Goal: Information Seeking & Learning: Learn about a topic

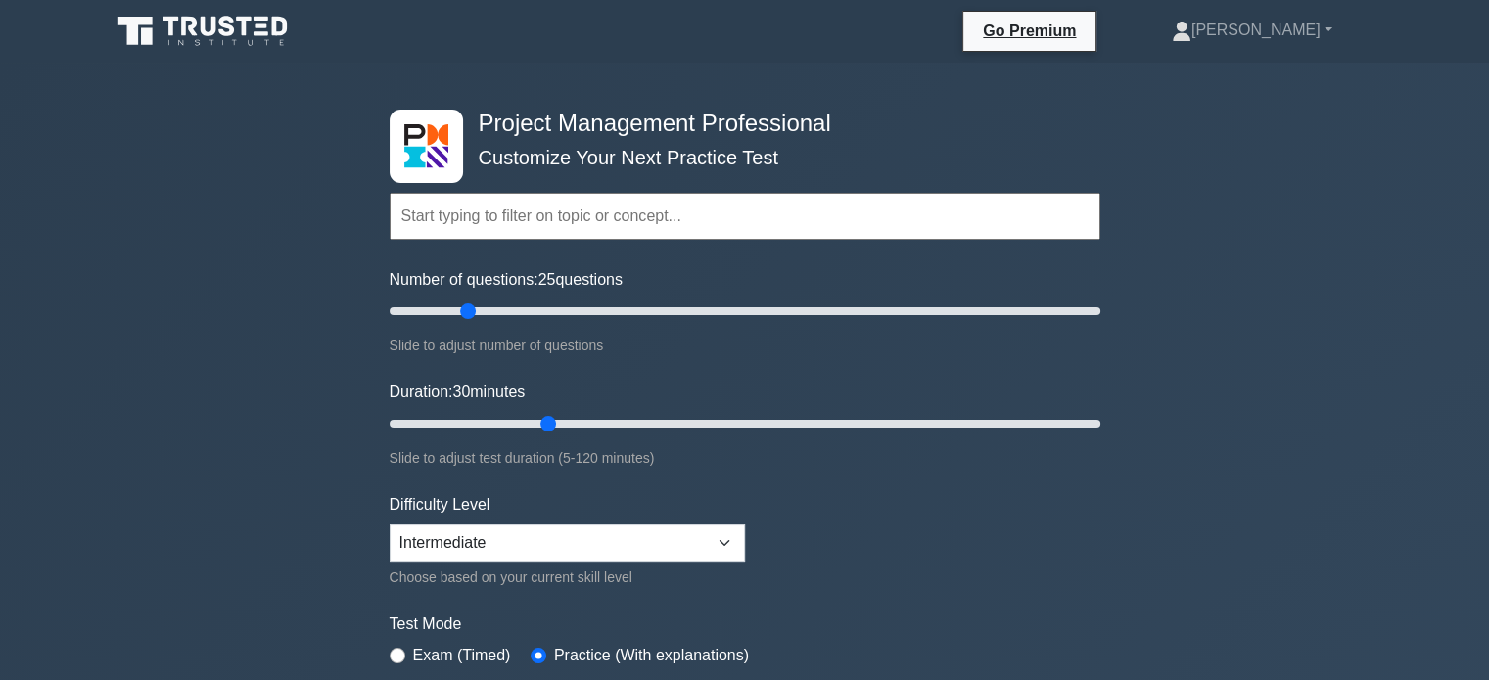
click at [498, 214] on input "text" at bounding box center [745, 216] width 711 height 47
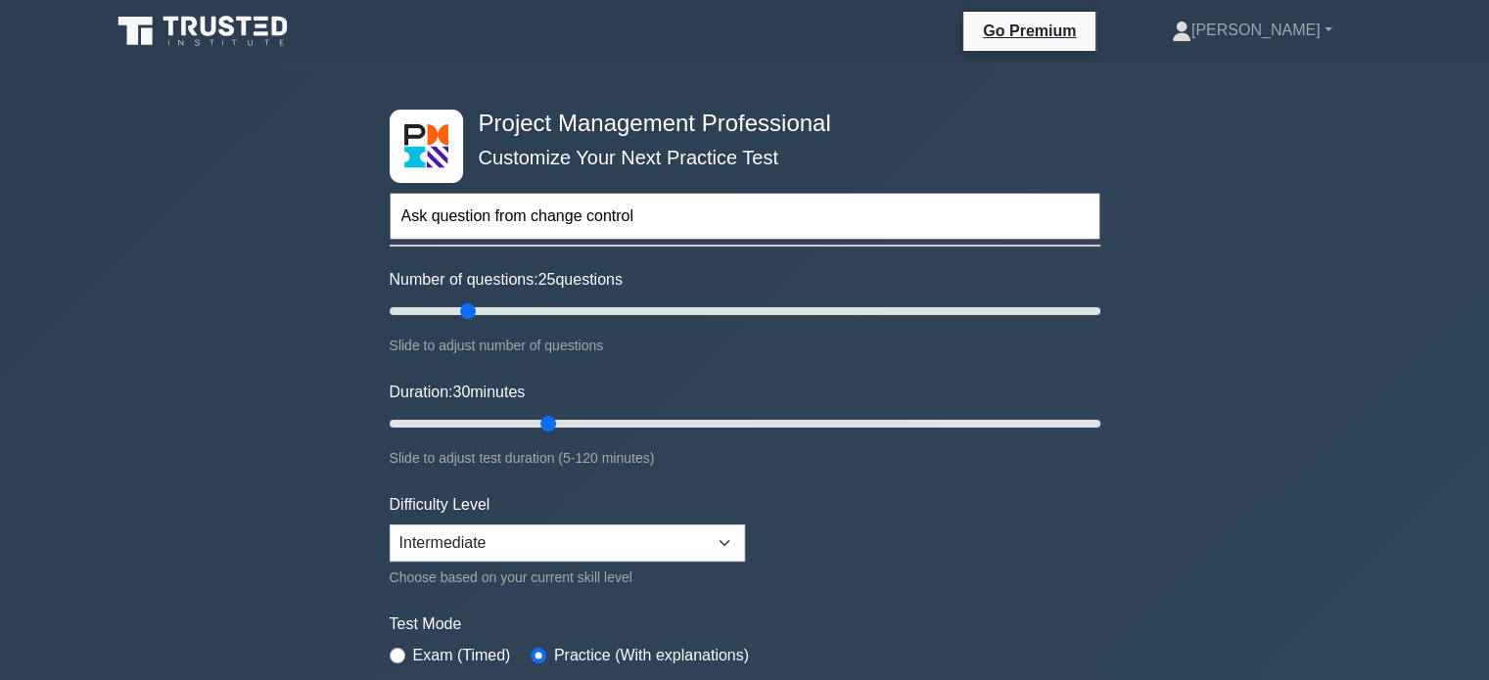
type input "Ask question from change control"
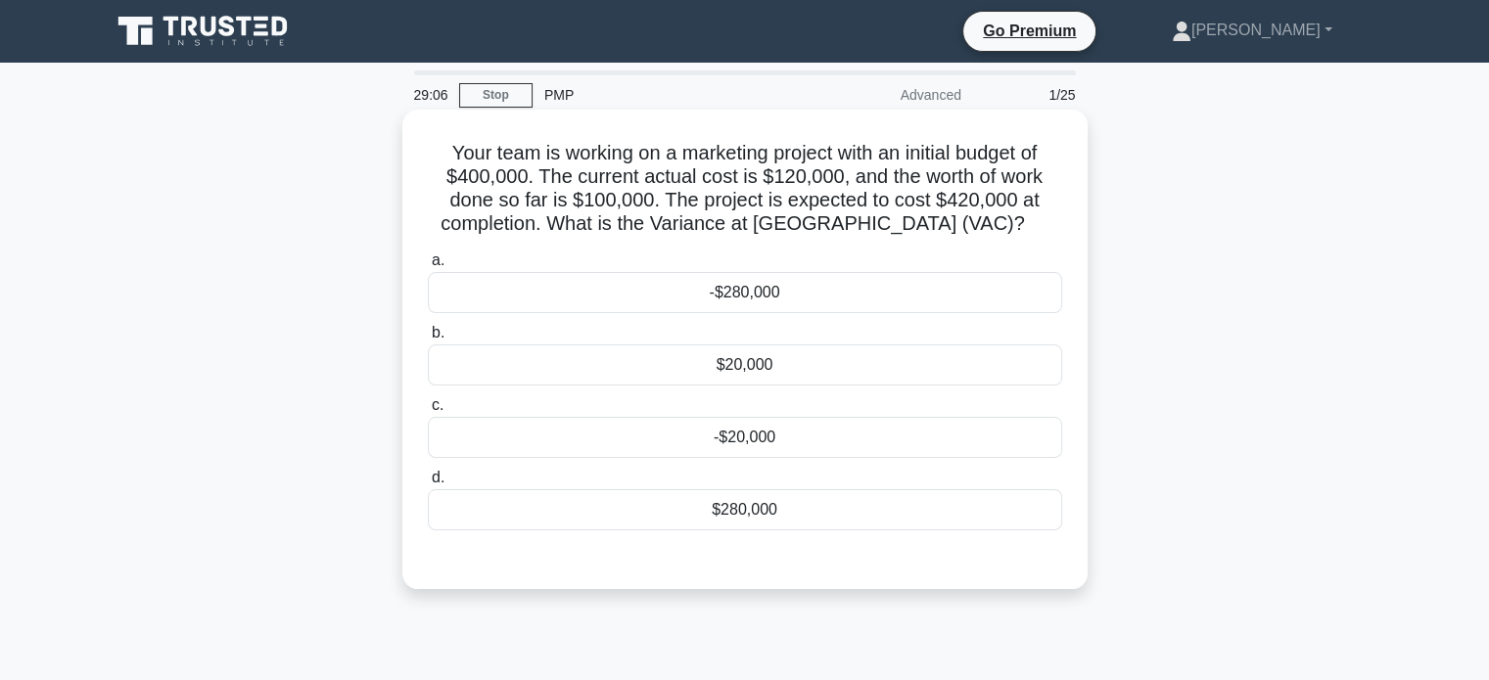
click at [756, 357] on div "$20,000" at bounding box center [745, 365] width 634 height 41
click at [428, 340] on input "b. $20,000" at bounding box center [428, 333] width 0 height 13
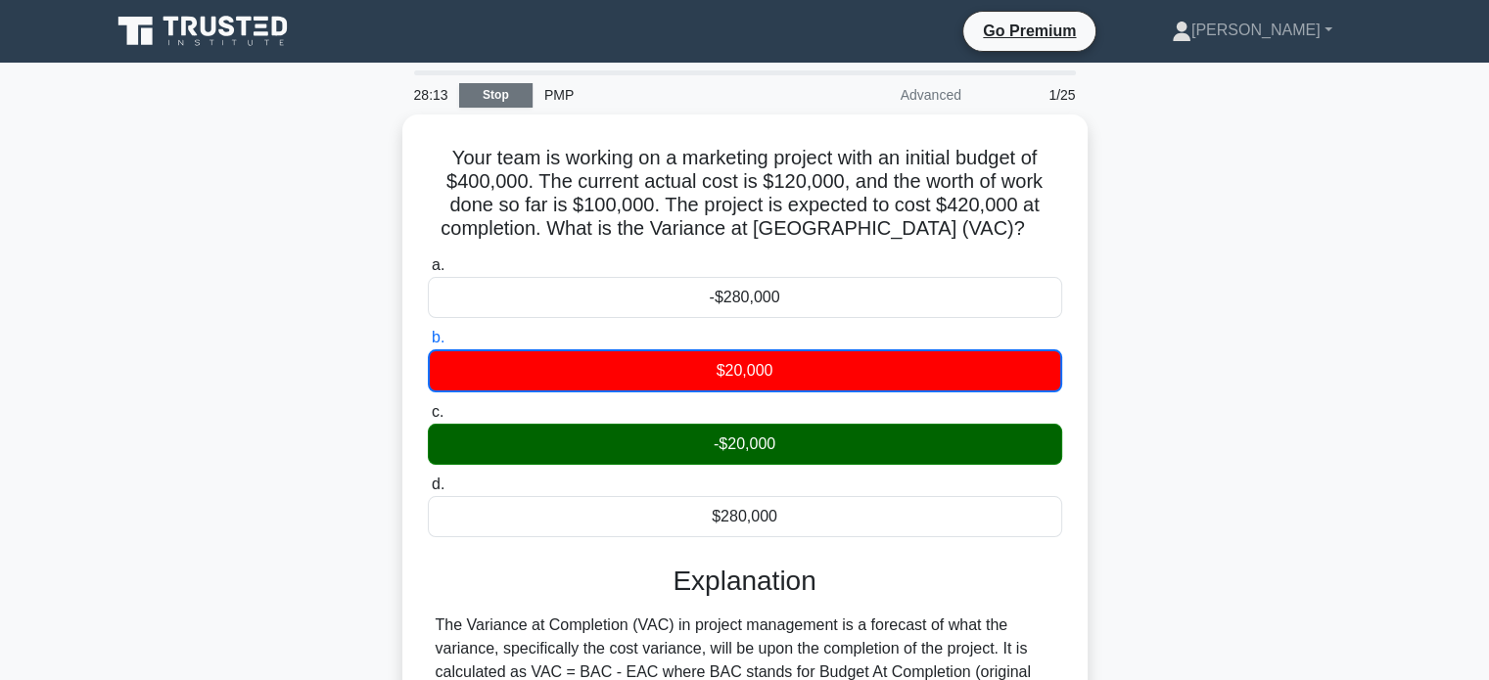
click at [500, 97] on link "Stop" at bounding box center [495, 95] width 73 height 24
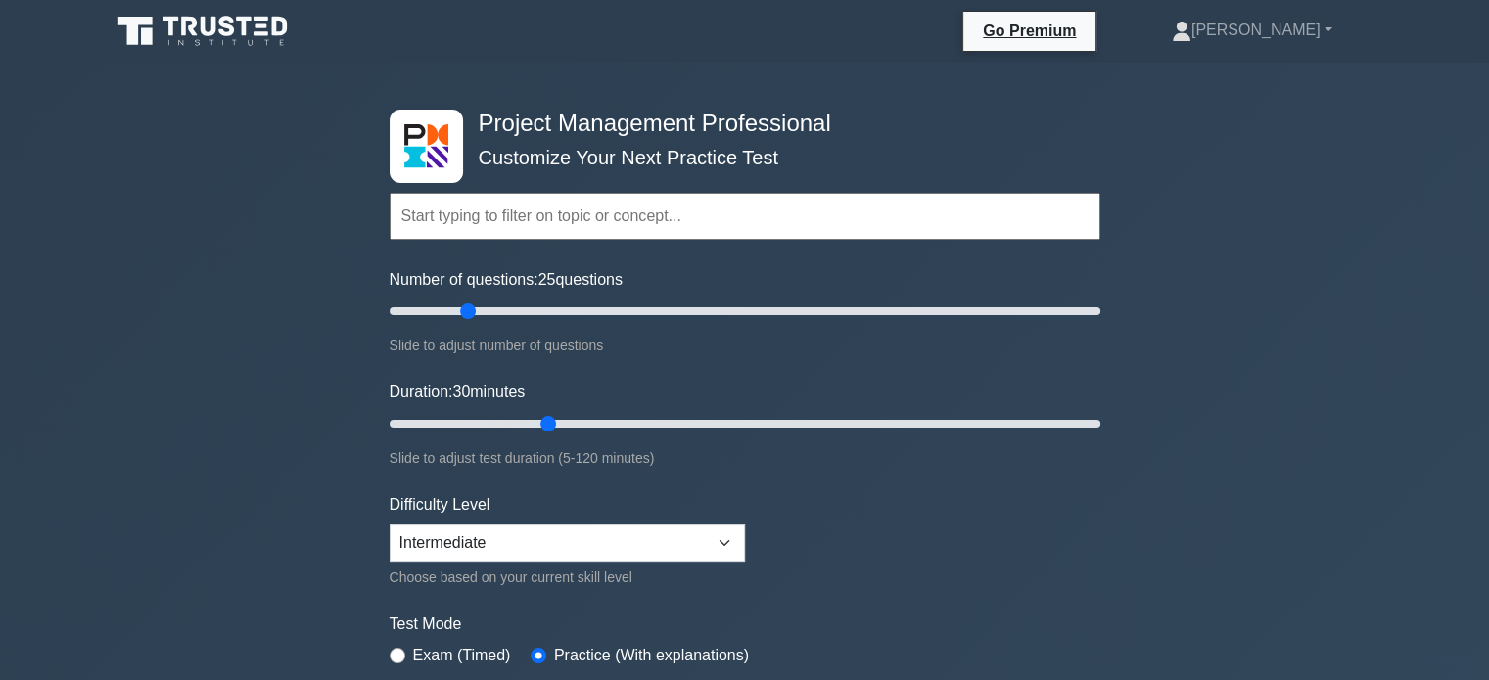
click at [515, 199] on input "text" at bounding box center [745, 216] width 711 height 47
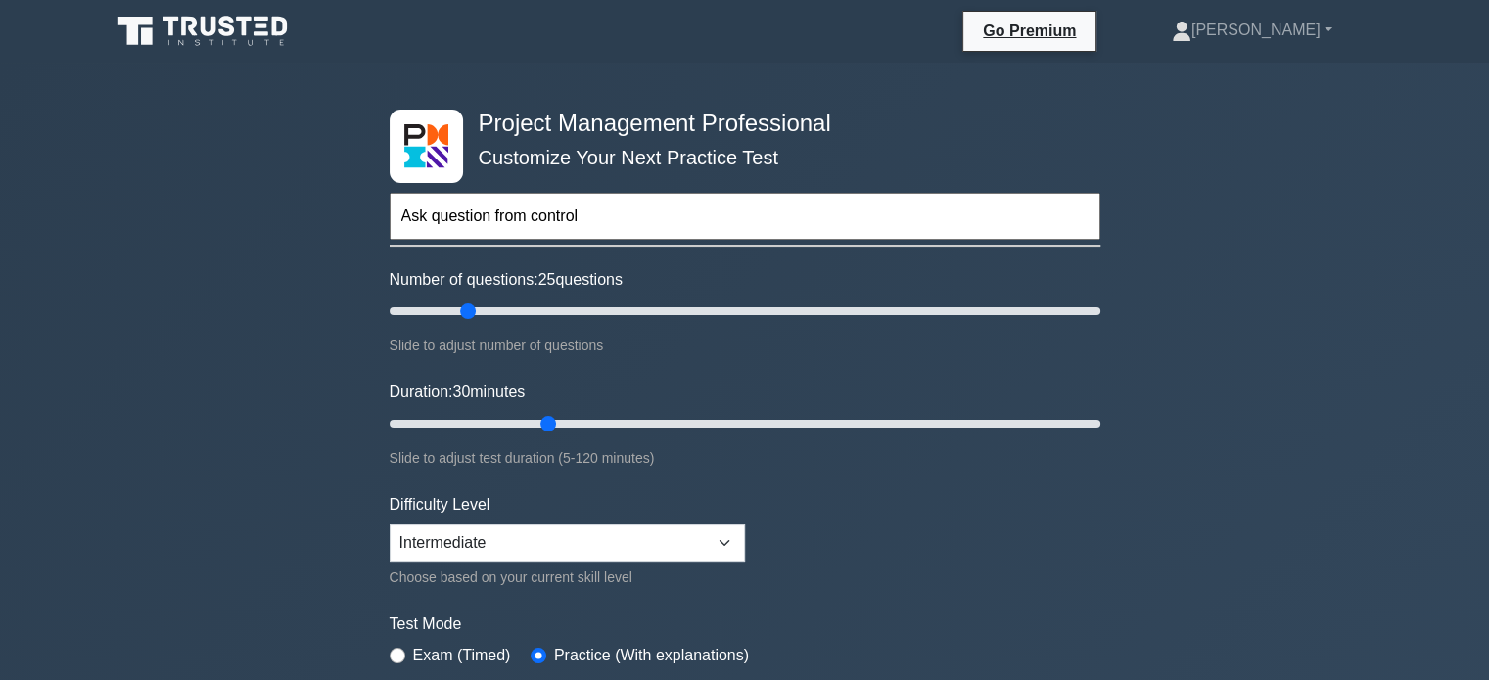
type input "Ask question from control"
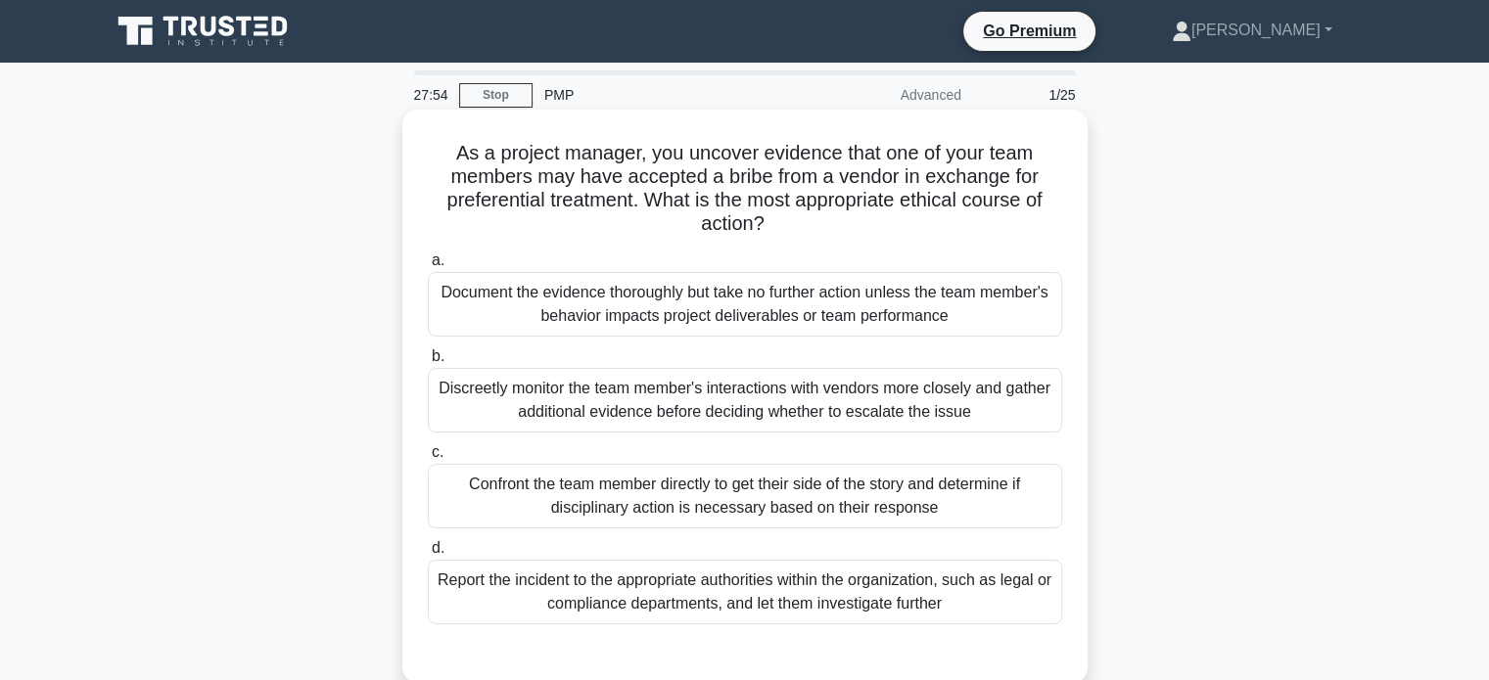
click at [717, 412] on div "Discreetly monitor the team member's interactions with vendors more closely and…" at bounding box center [745, 400] width 634 height 65
click at [428, 363] on input "b. Discreetly monitor the team member's interactions with vendors more closely …" at bounding box center [428, 356] width 0 height 13
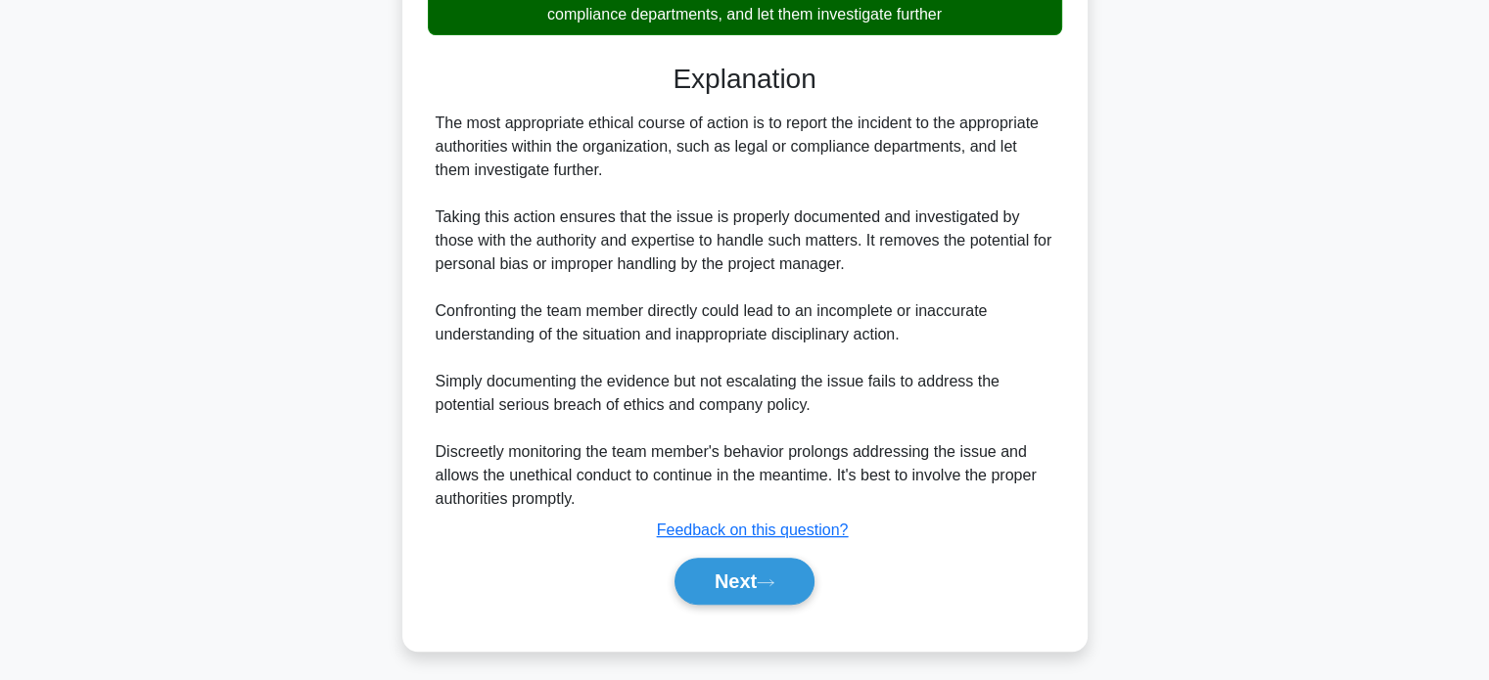
scroll to position [597, 0]
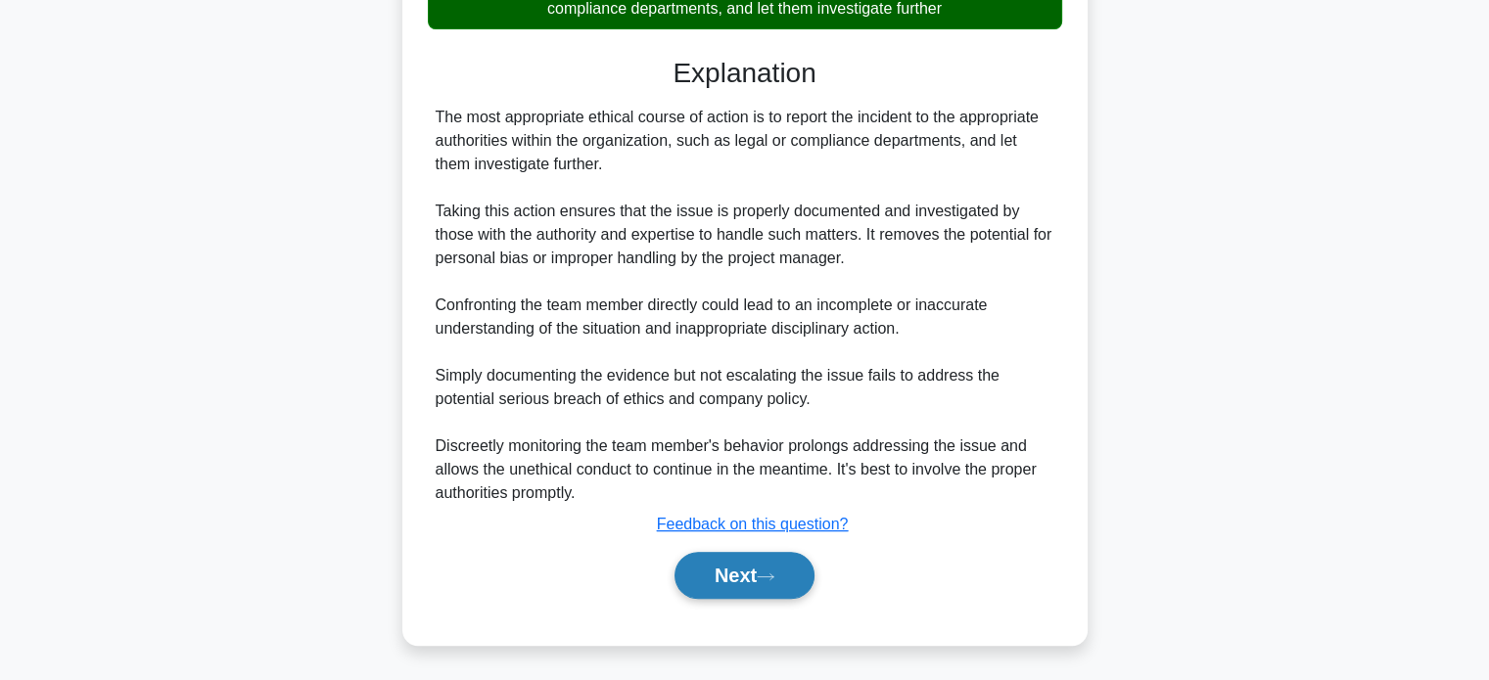
click at [739, 571] on button "Next" at bounding box center [744, 575] width 140 height 47
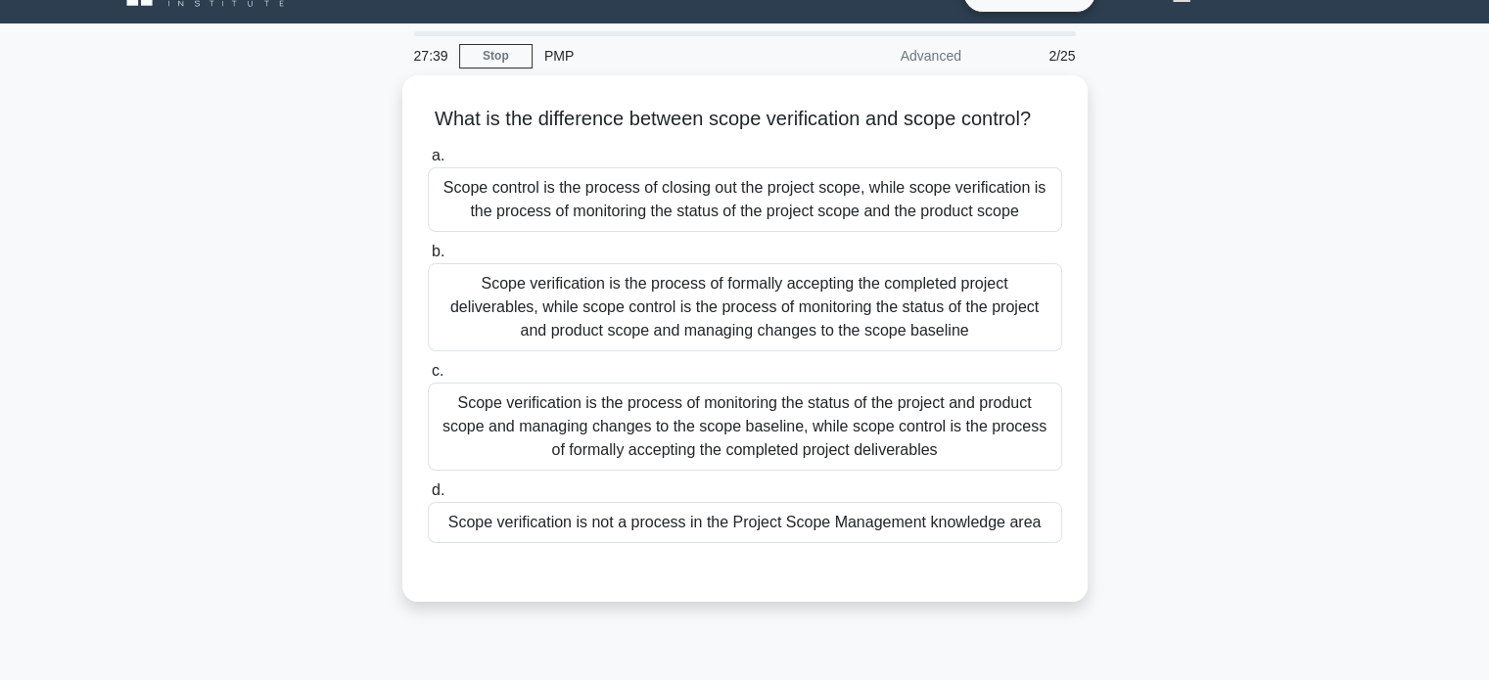
scroll to position [37, 0]
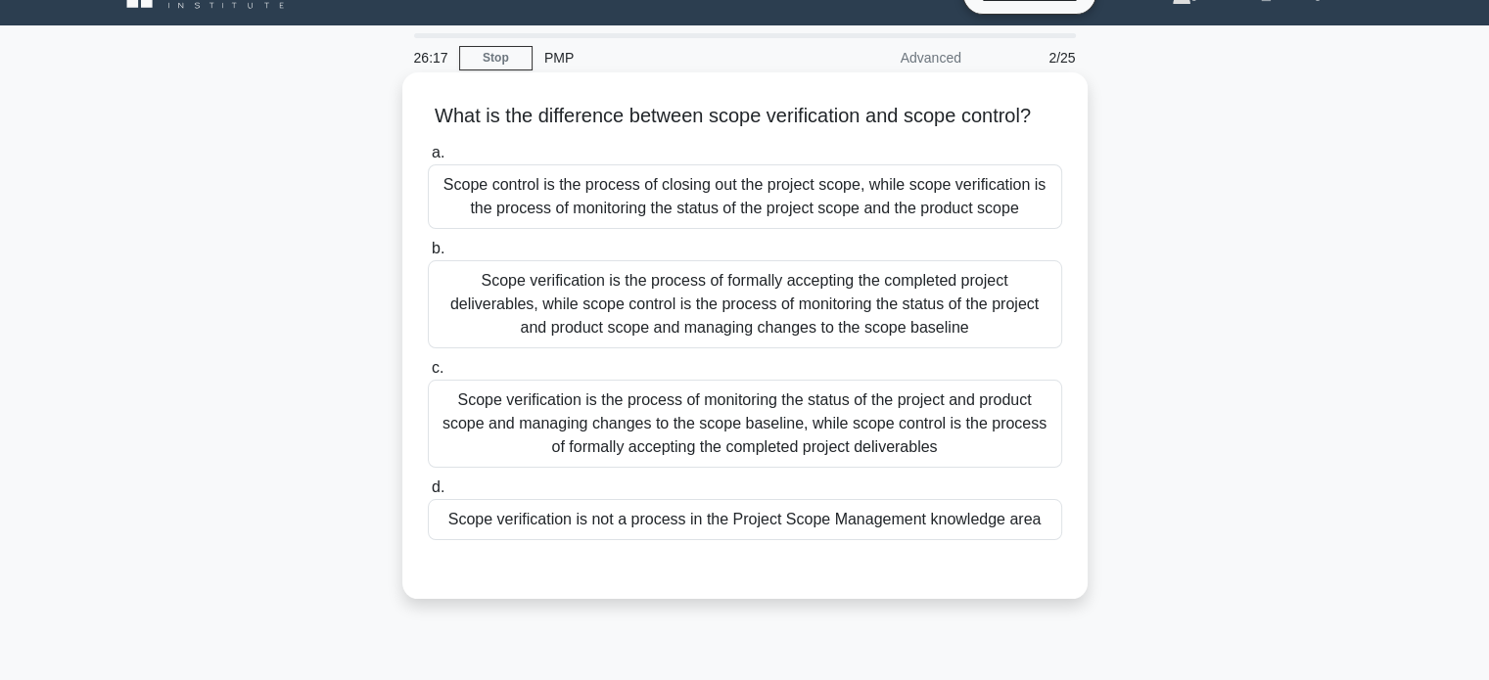
click at [686, 225] on div "Scope control is the process of closing out the project scope, while scope veri…" at bounding box center [745, 196] width 634 height 65
click at [709, 214] on div "Scope control is the process of closing out the project scope, while scope veri…" at bounding box center [745, 196] width 634 height 65
click at [428, 160] on input "a. Scope control is the process of closing out the project scope, while scope v…" at bounding box center [428, 153] width 0 height 13
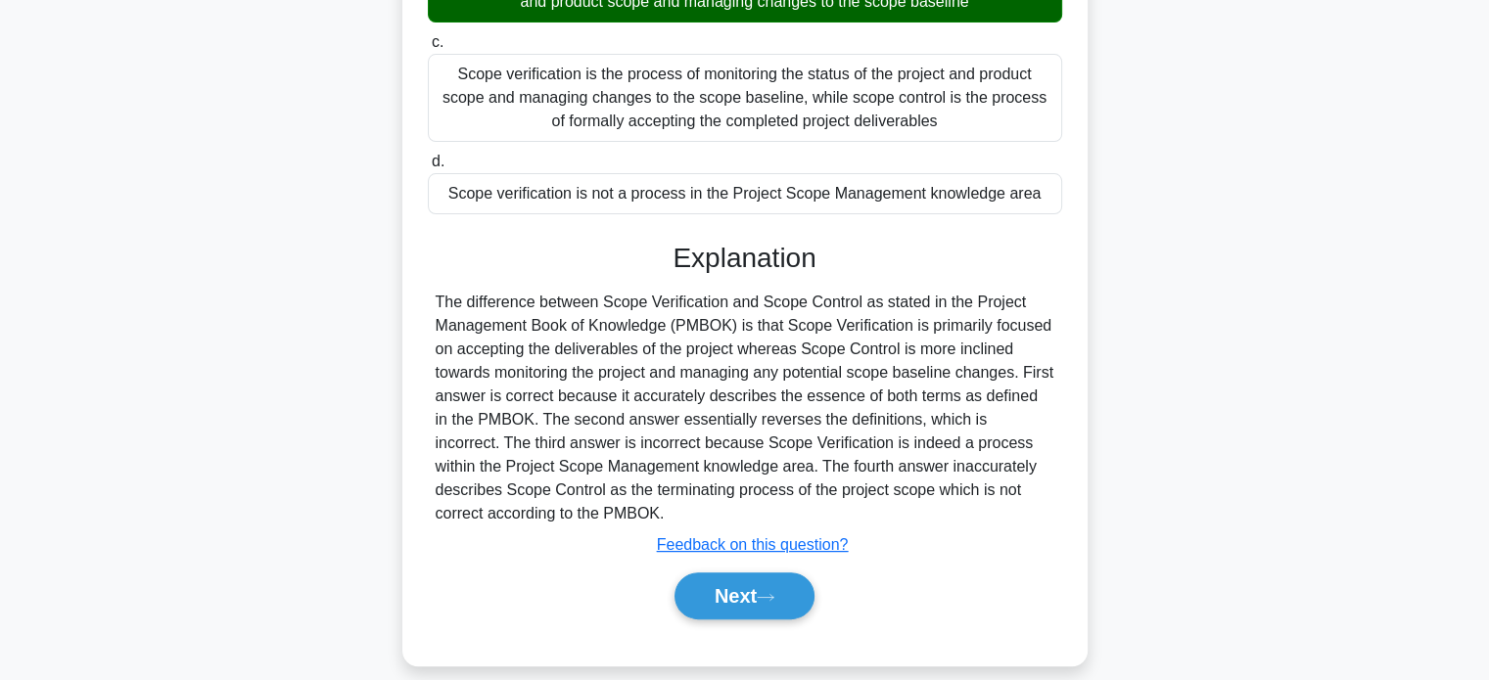
scroll to position [409, 0]
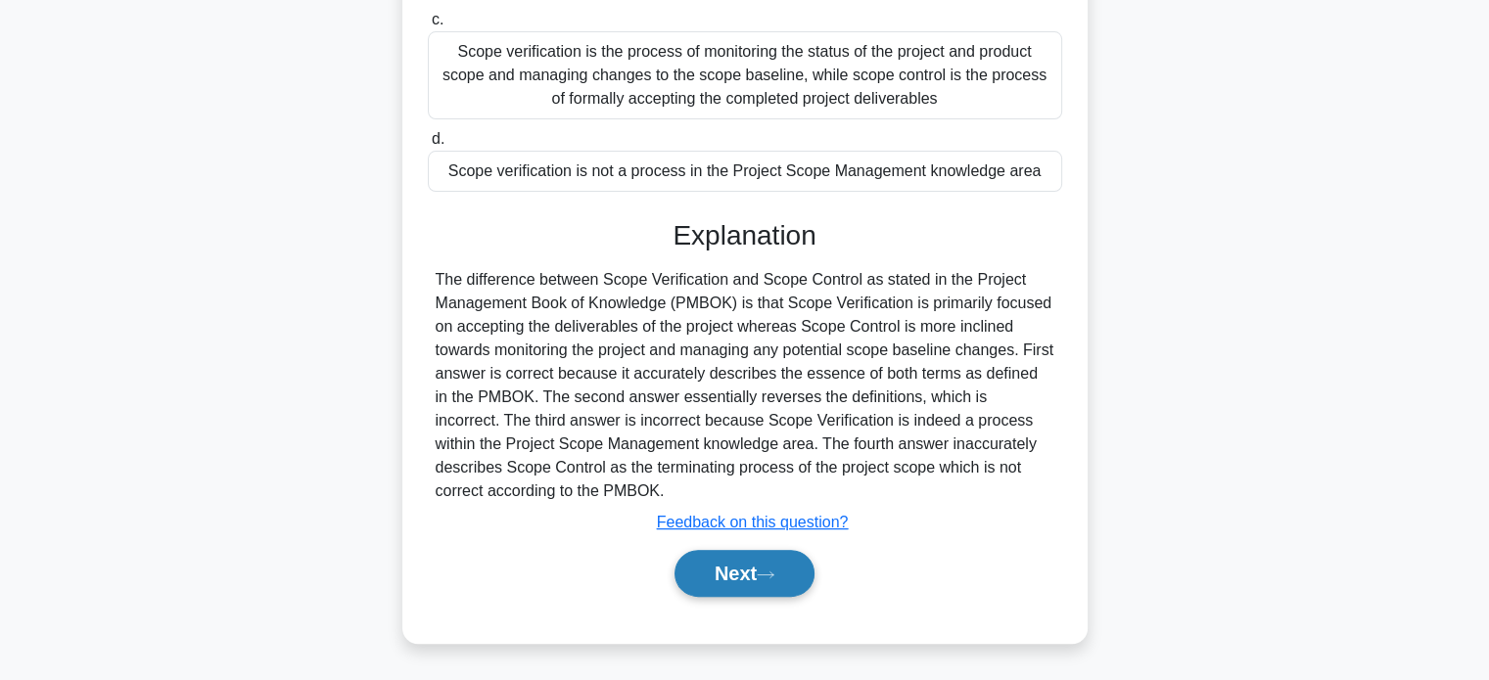
click at [729, 562] on button "Next" at bounding box center [744, 573] width 140 height 47
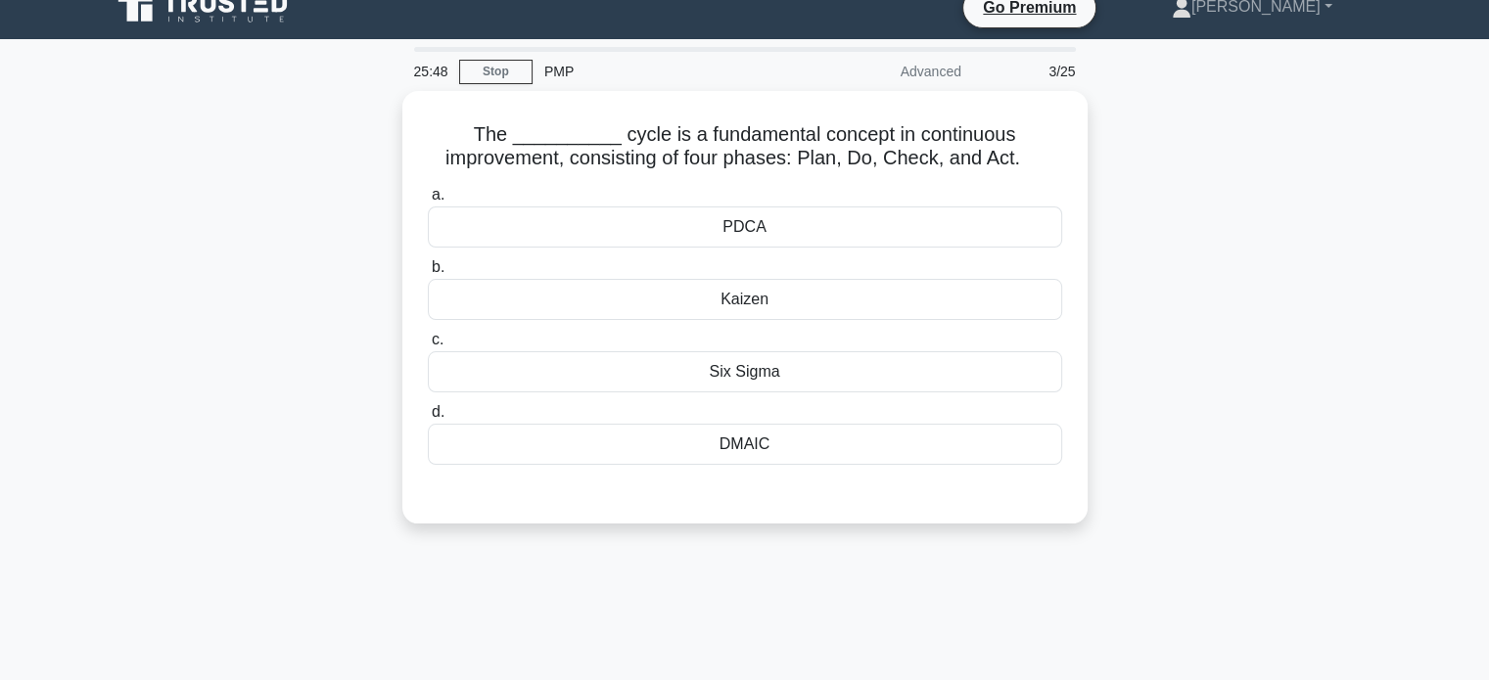
scroll to position [0, 0]
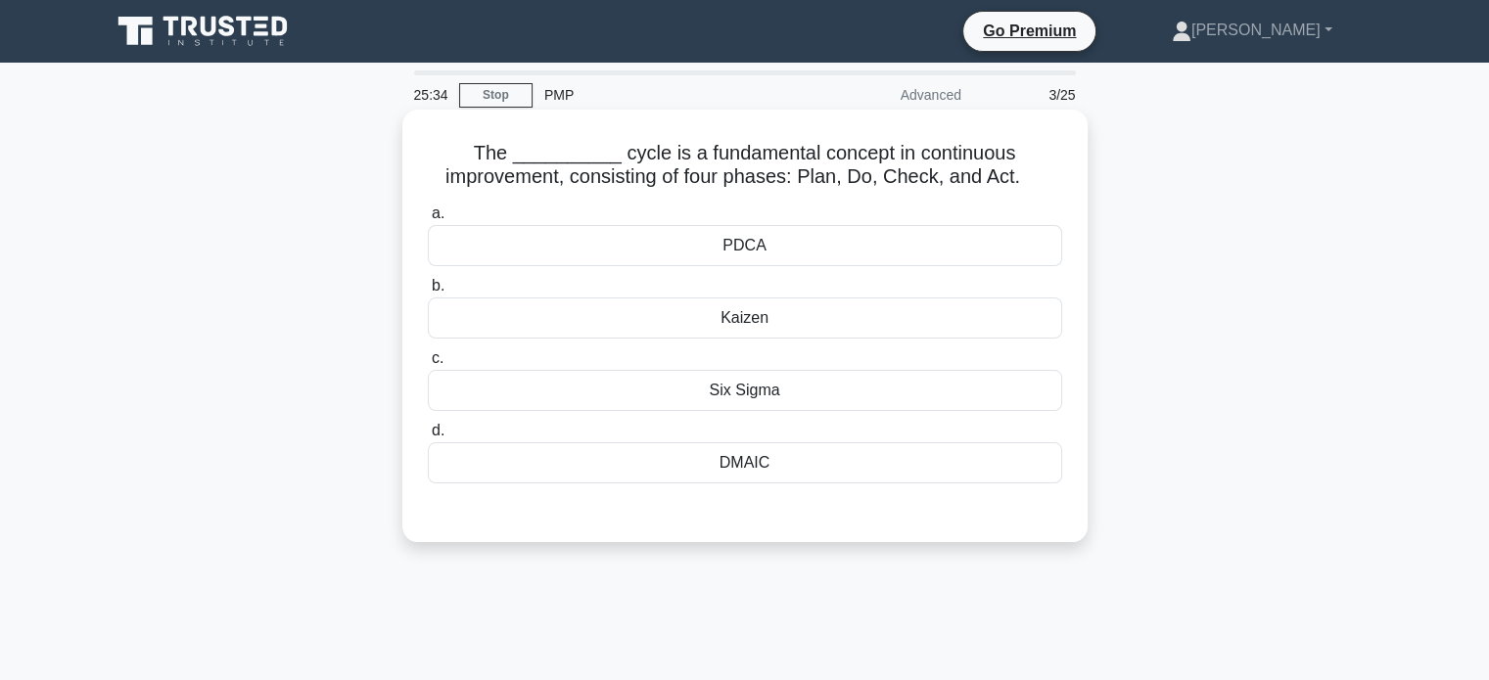
click at [741, 252] on div "PDCA" at bounding box center [745, 245] width 634 height 41
click at [428, 220] on input "a. PDCA" at bounding box center [428, 214] width 0 height 13
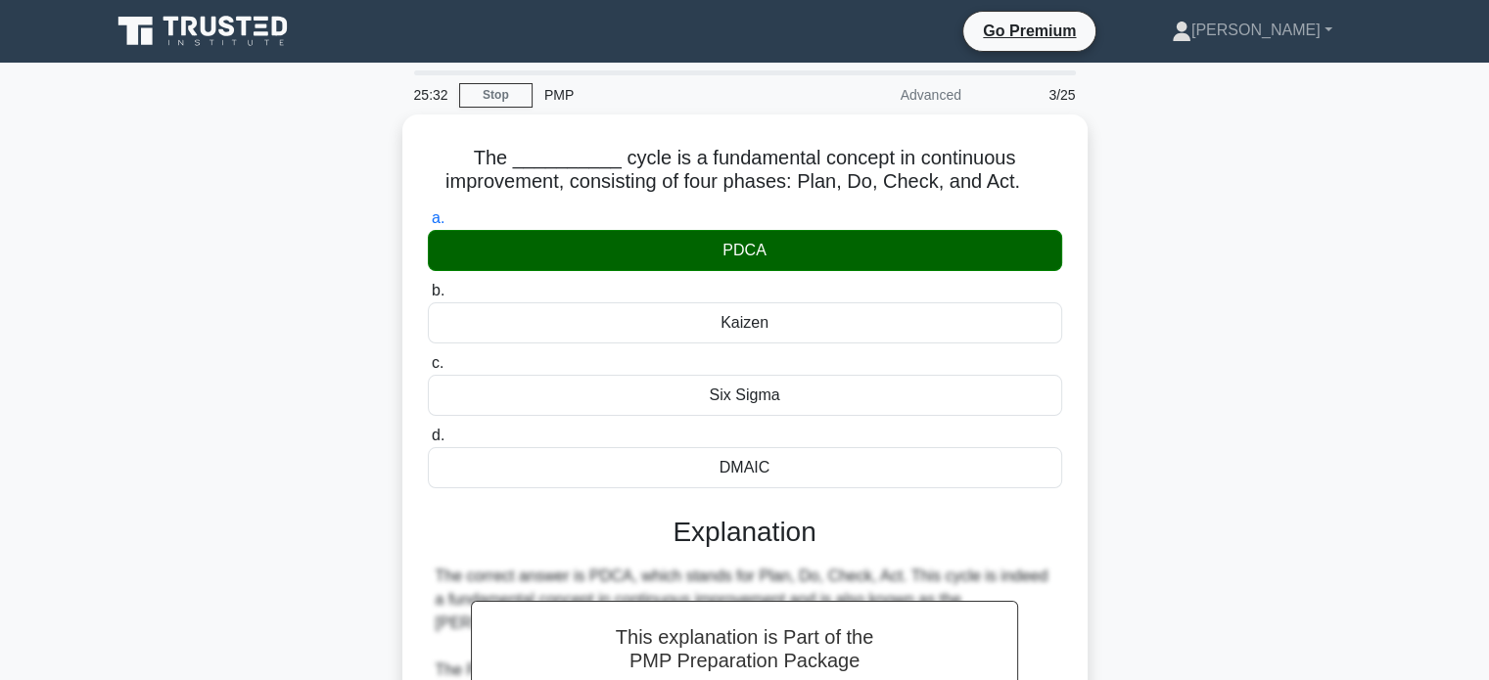
drag, startPoint x: 1488, startPoint y: 92, endPoint x: 1503, endPoint y: 334, distance: 242.2
click at [1488, 334] on html "Go Premium Afroz" at bounding box center [744, 603] width 1489 height 1207
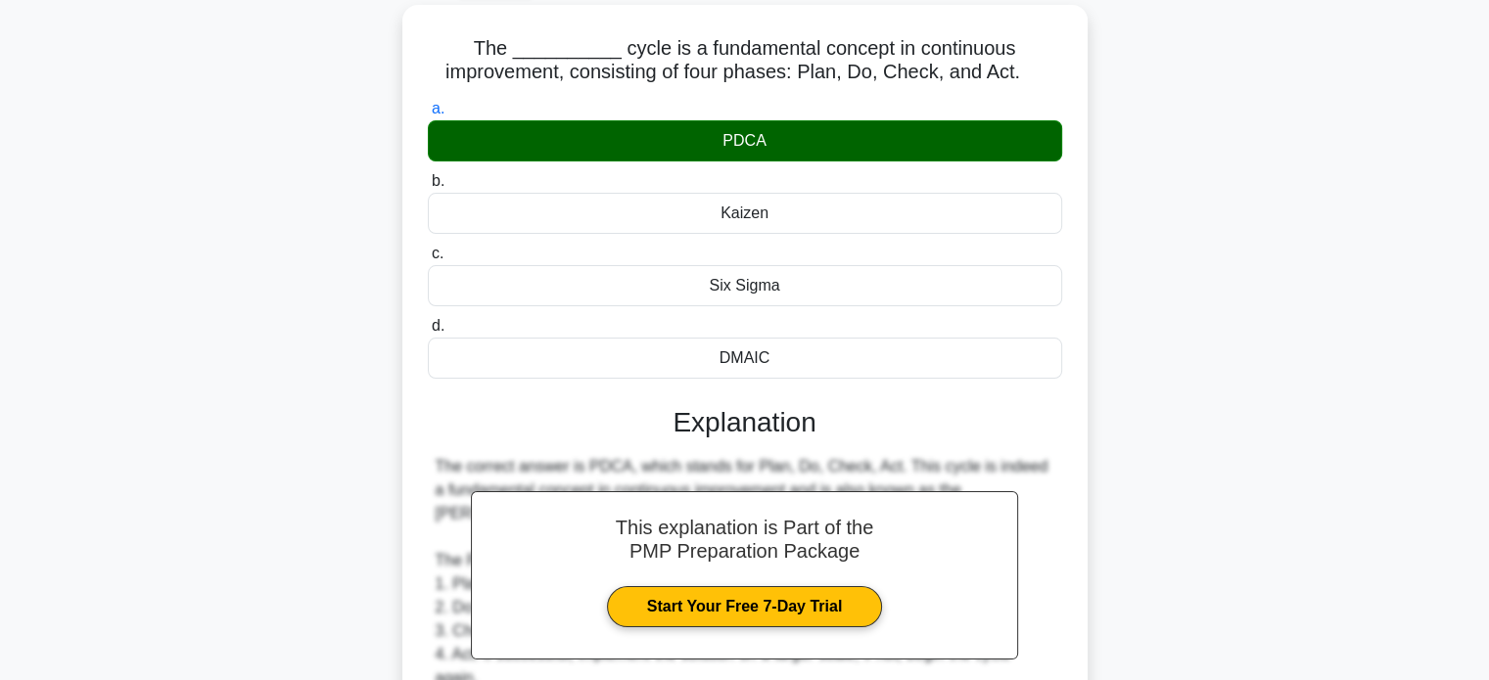
scroll to position [501, 0]
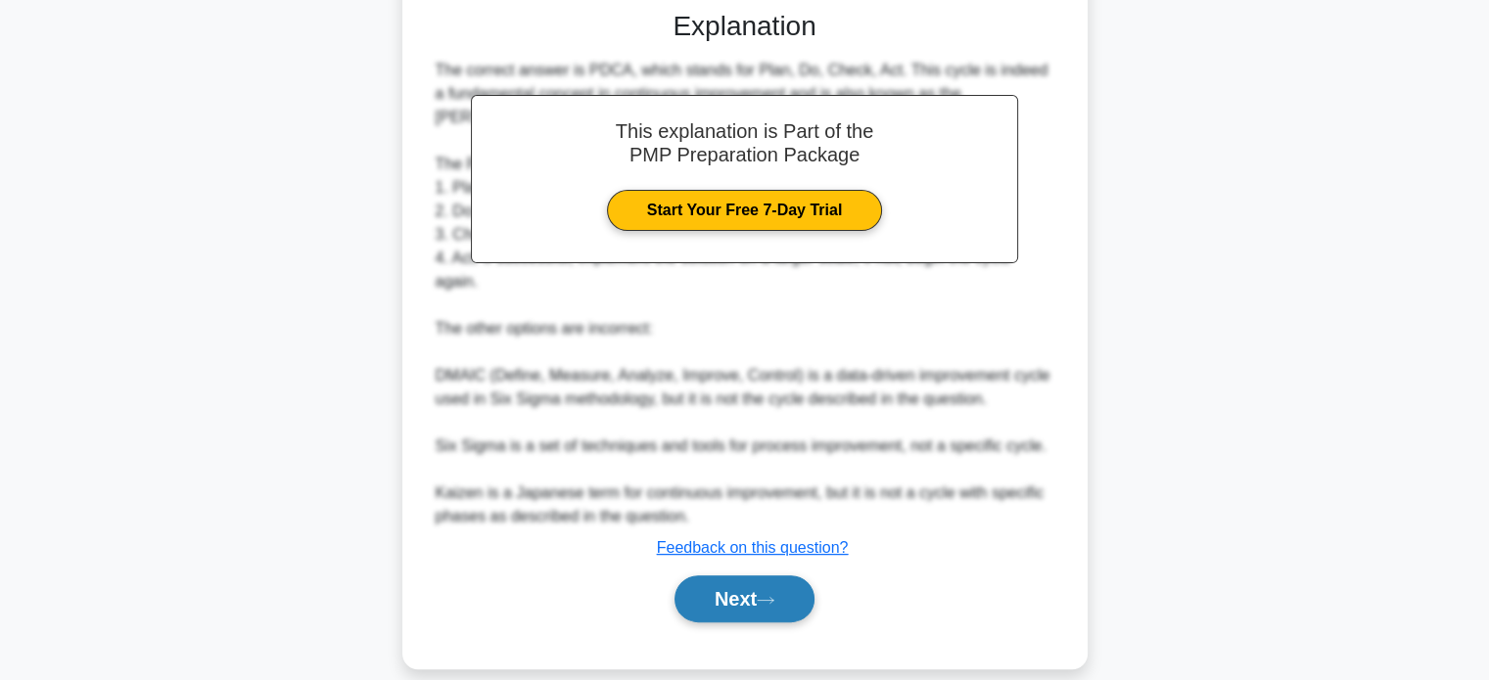
click at [761, 576] on button "Next" at bounding box center [744, 599] width 140 height 47
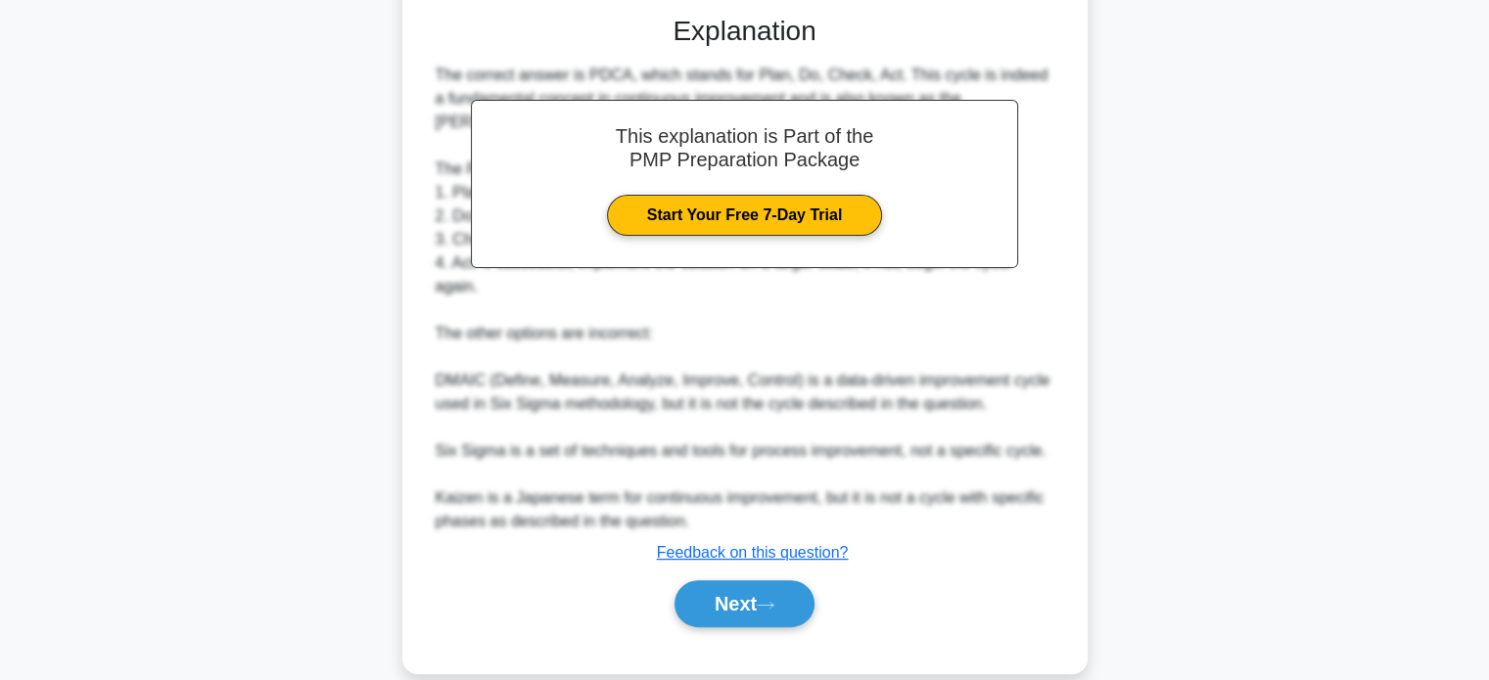
scroll to position [377, 0]
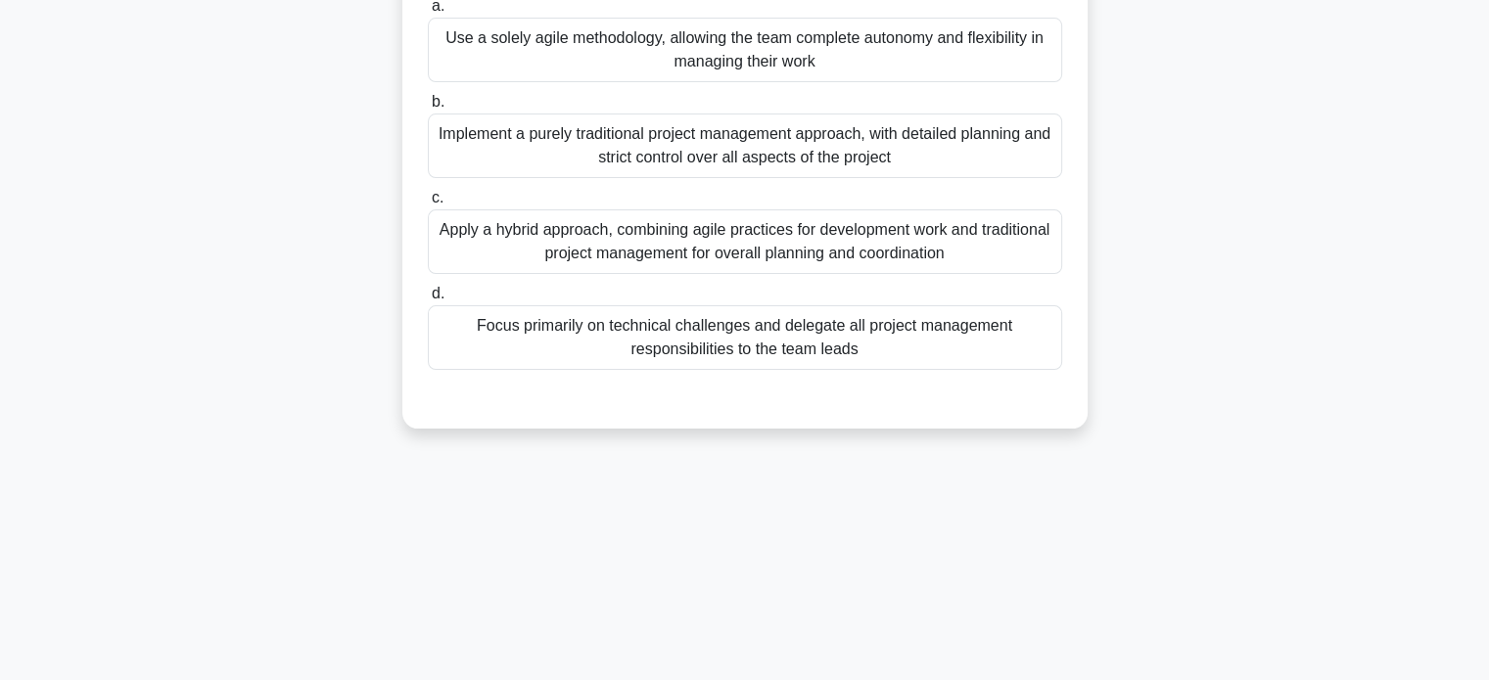
click at [1416, 278] on main "25:27 Stop PMP Advanced 4/25 A project manager is leading a team to develop a n…" at bounding box center [744, 183] width 1489 height 995
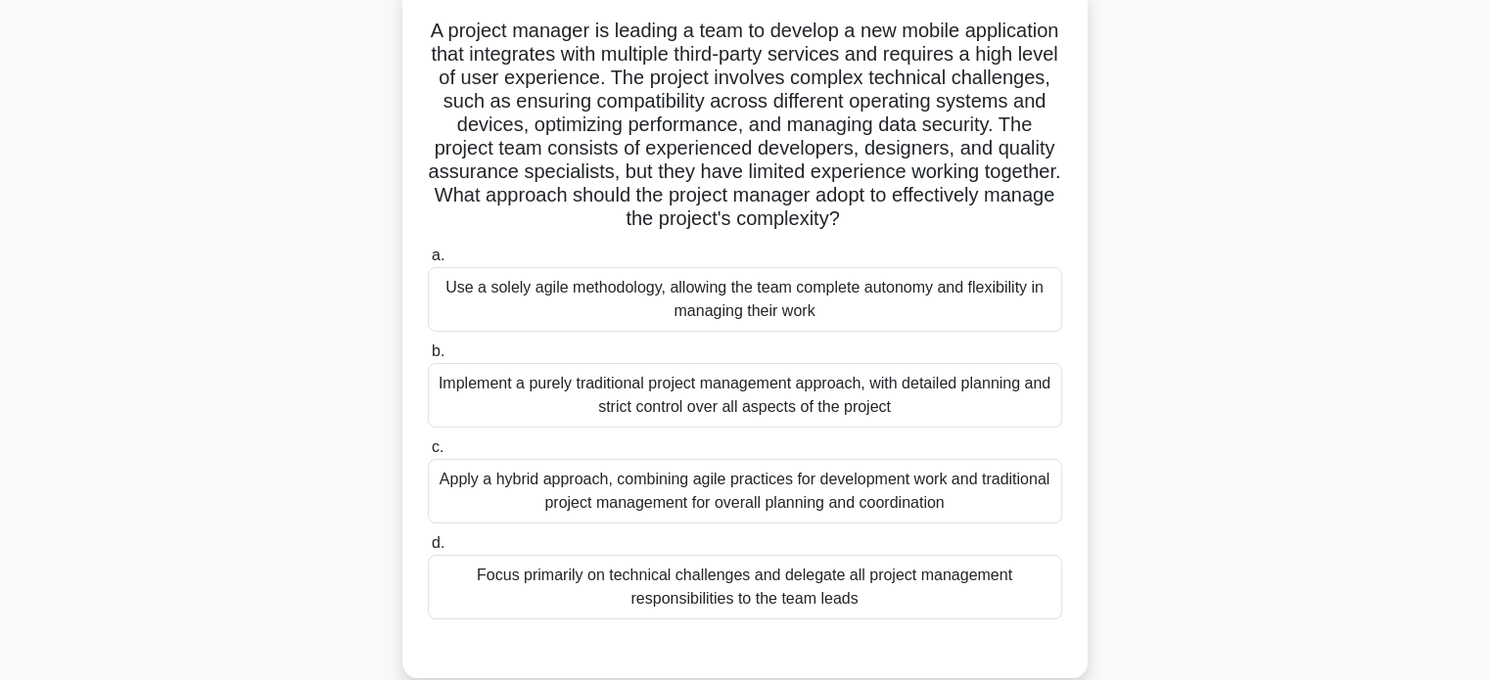
scroll to position [137, 0]
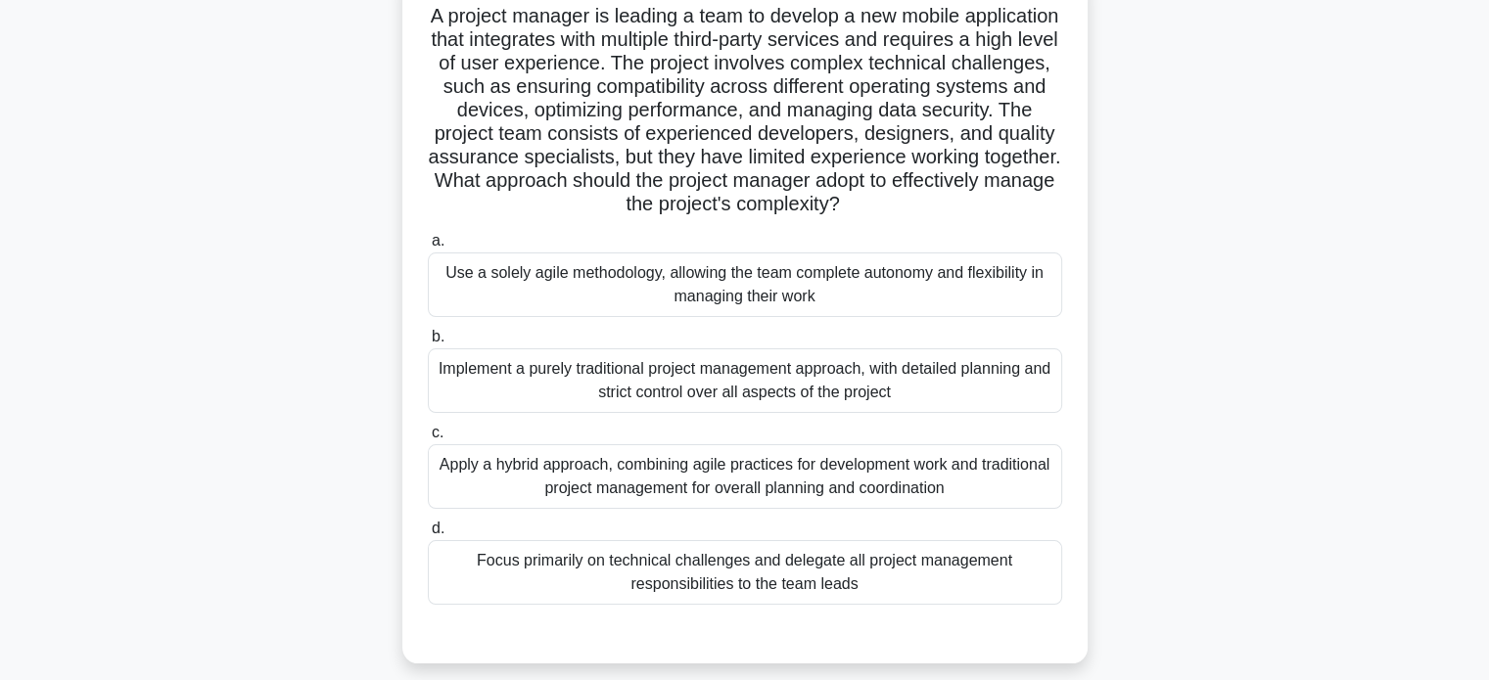
click at [736, 382] on div "Implement a purely traditional project management approach, with detailed plann…" at bounding box center [745, 380] width 634 height 65
drag, startPoint x: 814, startPoint y: 391, endPoint x: 792, endPoint y: 415, distance: 33.3
click at [814, 391] on div "Implement a purely traditional project management approach, with detailed plann…" at bounding box center [745, 380] width 634 height 65
click at [428, 344] on input "b. Implement a purely traditional project management approach, with detailed pl…" at bounding box center [428, 337] width 0 height 13
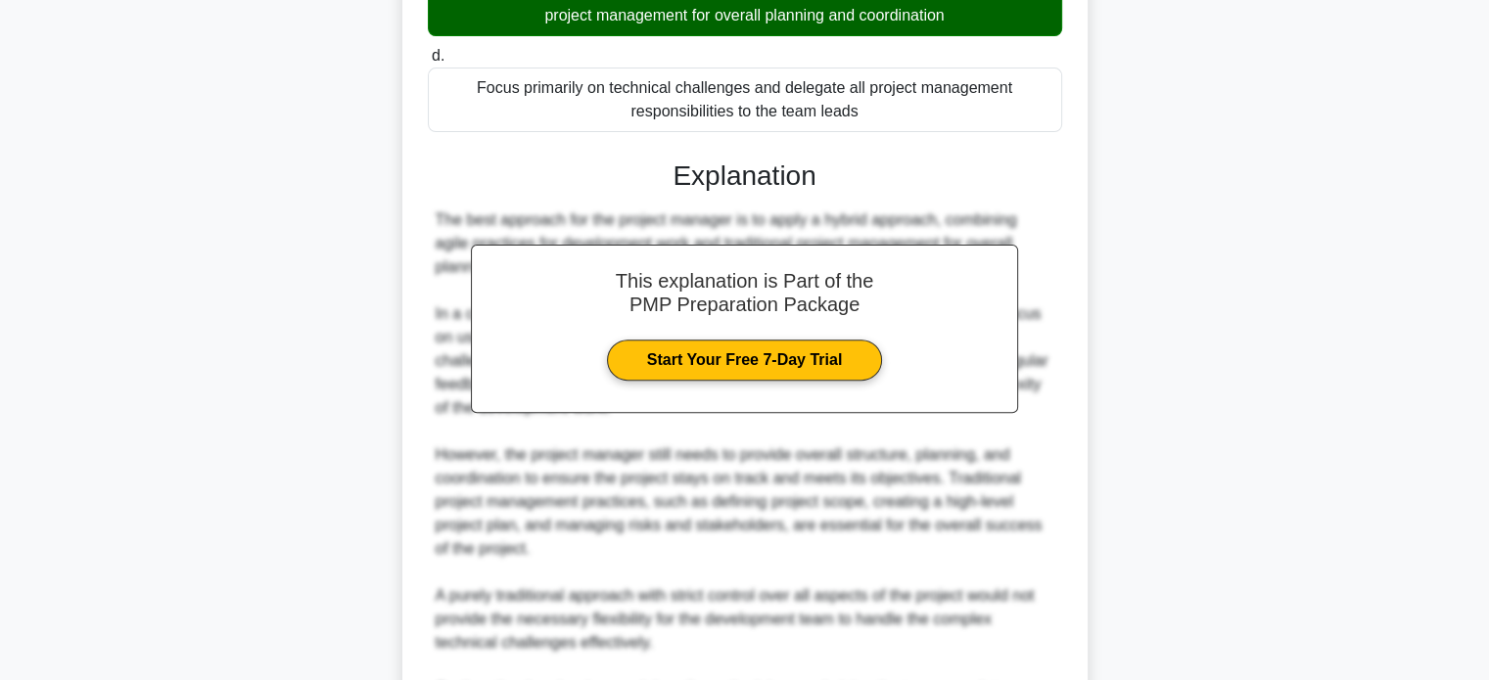
scroll to position [949, 0]
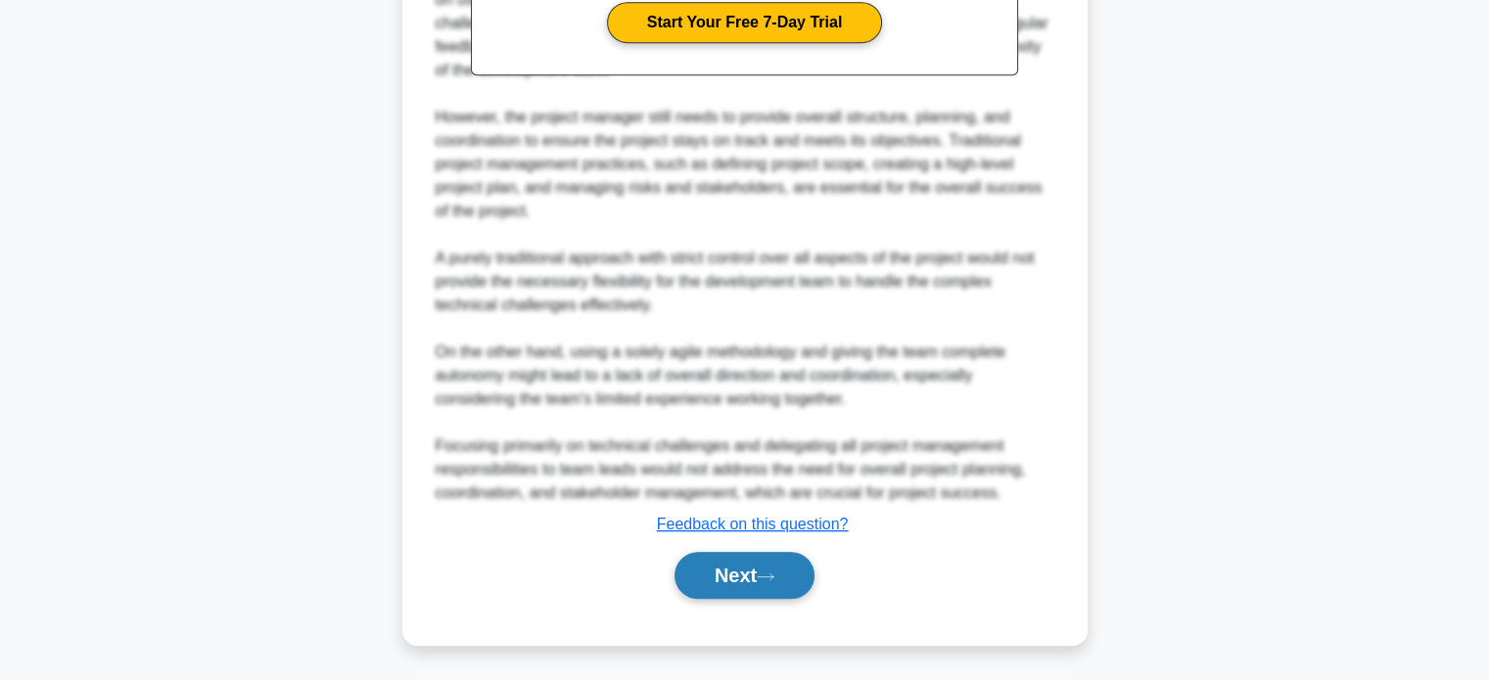
click at [739, 578] on button "Next" at bounding box center [744, 575] width 140 height 47
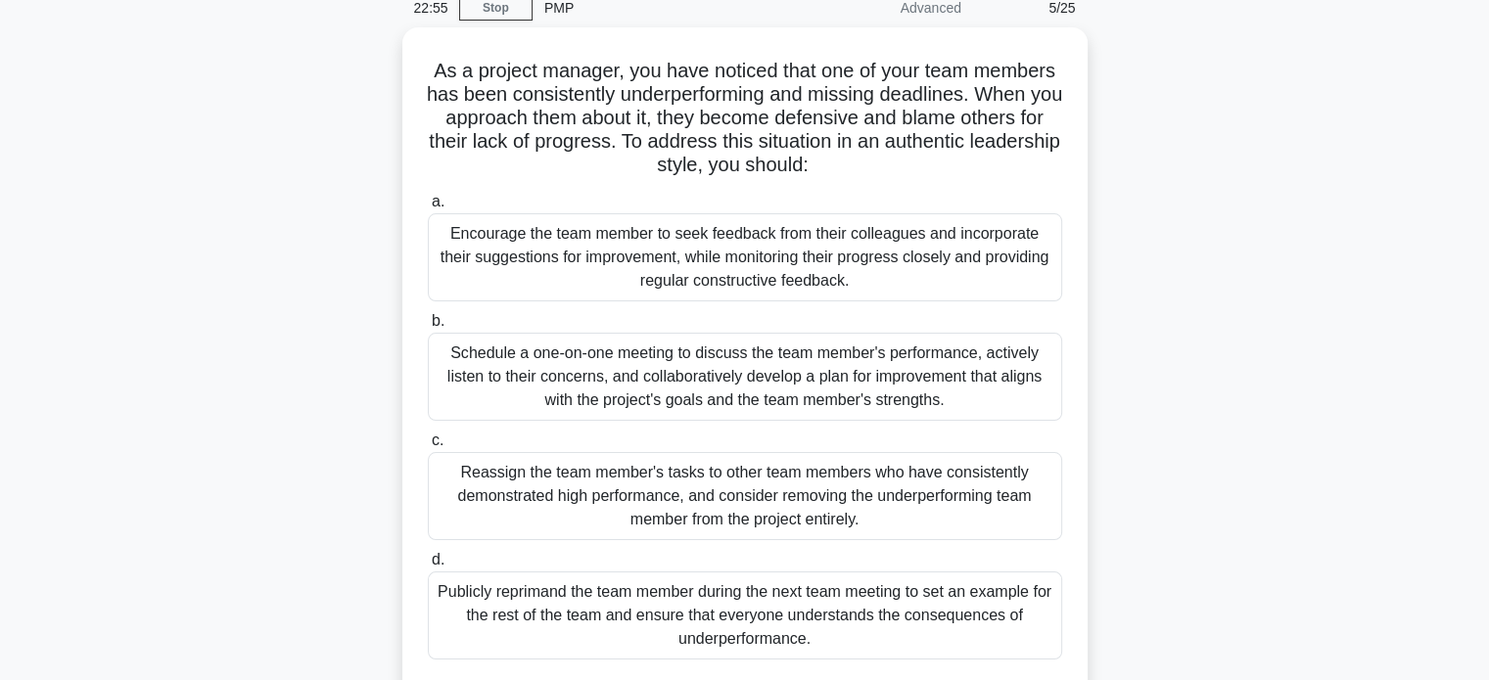
scroll to position [93, 0]
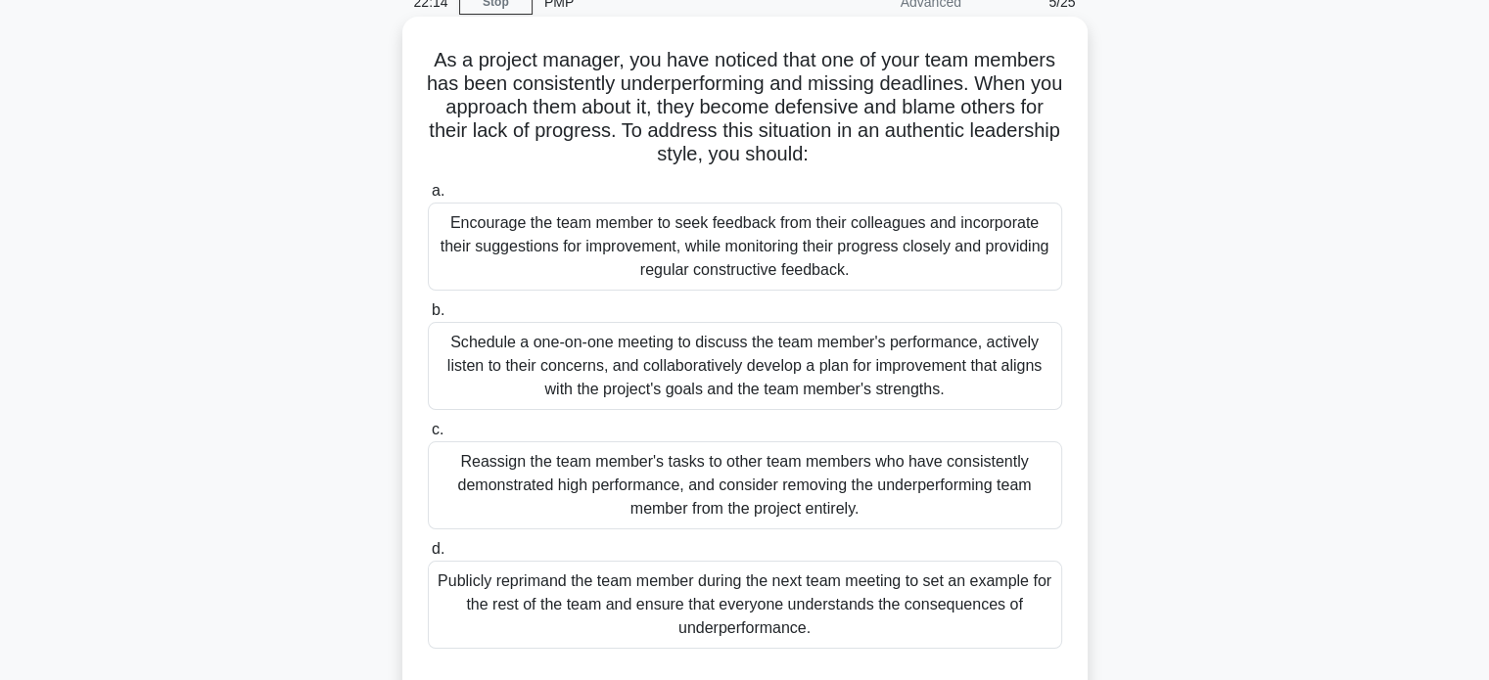
click at [736, 363] on div "Schedule a one-on-one meeting to discuss the team member's performance, activel…" at bounding box center [745, 366] width 634 height 88
click at [428, 317] on input "b. Schedule a one-on-one meeting to discuss the team member's performance, acti…" at bounding box center [428, 310] width 0 height 13
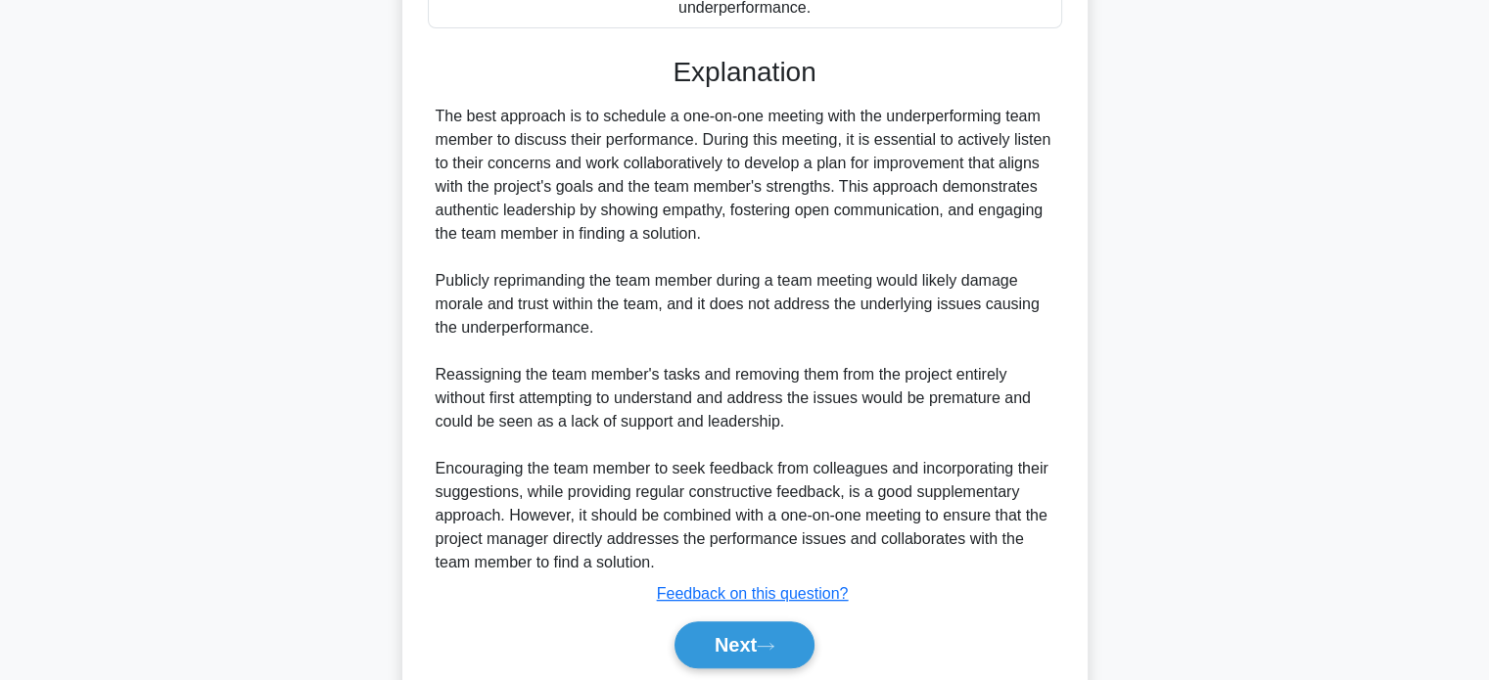
scroll to position [783, 0]
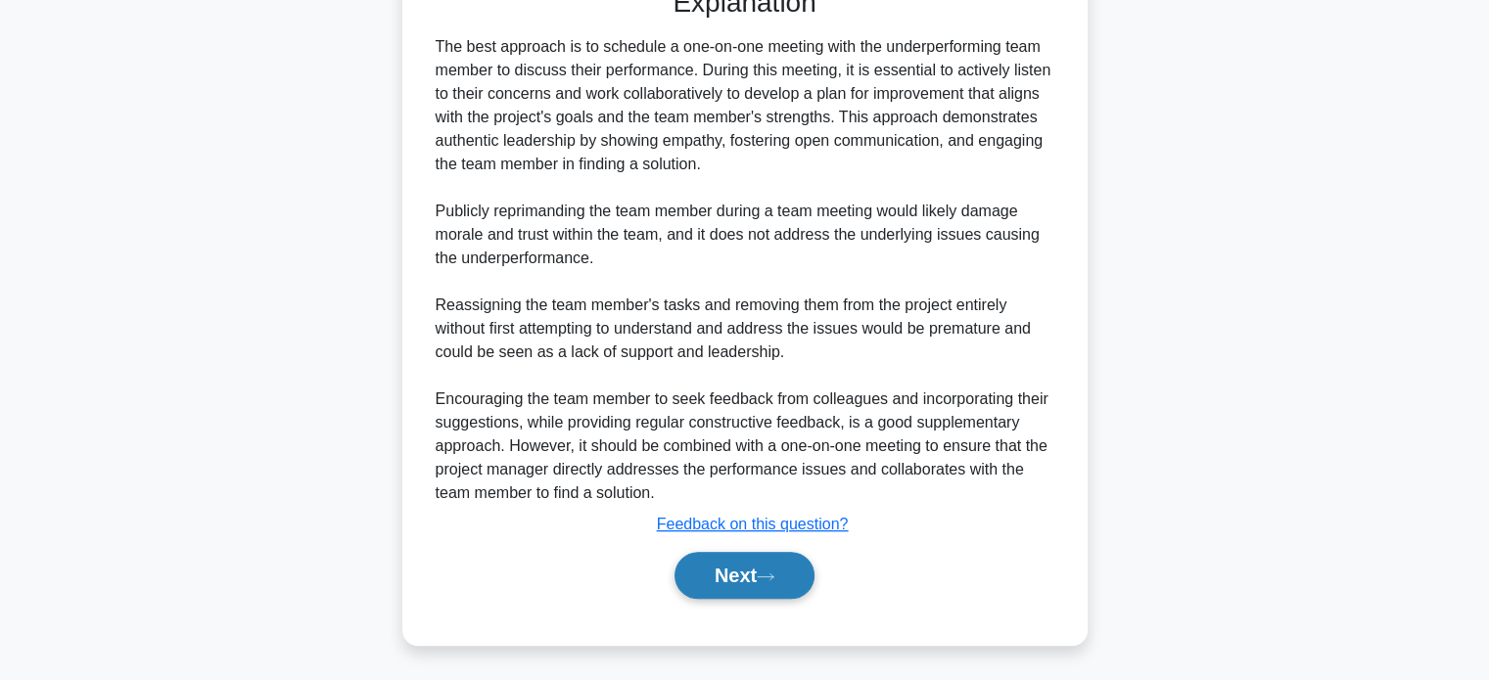
click at [728, 568] on button "Next" at bounding box center [744, 575] width 140 height 47
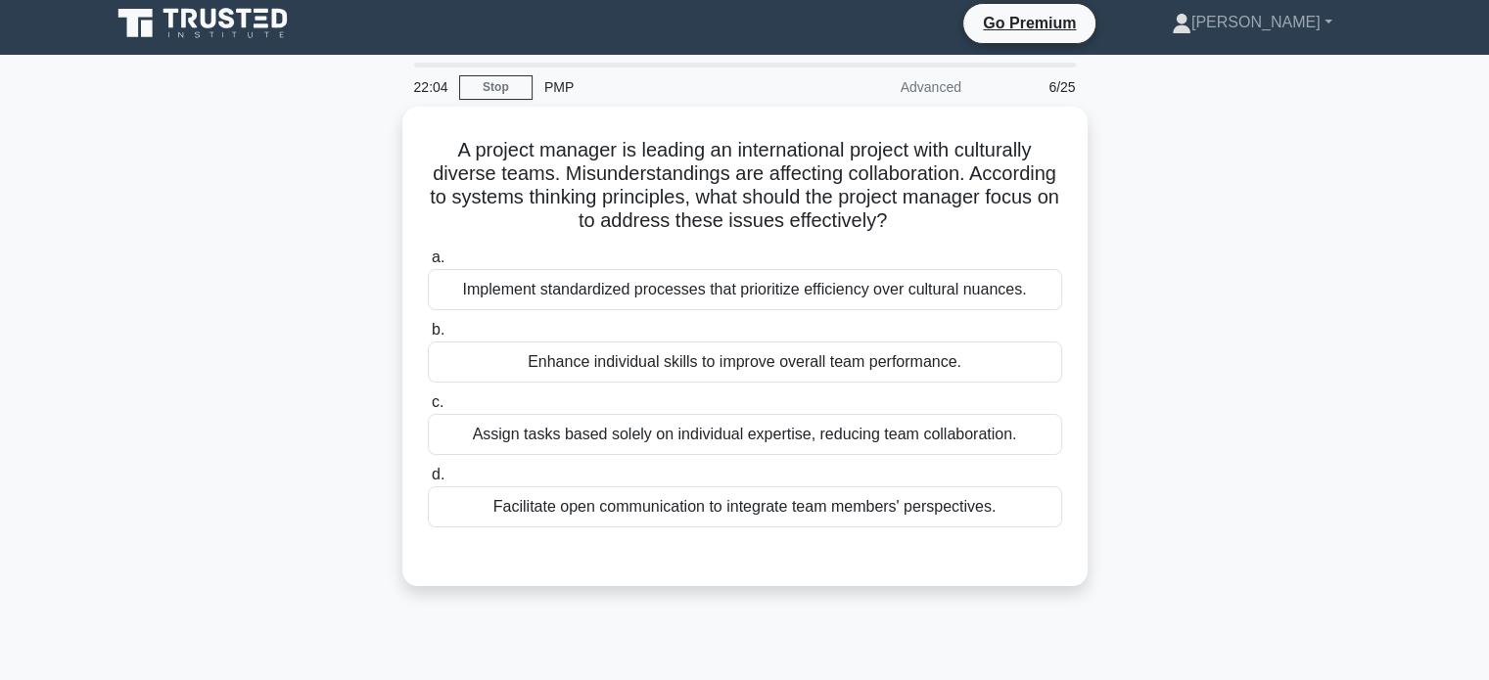
scroll to position [0, 0]
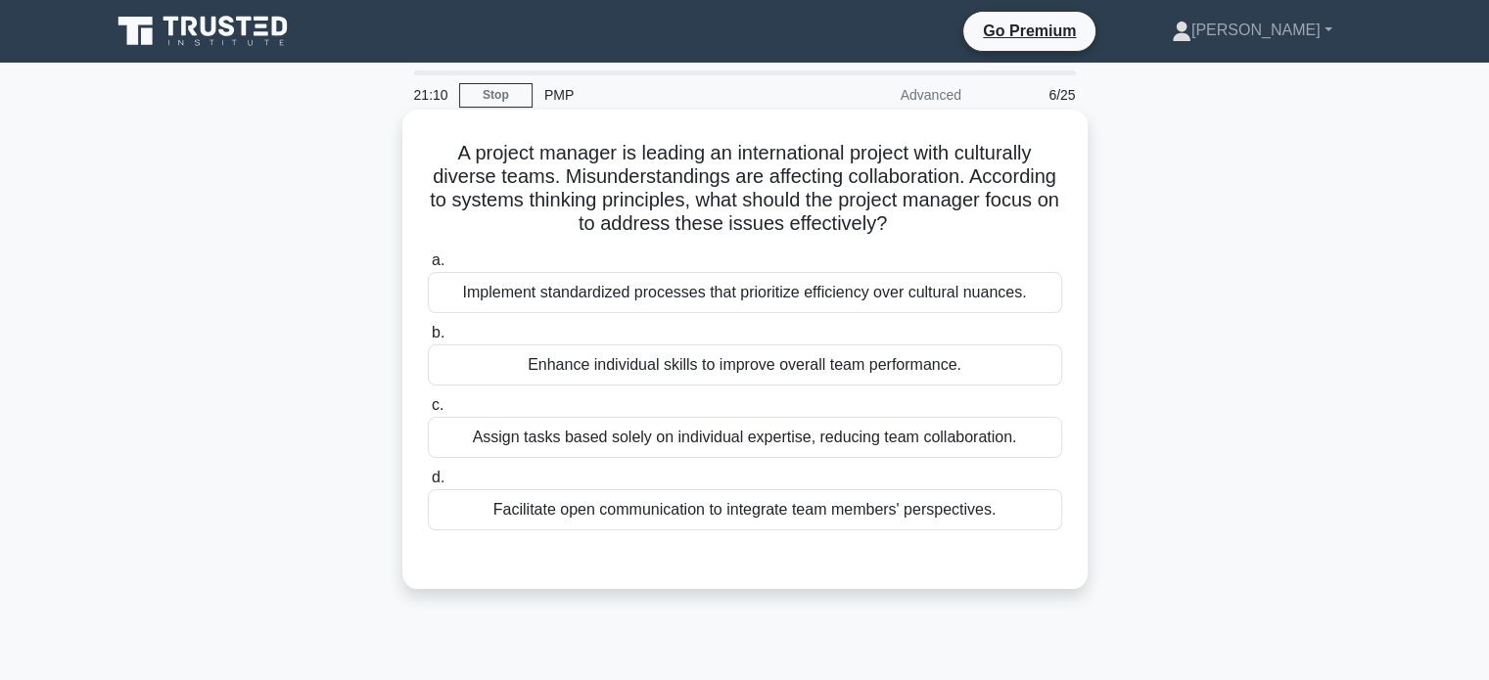
click at [625, 516] on div "Facilitate open communication to integrate team members' perspectives." at bounding box center [745, 509] width 634 height 41
click at [428, 485] on input "d. Facilitate open communication to integrate team members' perspectives." at bounding box center [428, 478] width 0 height 13
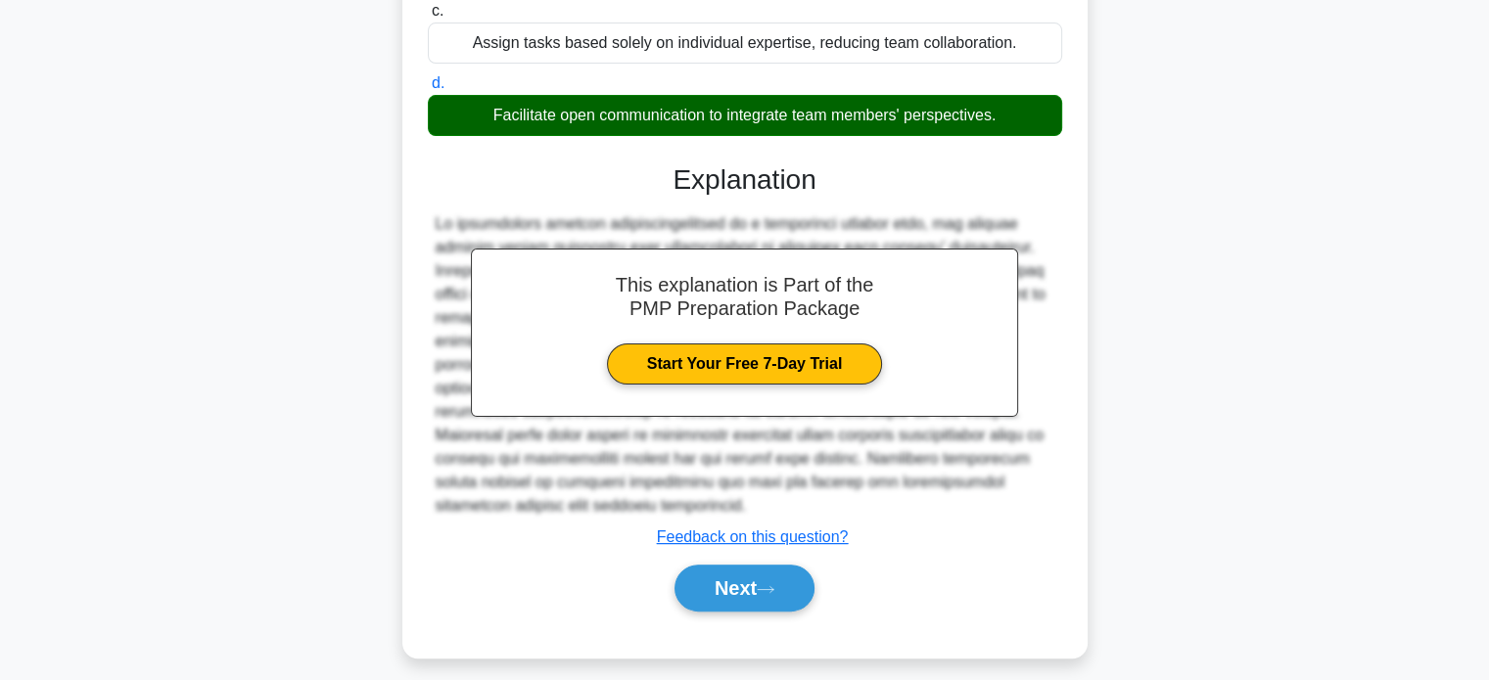
scroll to position [407, 0]
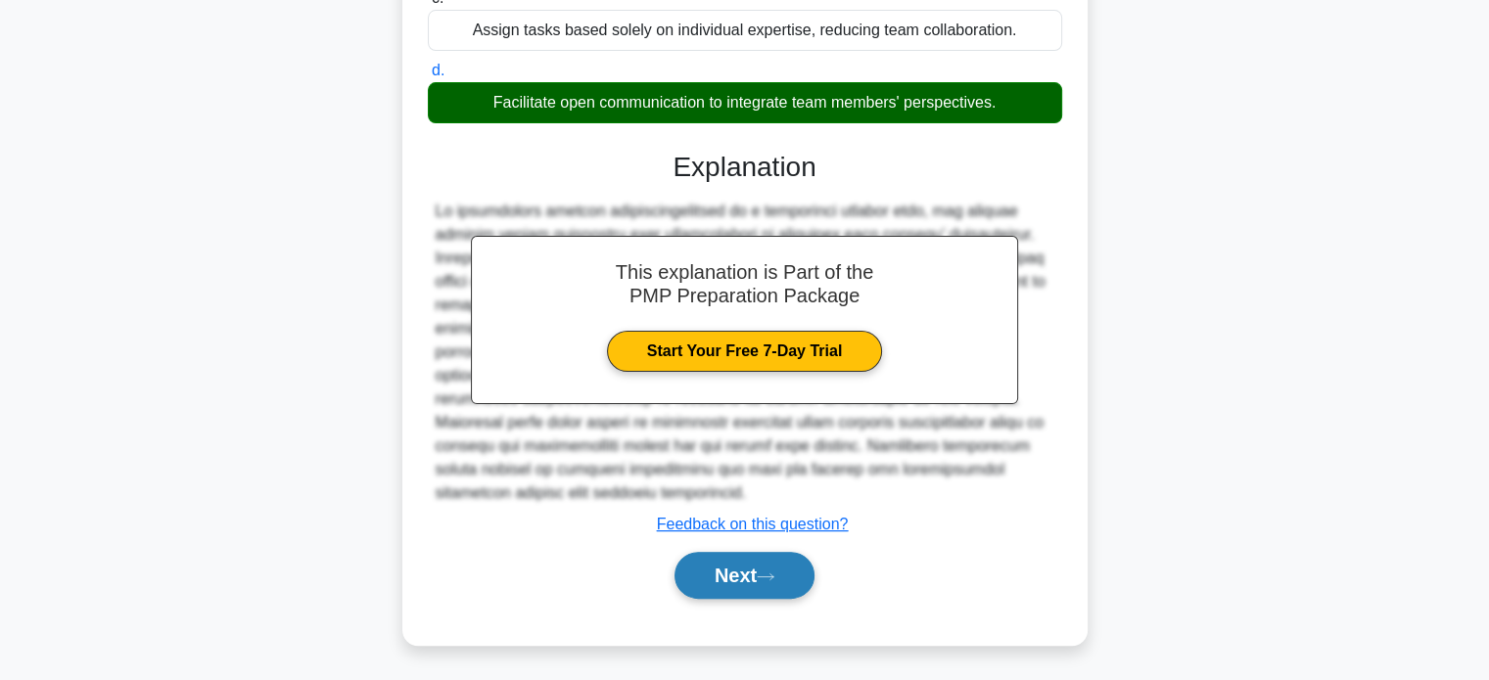
click at [724, 573] on button "Next" at bounding box center [744, 575] width 140 height 47
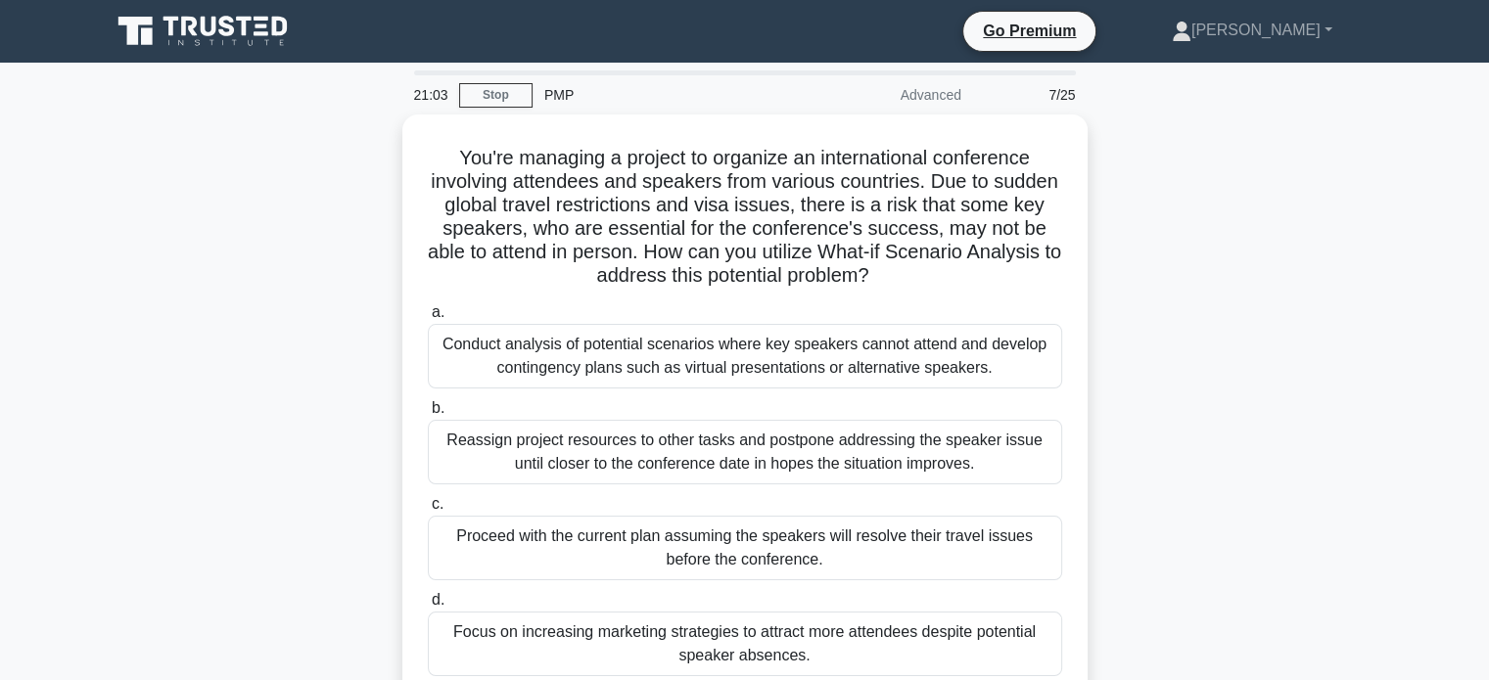
scroll to position [51, 0]
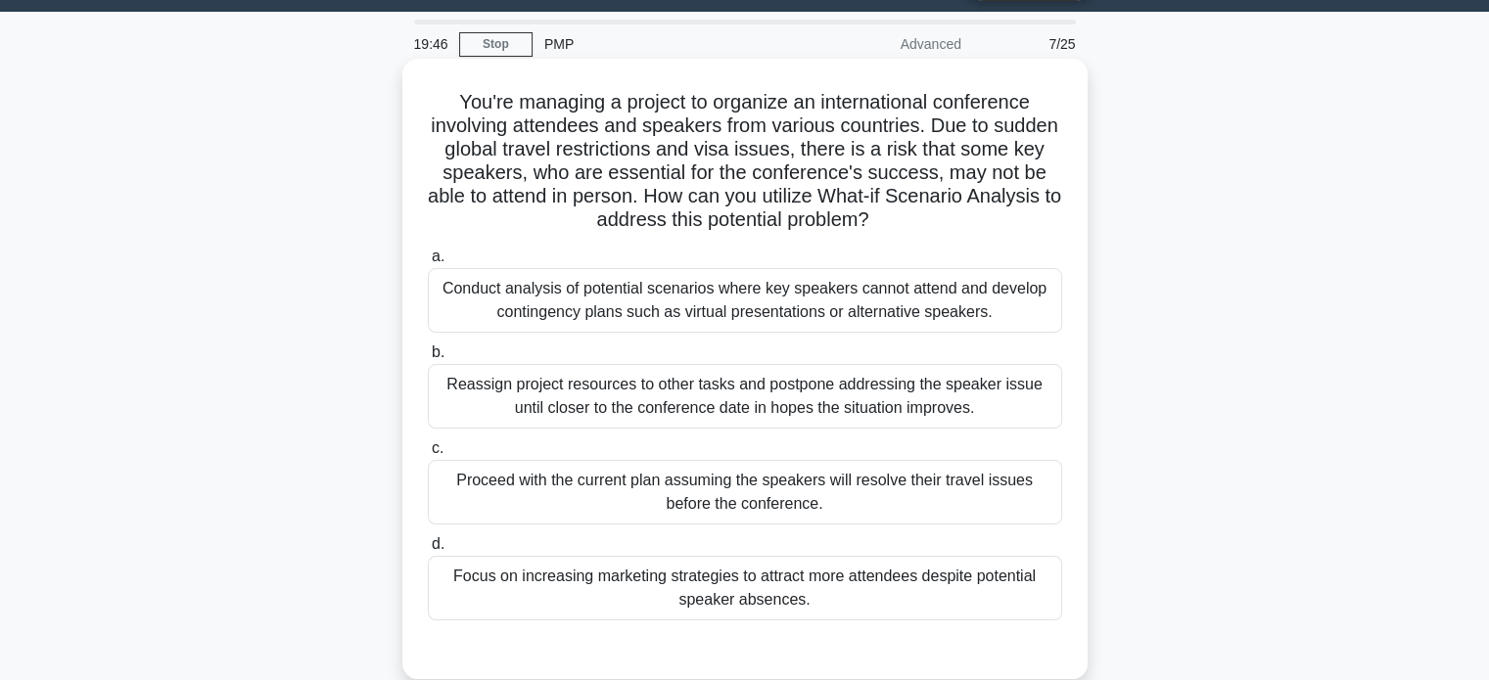
click at [785, 312] on div "Conduct analysis of potential scenarios where key speakers cannot attend and de…" at bounding box center [745, 300] width 634 height 65
click at [428, 263] on input "a. Conduct analysis of potential scenarios where key speakers cannot attend and…" at bounding box center [428, 257] width 0 height 13
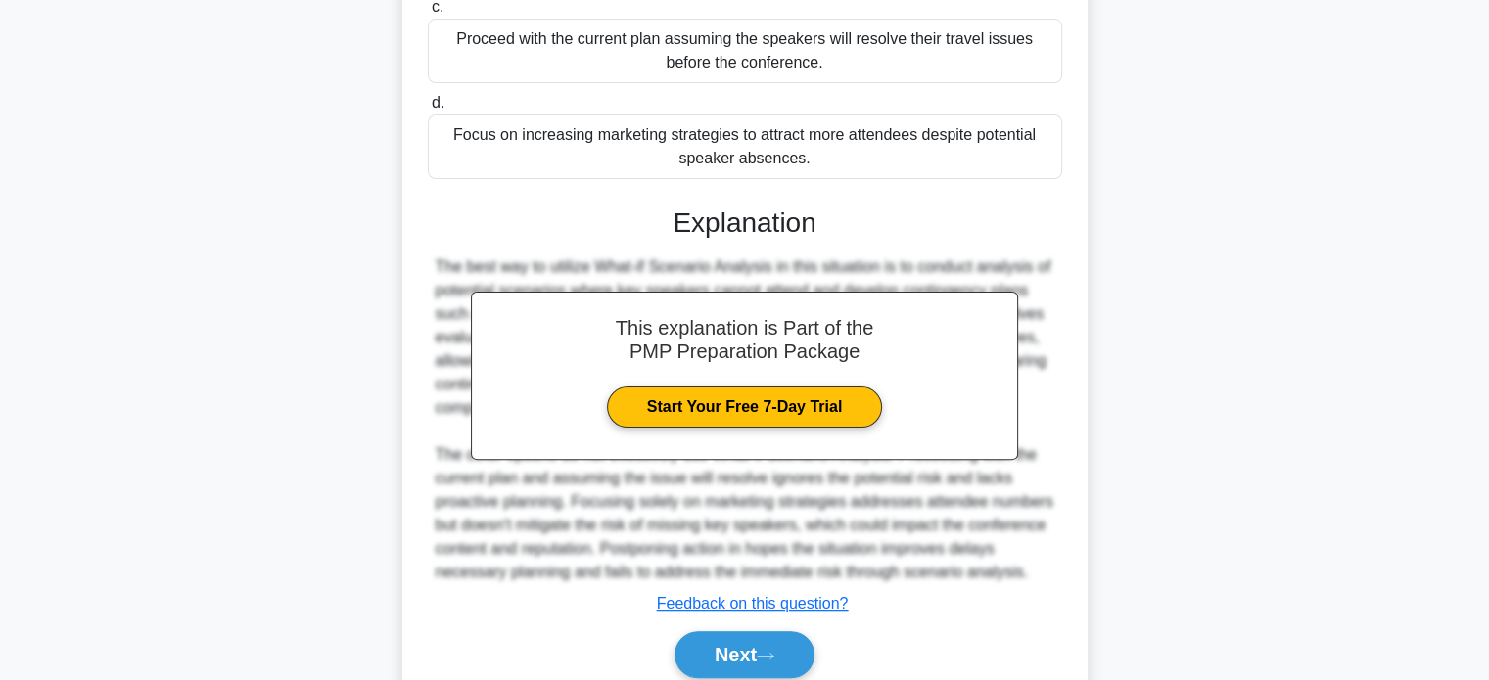
scroll to position [572, 0]
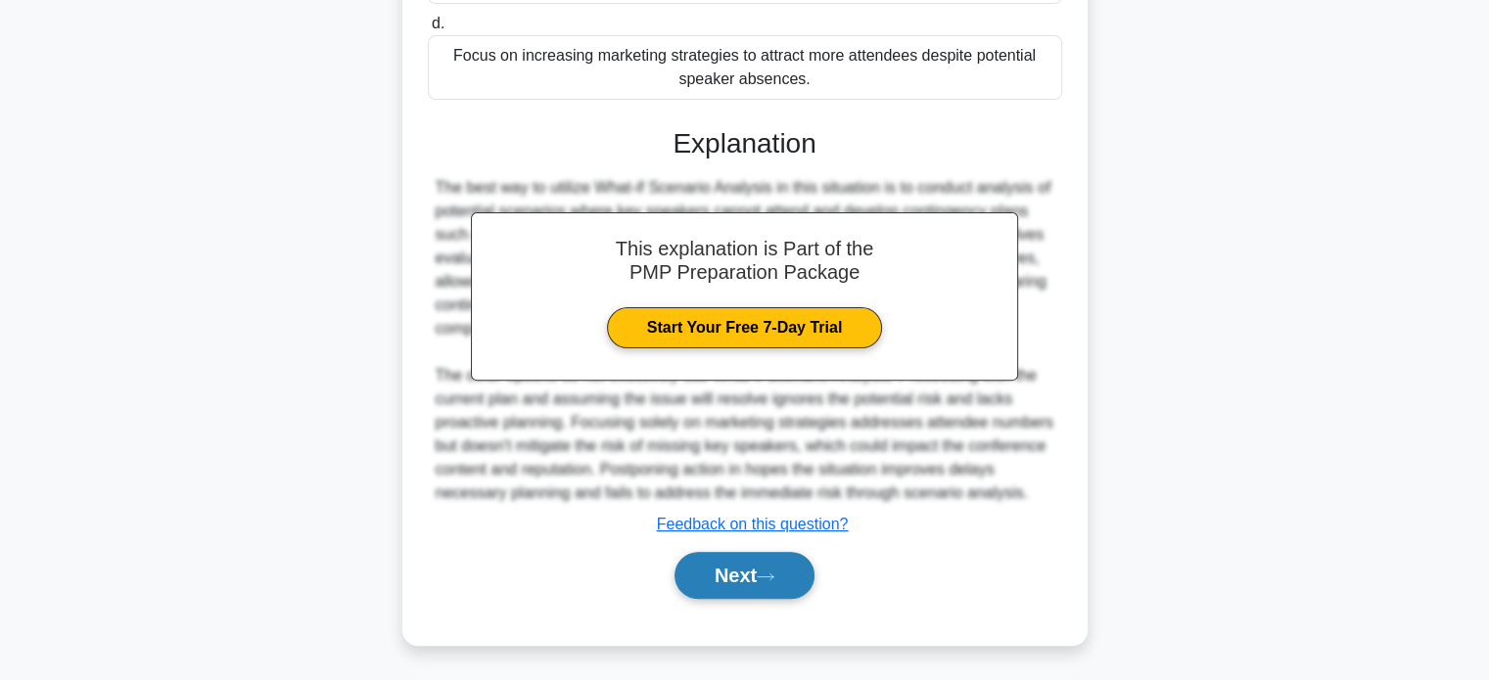
click at [739, 571] on button "Next" at bounding box center [744, 575] width 140 height 47
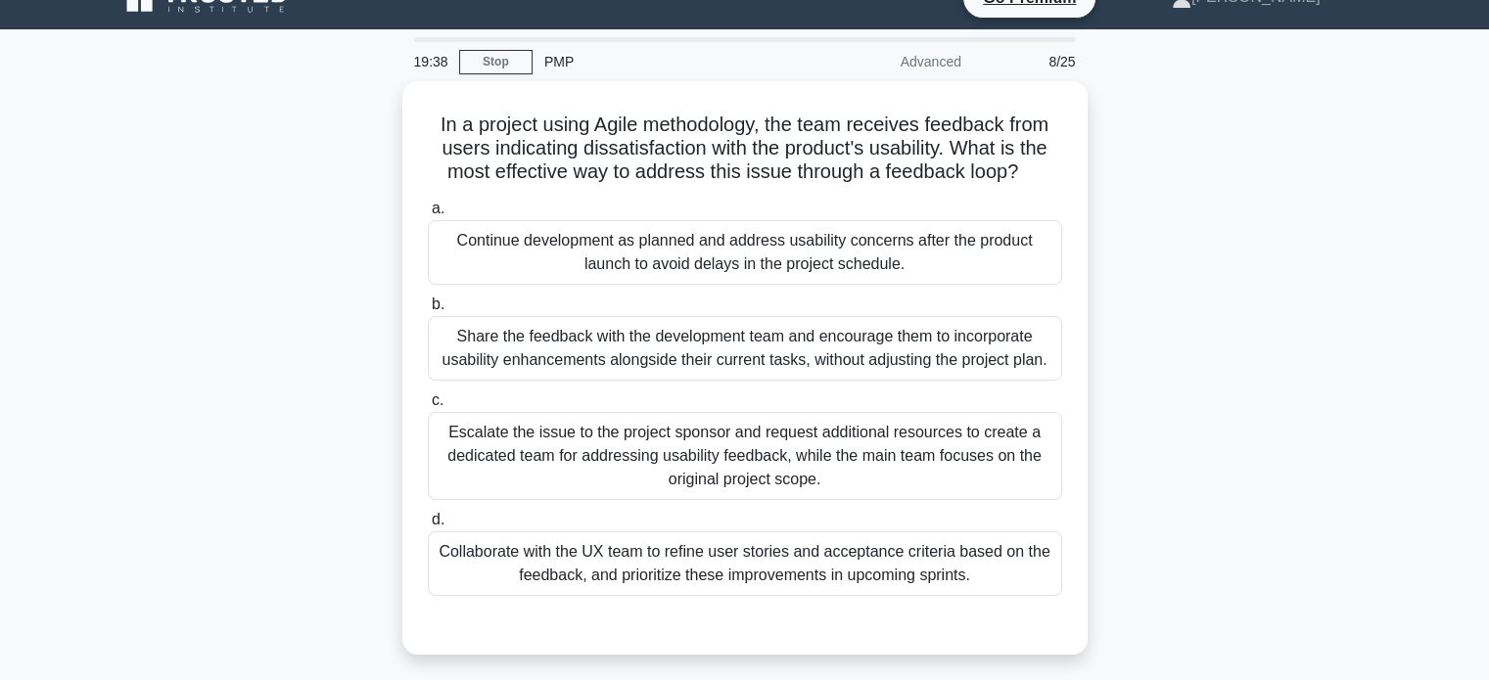
scroll to position [0, 0]
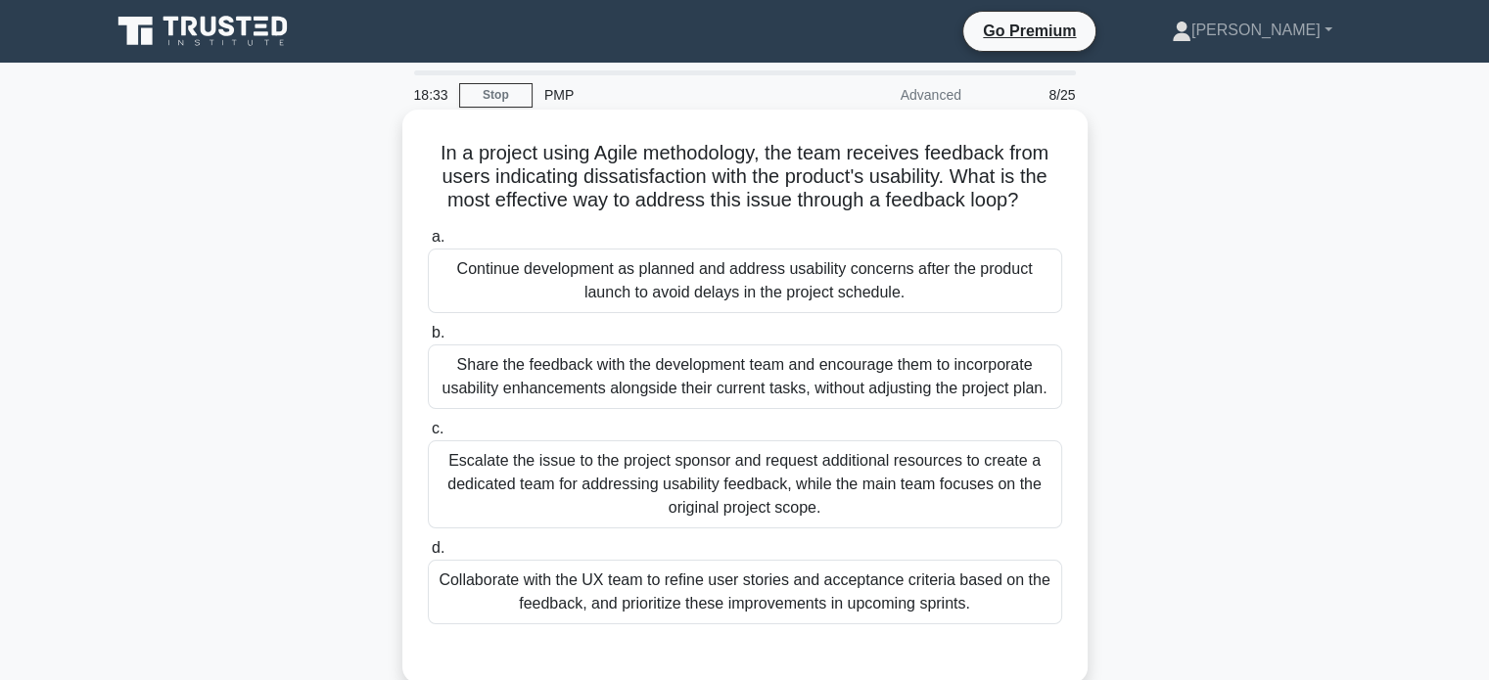
click at [856, 600] on div "Collaborate with the UX team to refine user stories and acceptance criteria bas…" at bounding box center [745, 592] width 634 height 65
click at [428, 555] on input "d. Collaborate with the UX team to refine user stories and acceptance criteria …" at bounding box center [428, 548] width 0 height 13
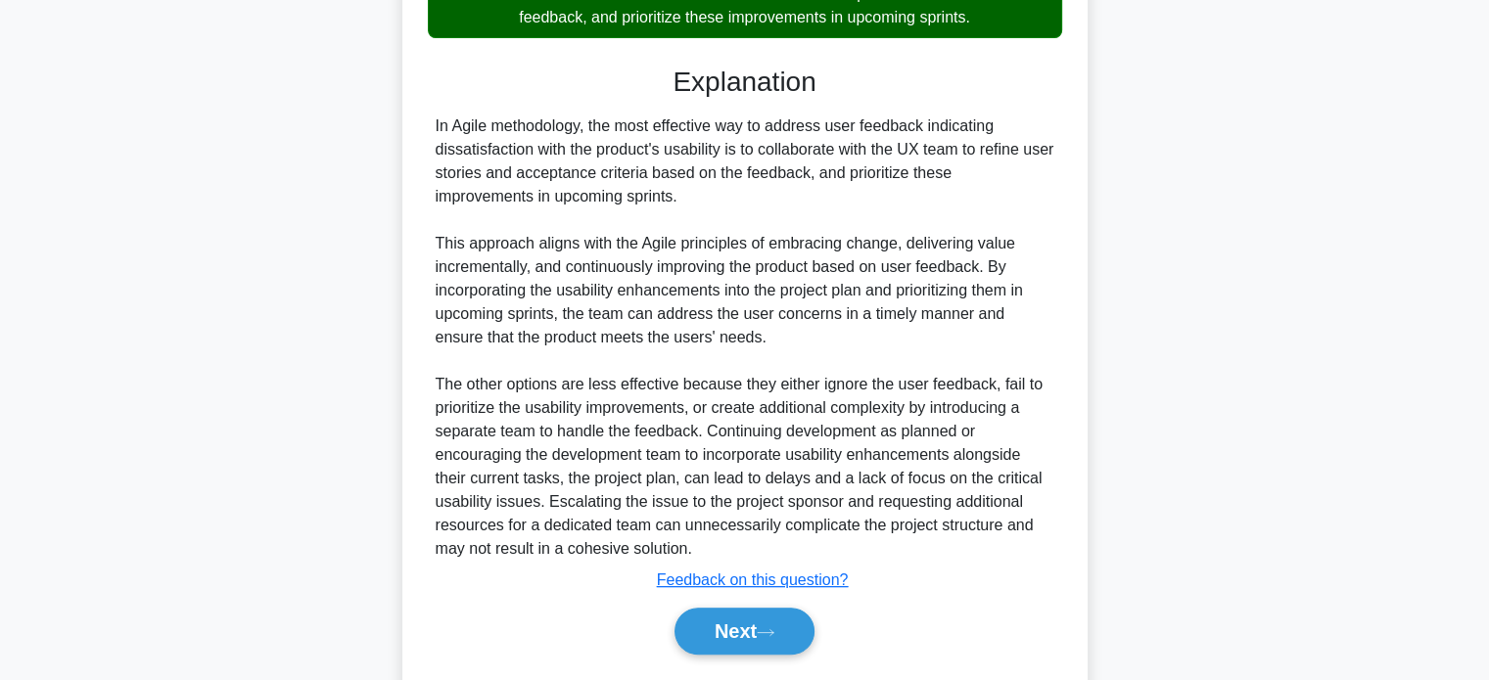
scroll to position [593, 0]
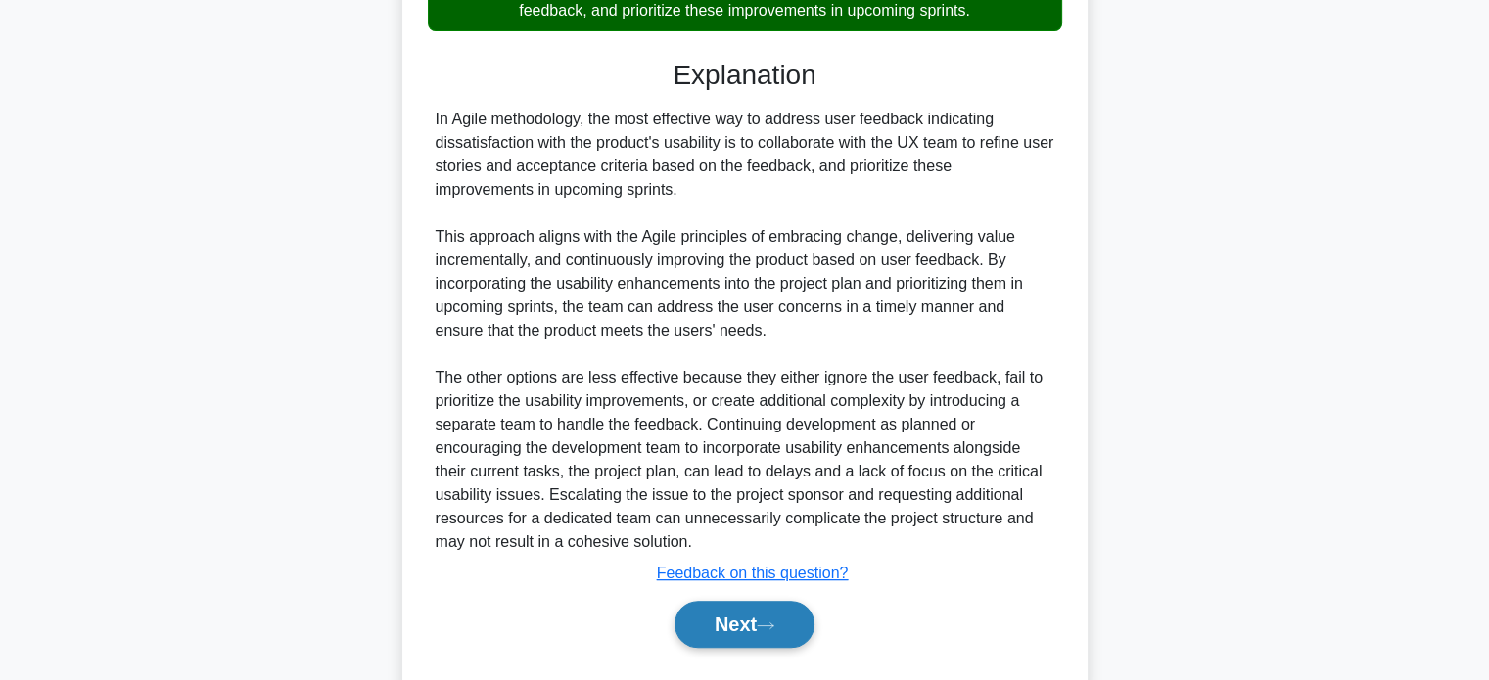
click at [713, 615] on button "Next" at bounding box center [744, 624] width 140 height 47
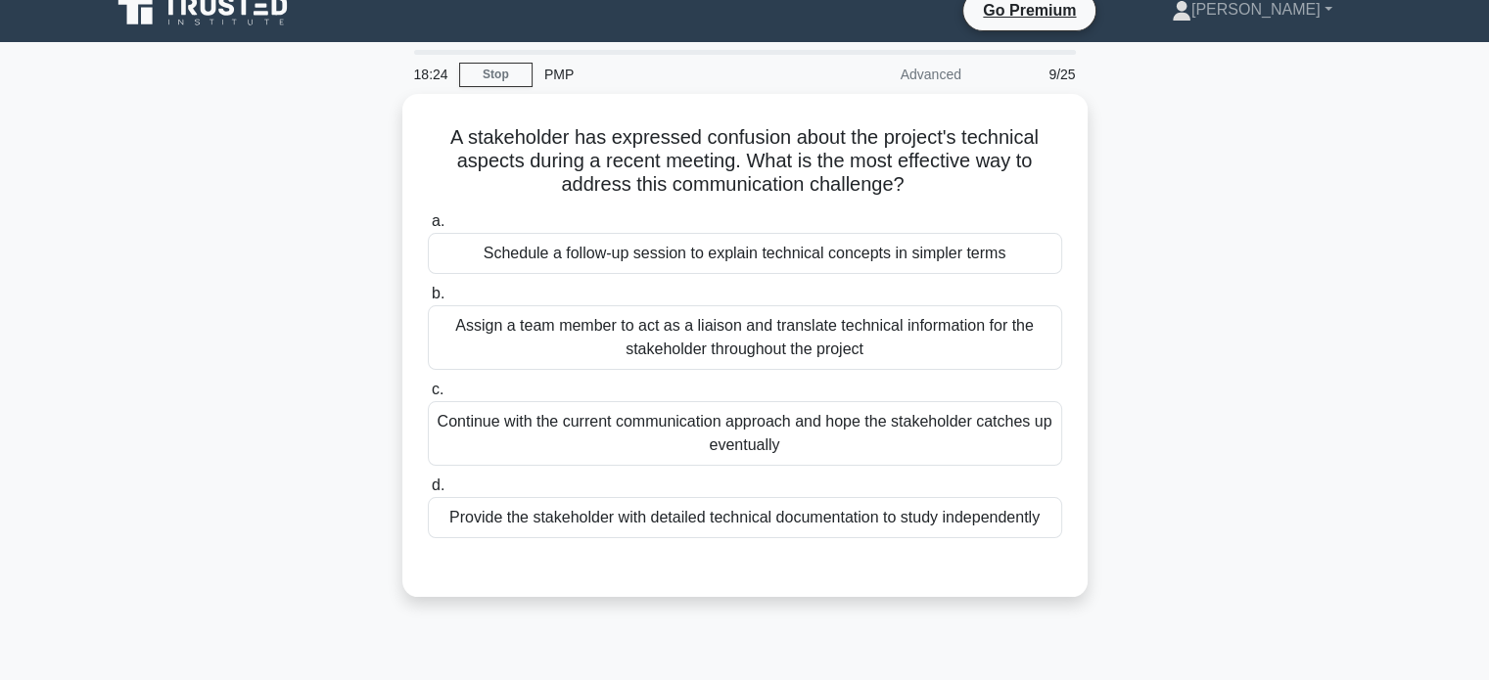
scroll to position [0, 0]
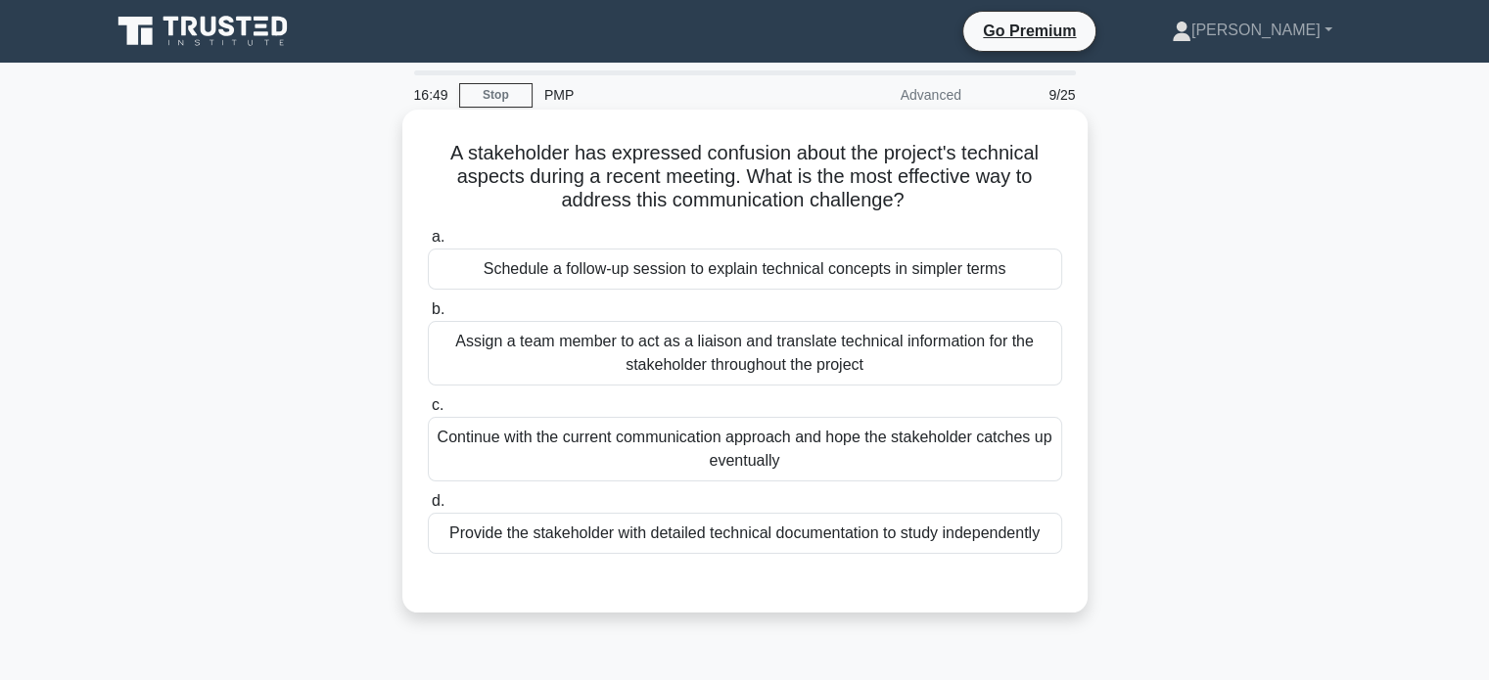
click at [658, 270] on div "Schedule a follow-up session to explain technical concepts in simpler terms" at bounding box center [745, 269] width 634 height 41
click at [428, 244] on input "a. Schedule a follow-up session to explain technical concepts in simpler terms" at bounding box center [428, 237] width 0 height 13
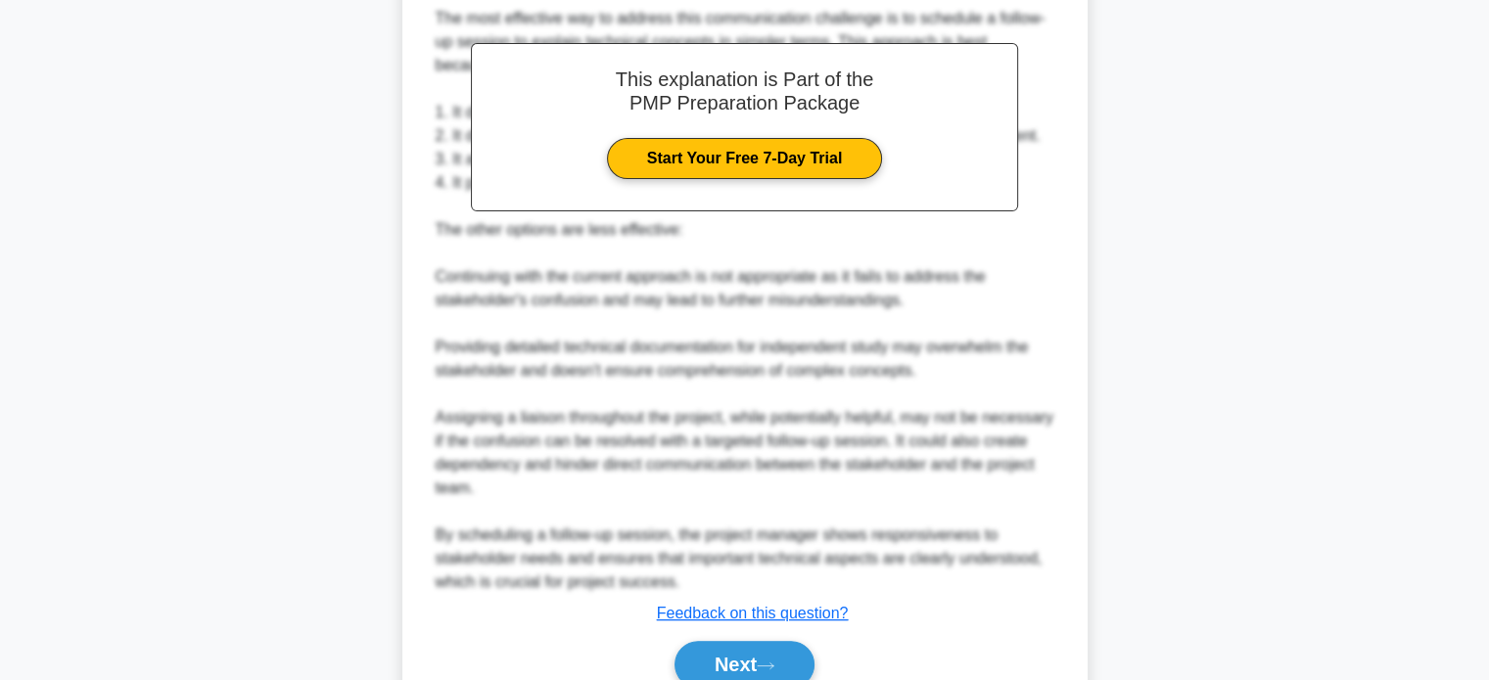
scroll to position [689, 0]
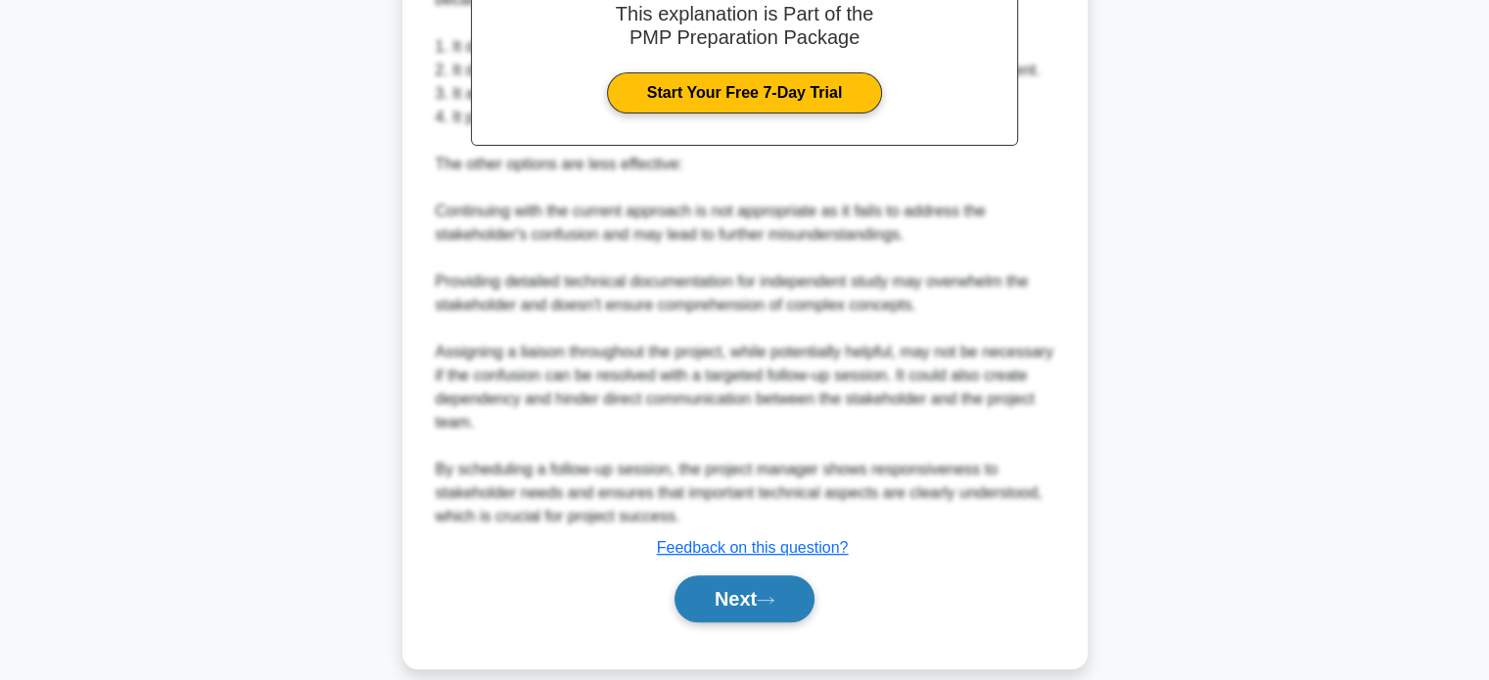
click at [732, 577] on button "Next" at bounding box center [744, 599] width 140 height 47
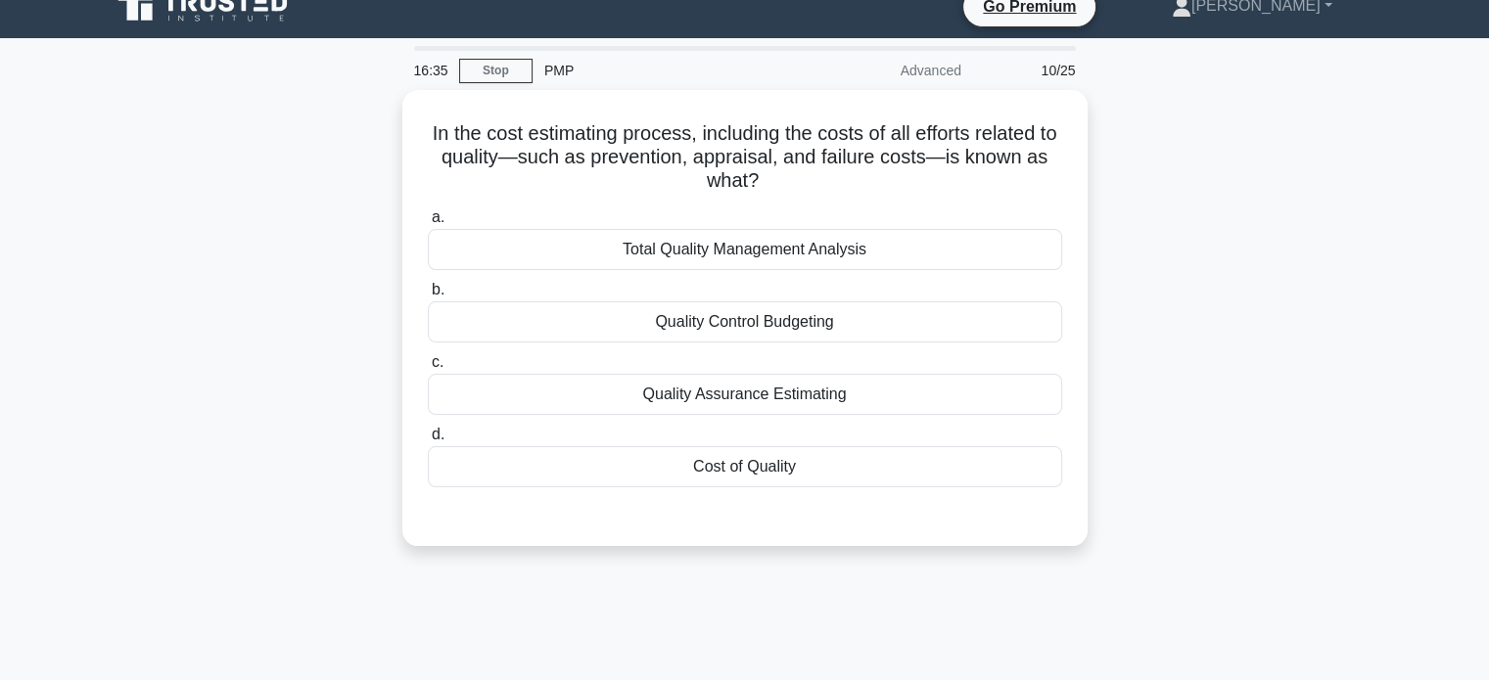
scroll to position [0, 0]
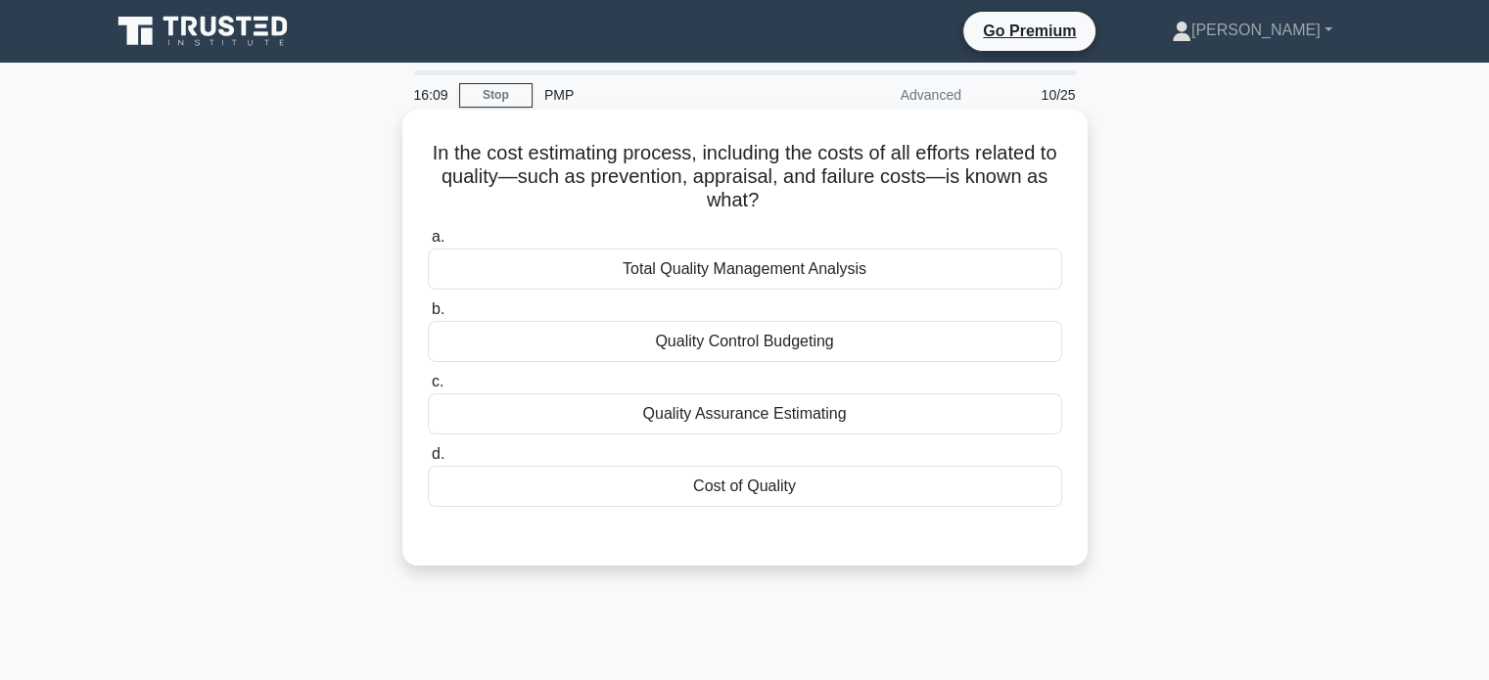
click at [715, 486] on div "Cost of Quality" at bounding box center [745, 486] width 634 height 41
click at [428, 461] on input "d. Cost of Quality" at bounding box center [428, 454] width 0 height 13
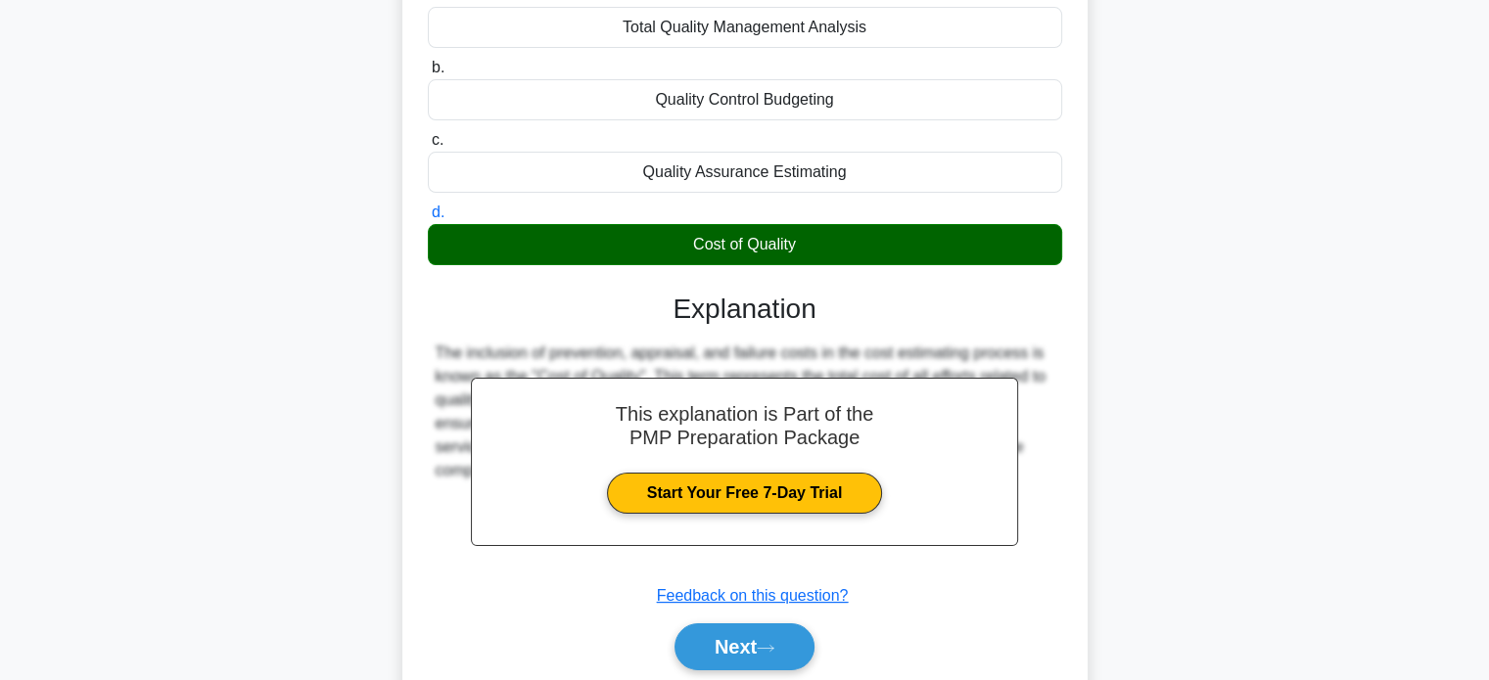
scroll to position [377, 0]
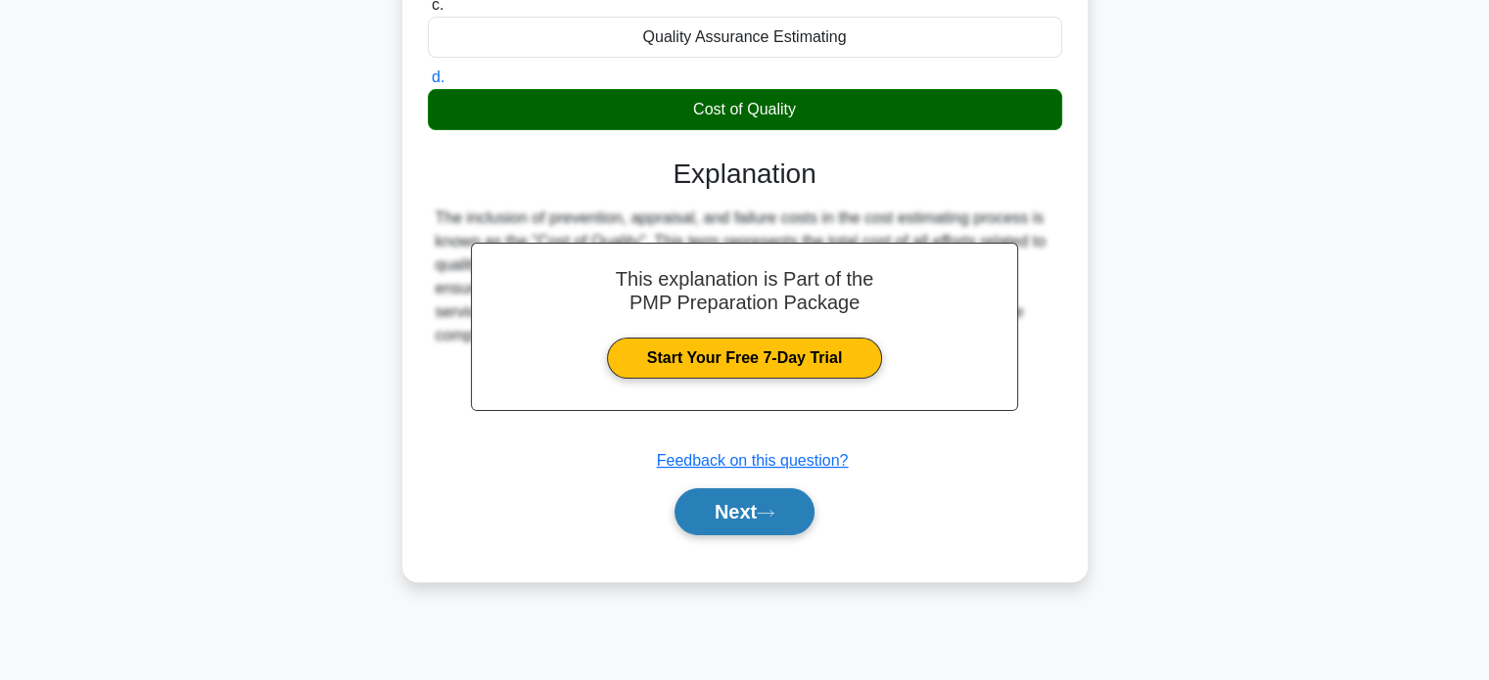
click at [720, 514] on button "Next" at bounding box center [744, 511] width 140 height 47
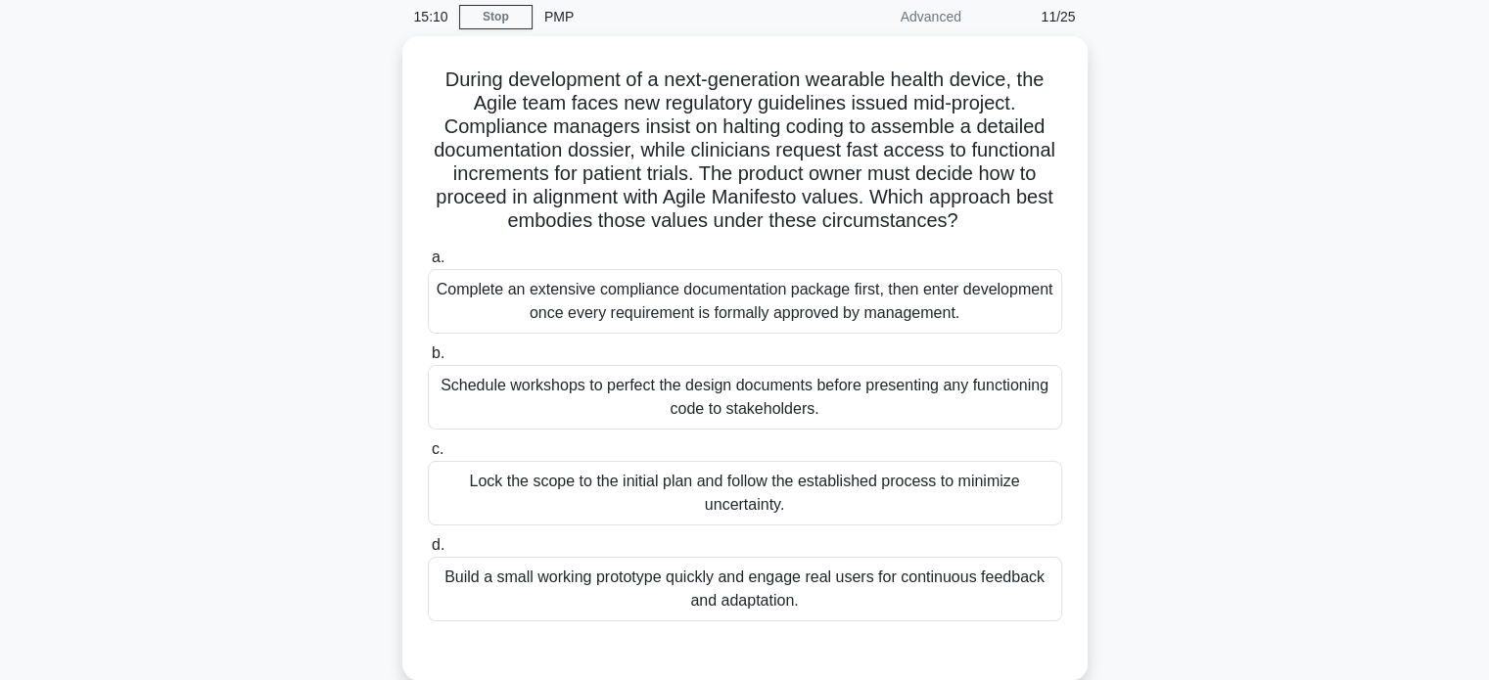
scroll to position [83, 0]
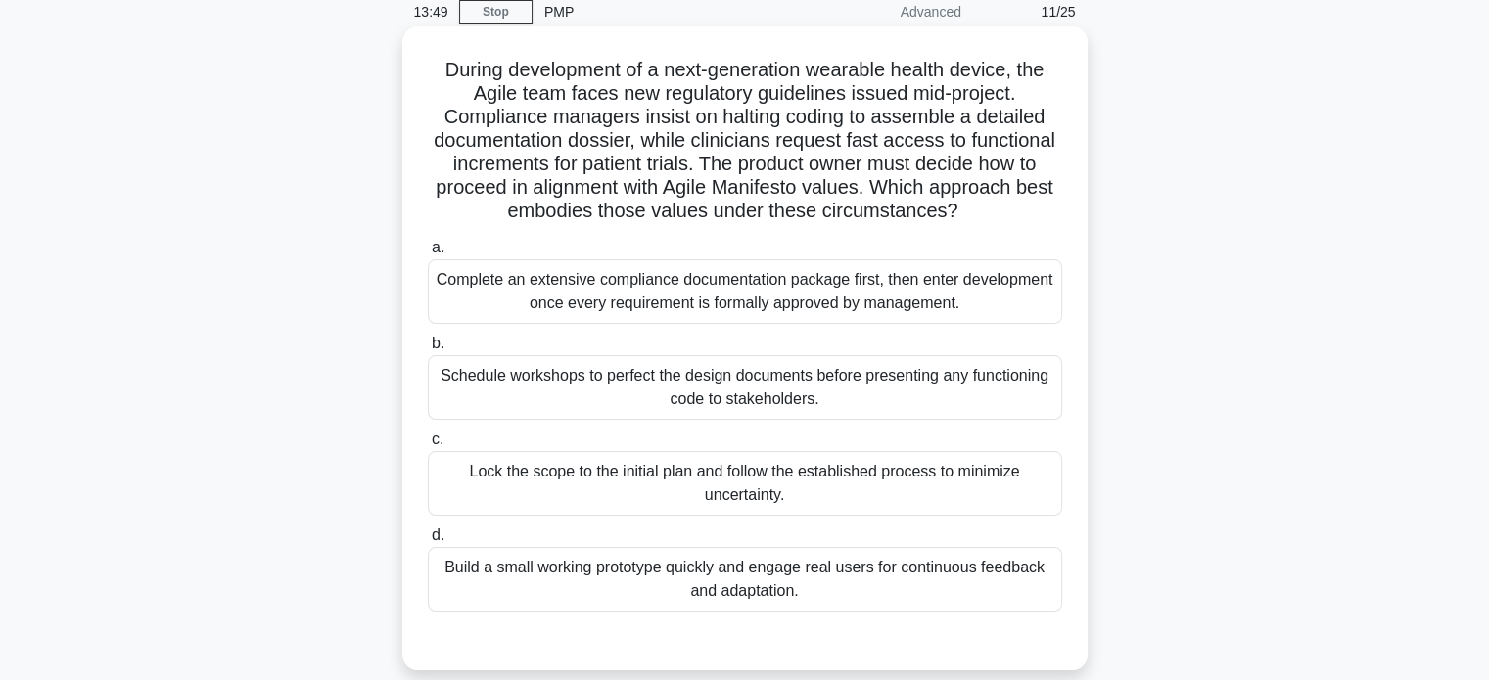
click at [668, 290] on div "Complete an extensive compliance documentation package first, then enter develo…" at bounding box center [745, 291] width 634 height 65
click at [428, 254] on input "a. Complete an extensive compliance documentation package first, then enter dev…" at bounding box center [428, 248] width 0 height 13
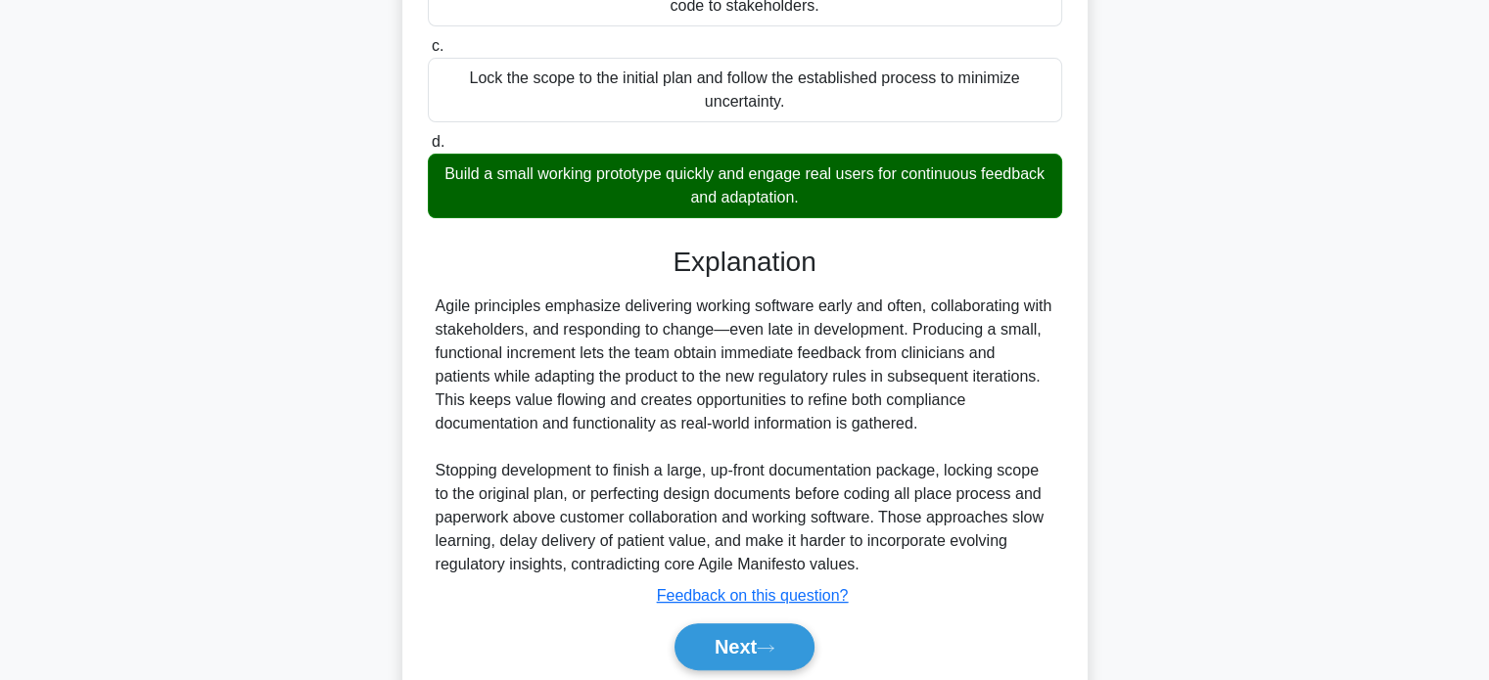
scroll to position [550, 0]
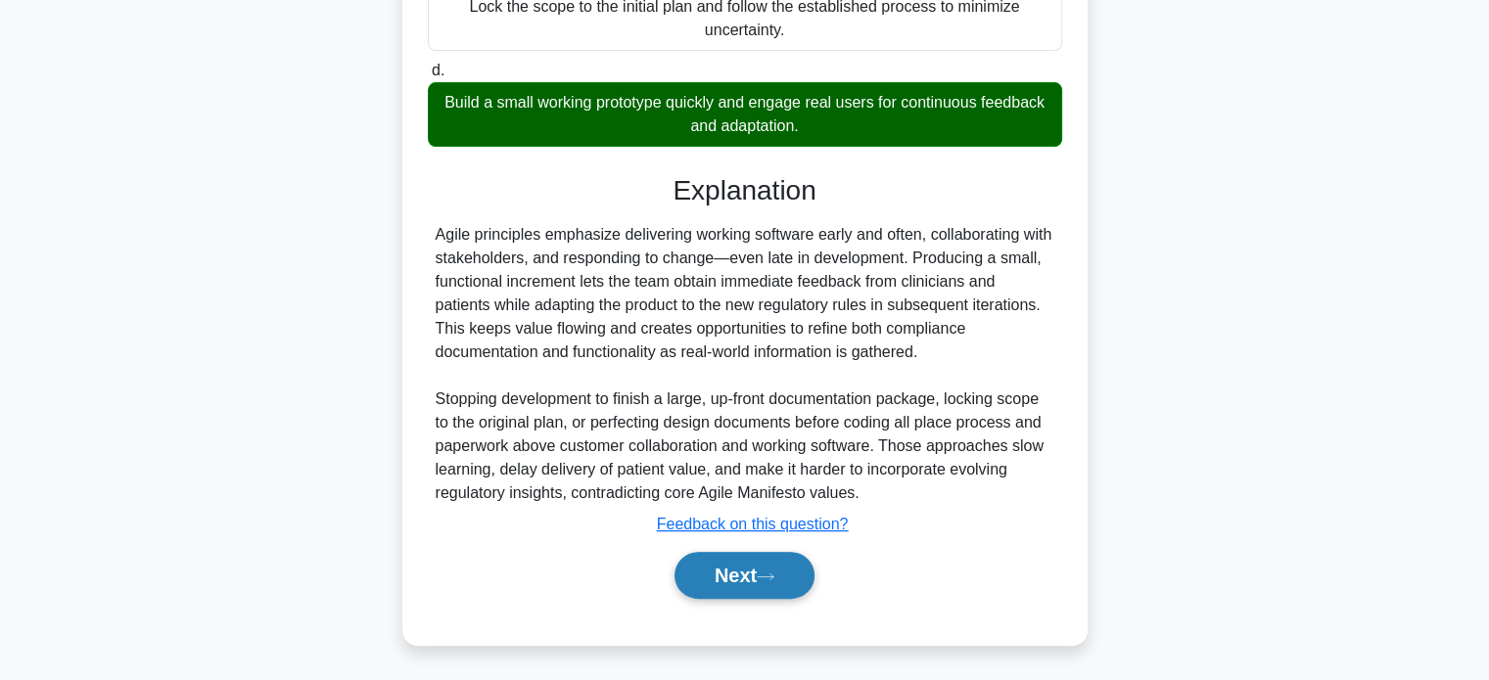
click at [737, 574] on button "Next" at bounding box center [744, 575] width 140 height 47
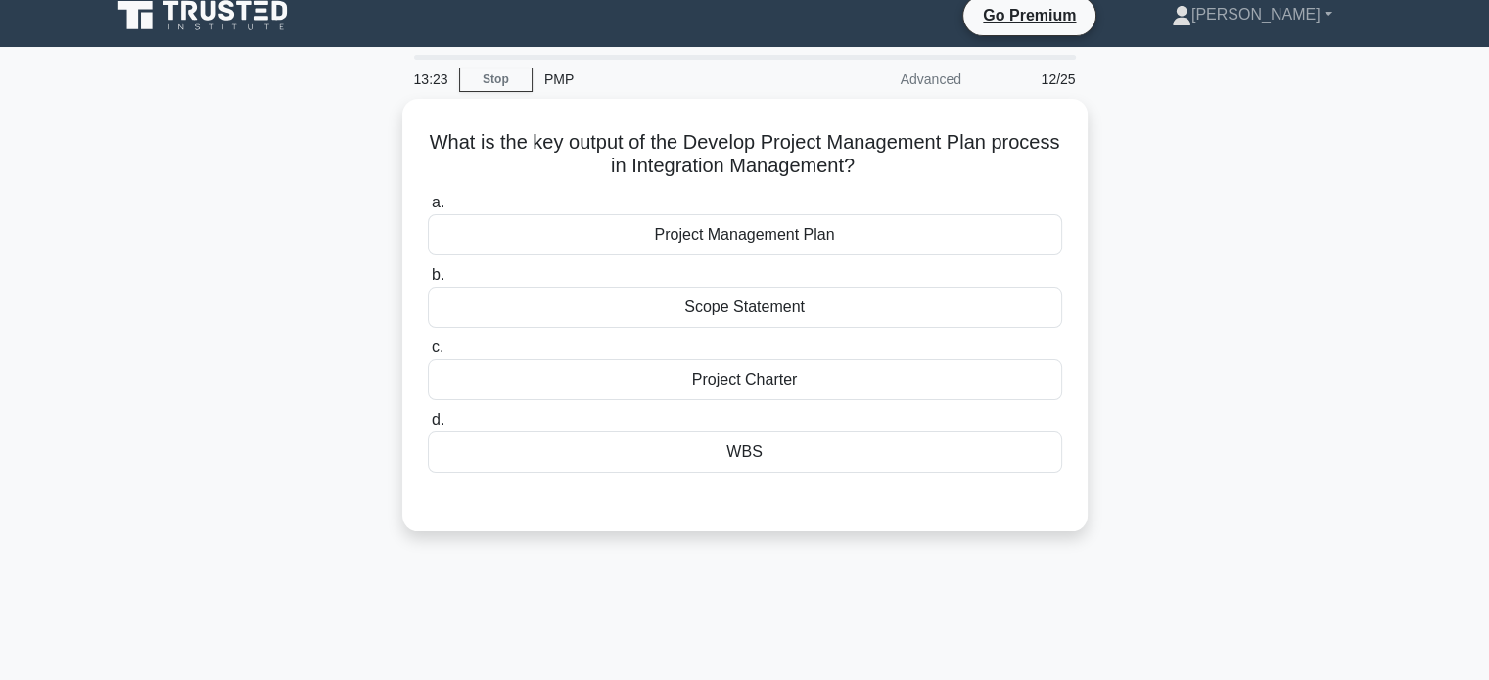
scroll to position [7, 0]
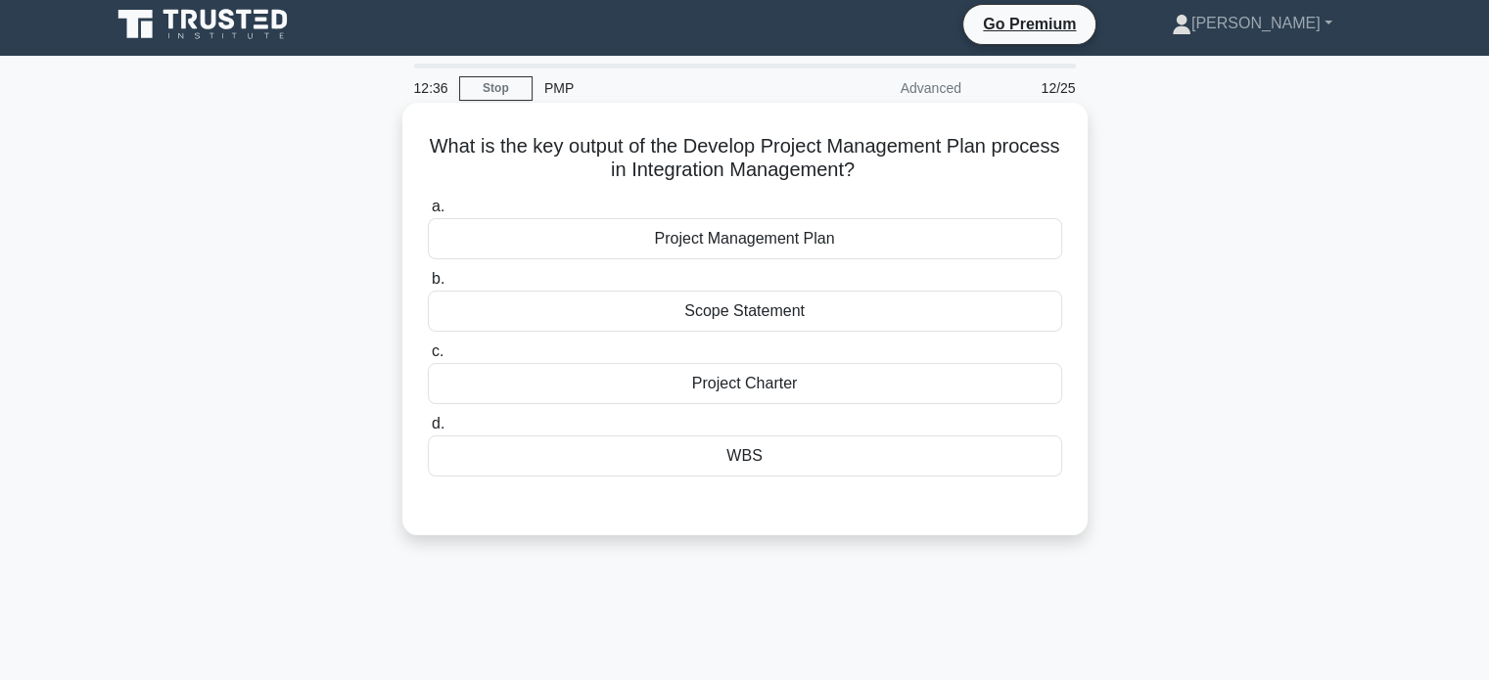
click at [759, 383] on div "Project Charter" at bounding box center [745, 383] width 634 height 41
click at [428, 358] on input "c. Project Charter" at bounding box center [428, 352] width 0 height 13
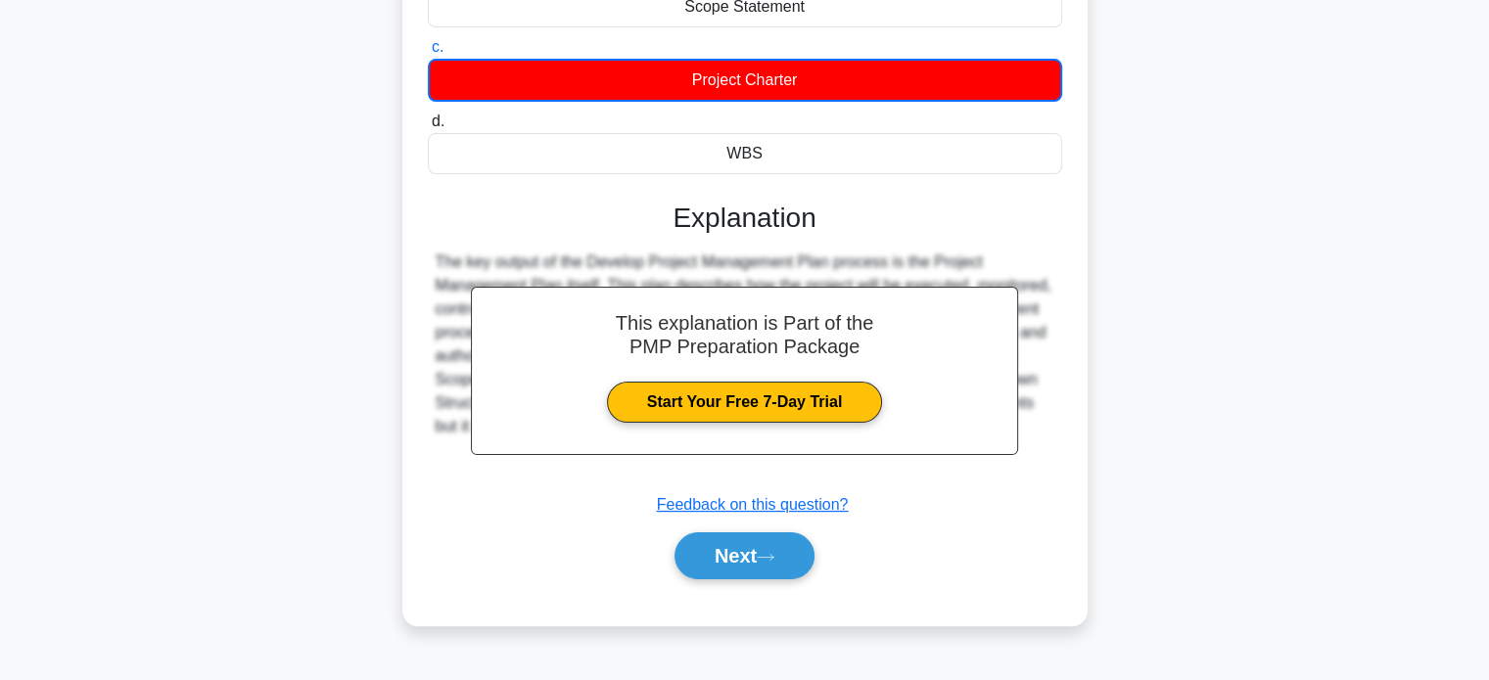
scroll to position [377, 0]
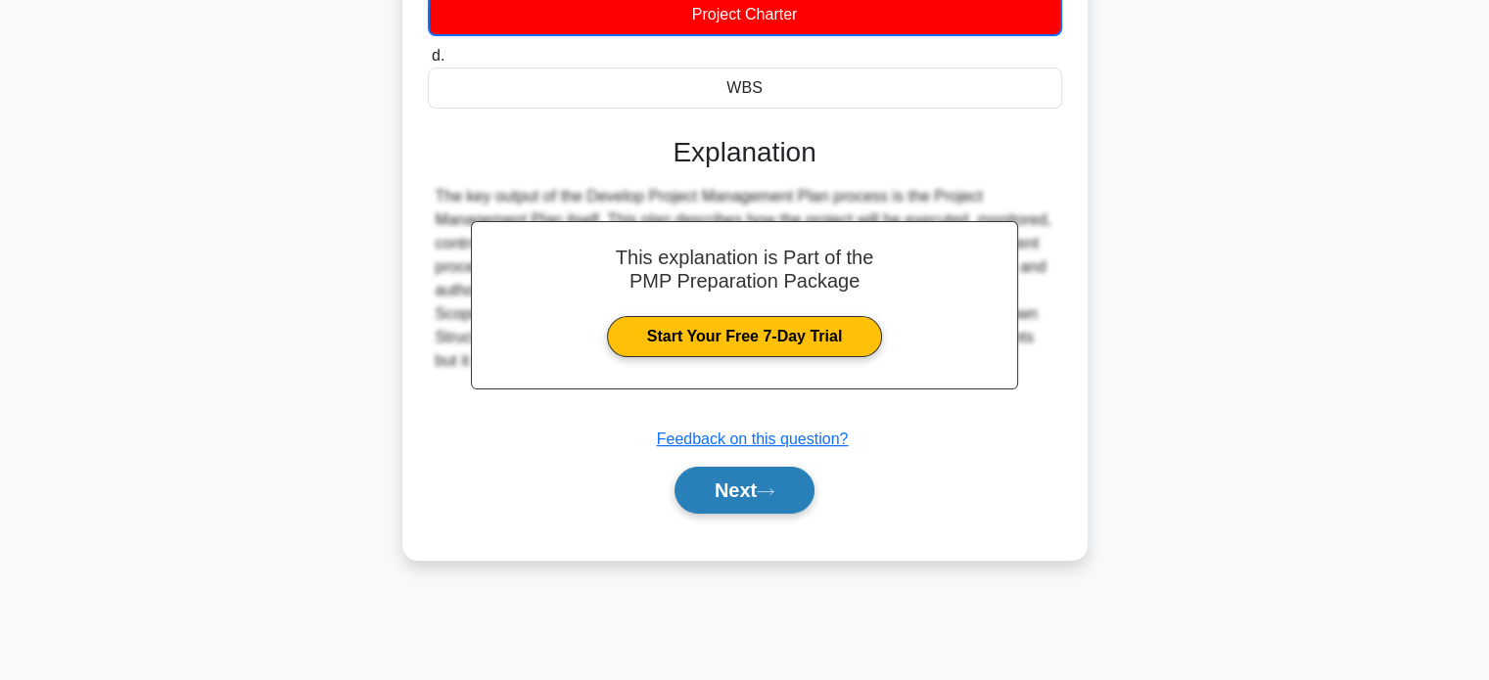
click at [744, 491] on button "Next" at bounding box center [744, 490] width 140 height 47
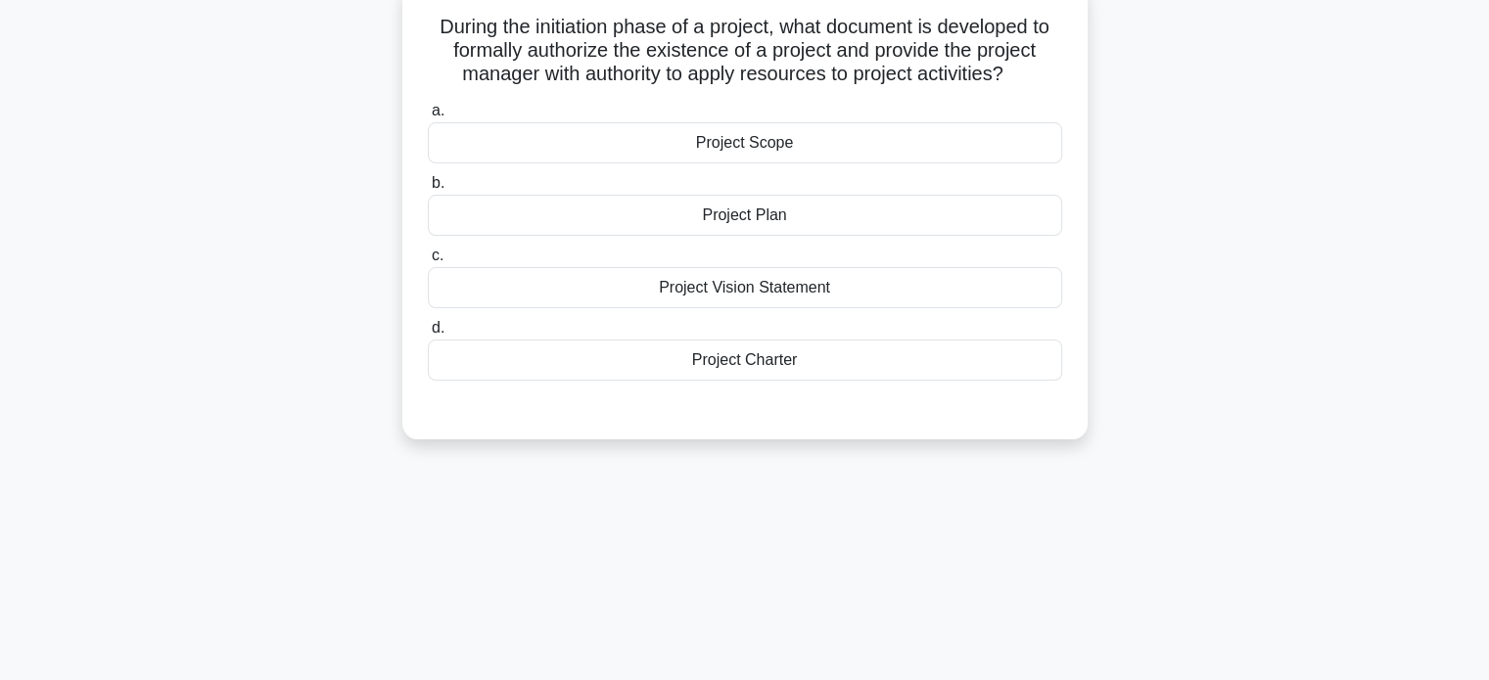
scroll to position [0, 0]
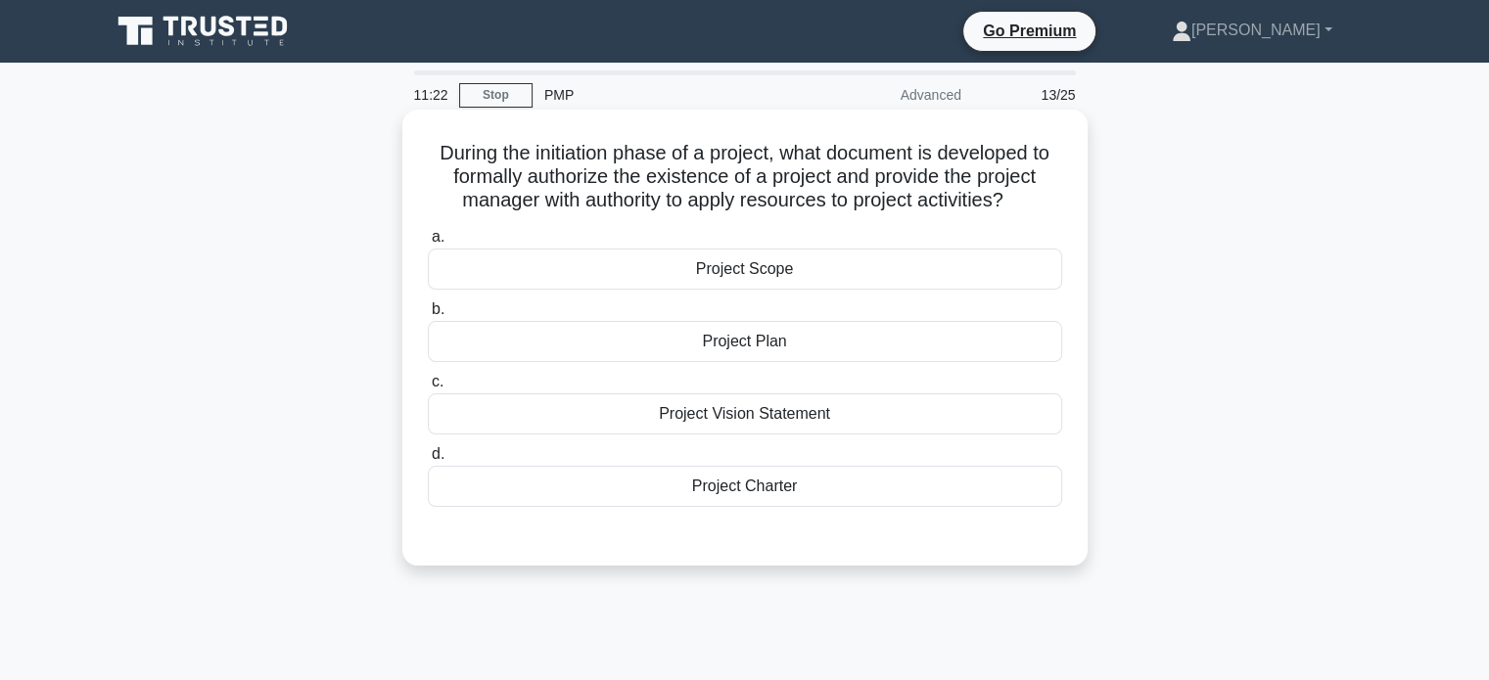
click at [748, 271] on div "Project Scope" at bounding box center [745, 269] width 634 height 41
click at [428, 244] on input "a. Project Scope" at bounding box center [428, 237] width 0 height 13
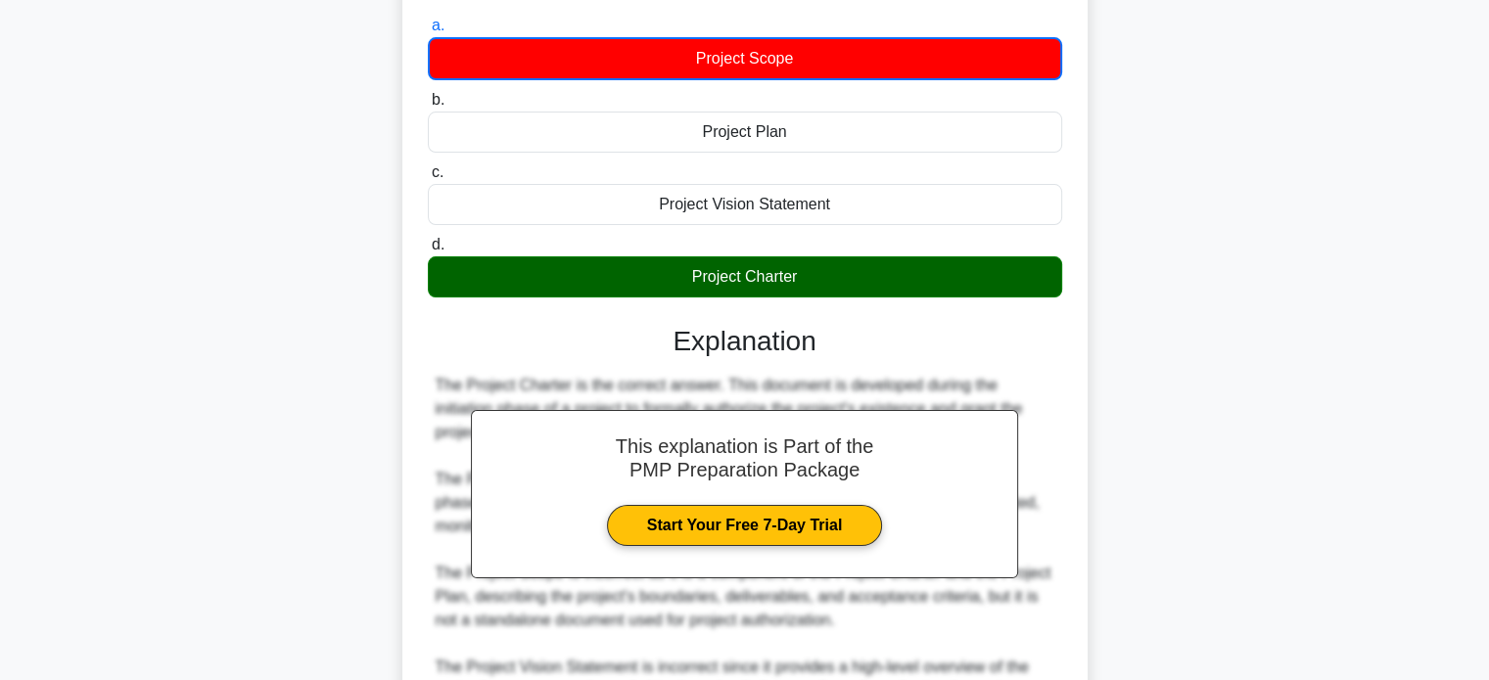
scroll to position [396, 0]
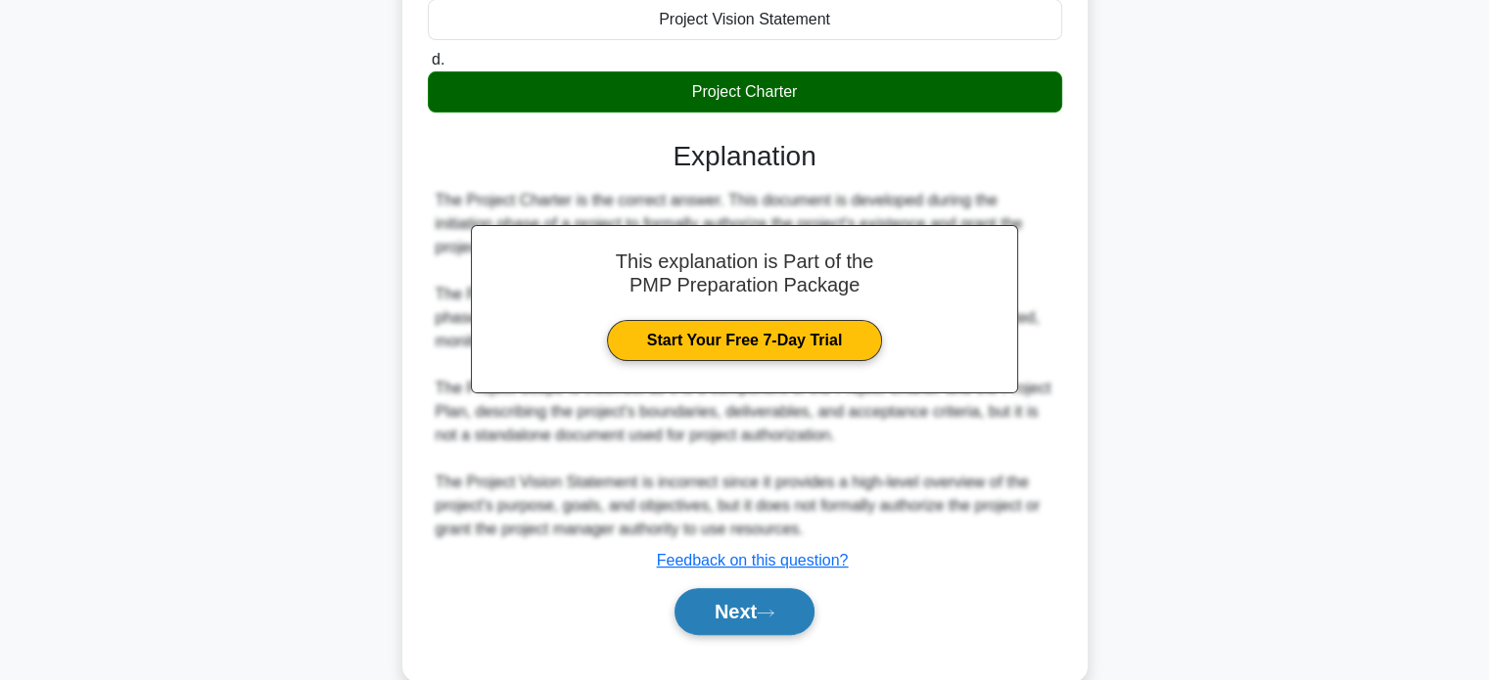
click at [726, 605] on button "Next" at bounding box center [744, 611] width 140 height 47
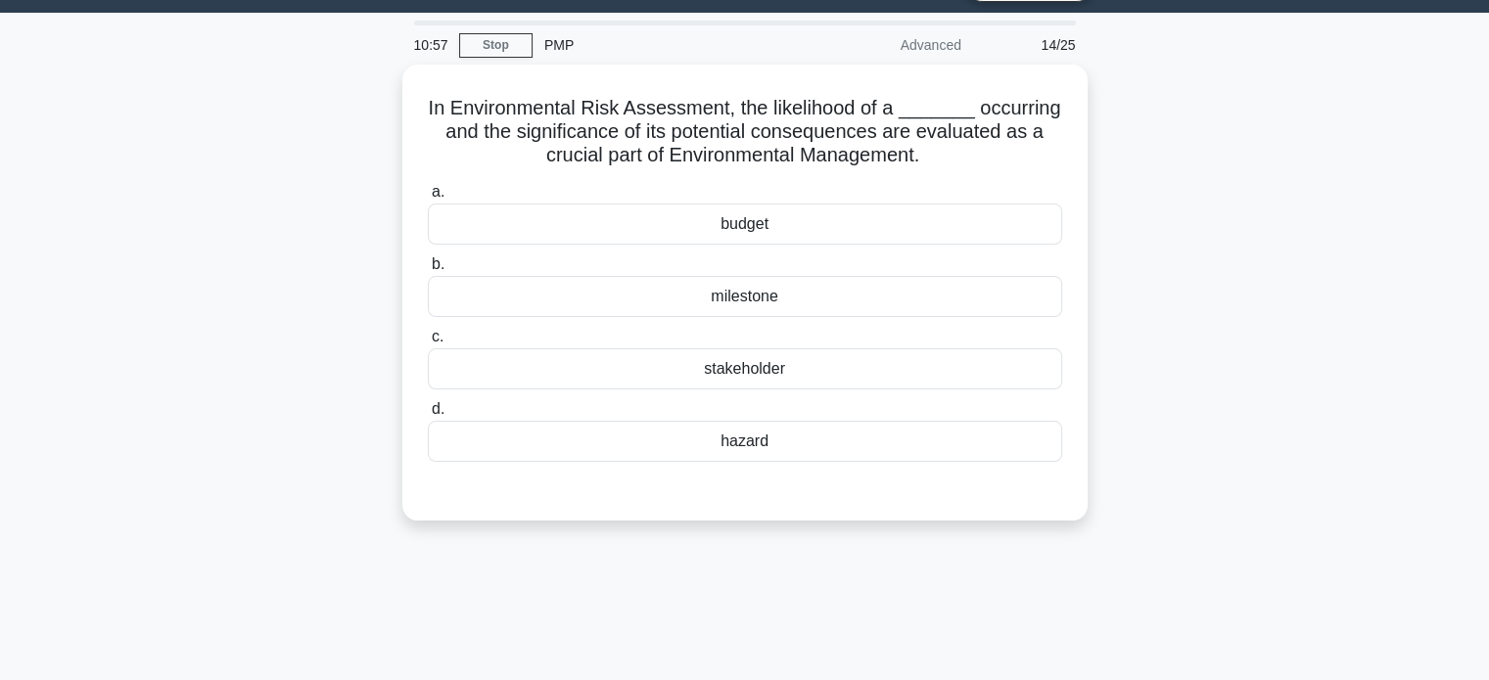
scroll to position [0, 0]
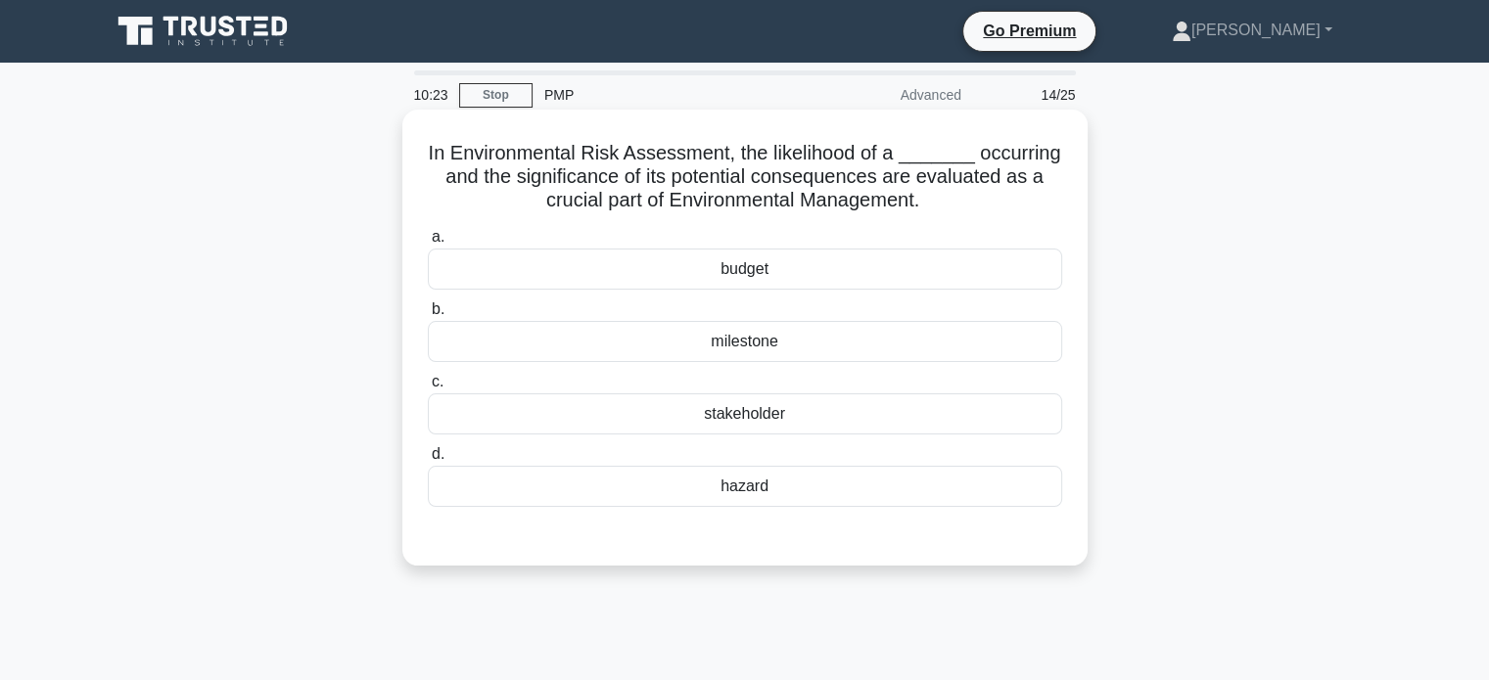
click at [730, 485] on div "hazard" at bounding box center [745, 486] width 634 height 41
click at [428, 461] on input "d. hazard" at bounding box center [428, 454] width 0 height 13
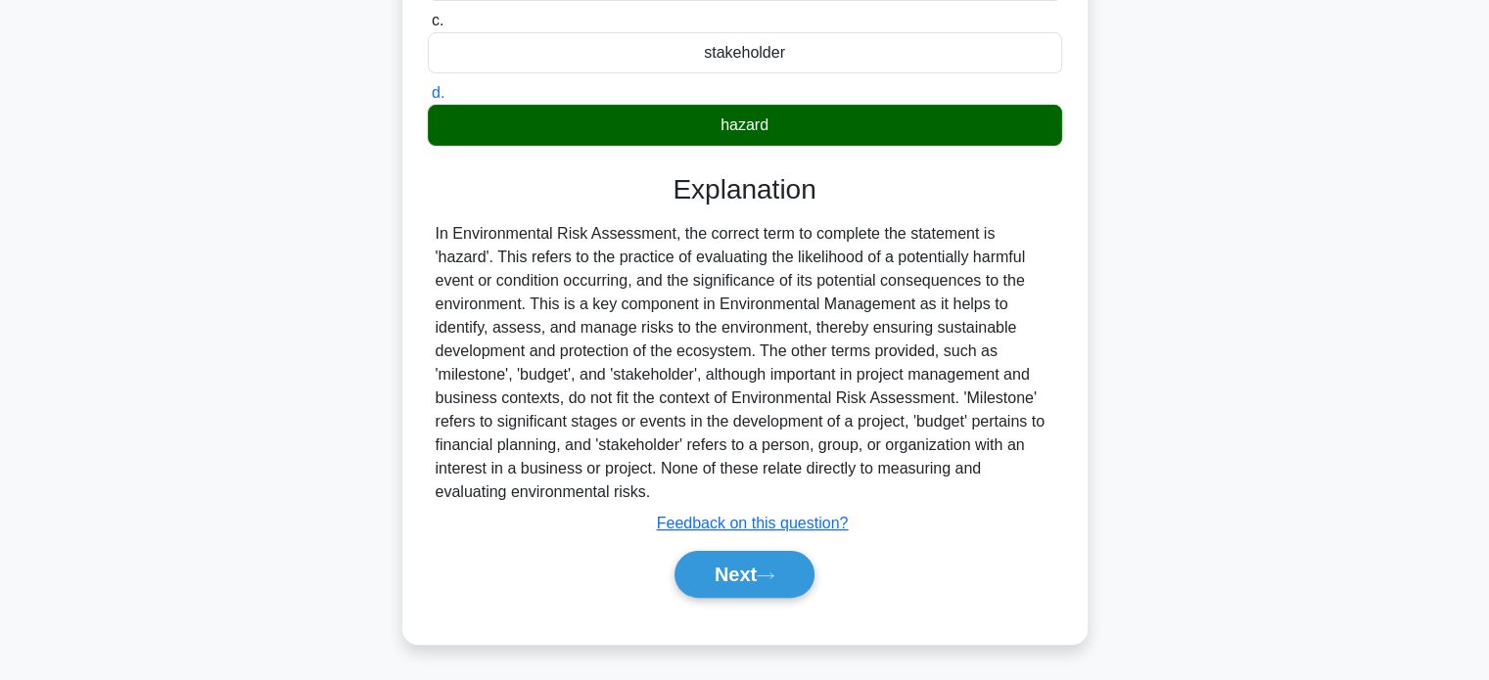
scroll to position [377, 0]
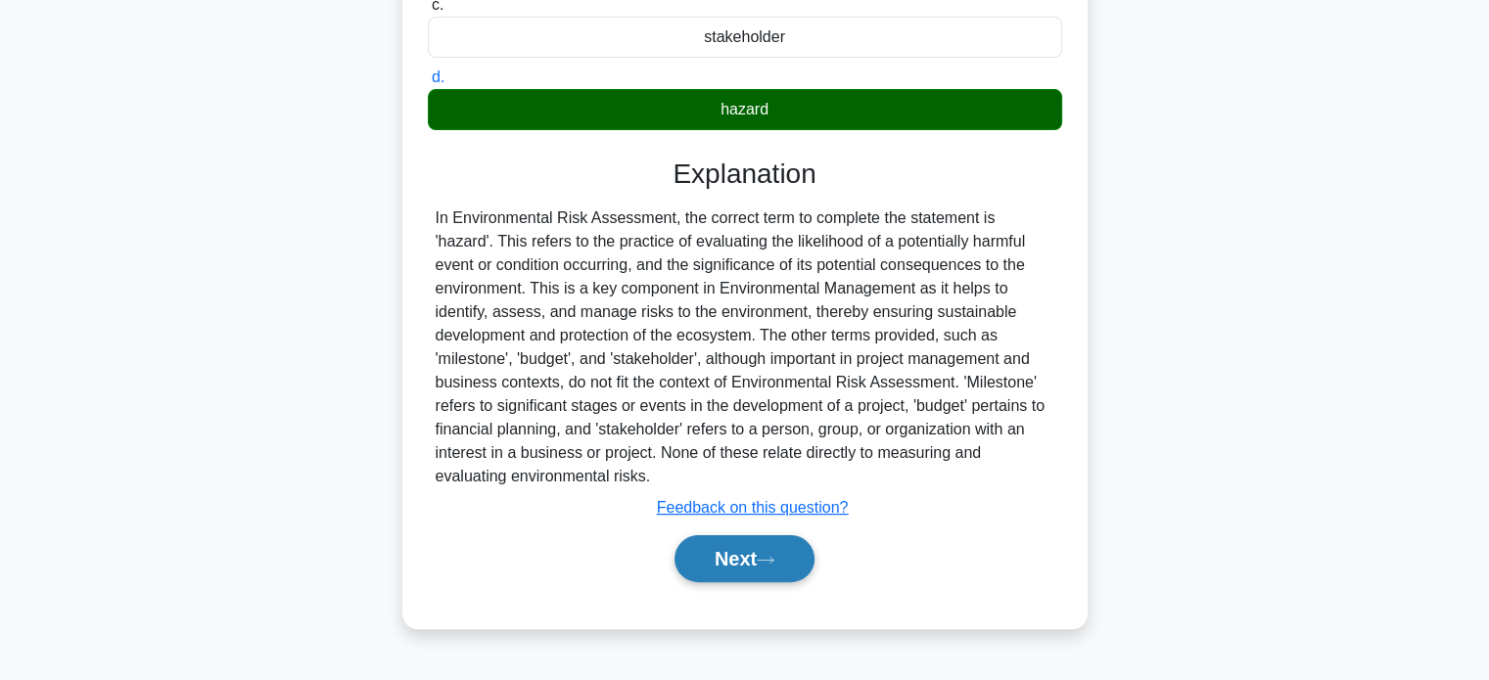
click at [723, 566] on button "Next" at bounding box center [744, 558] width 140 height 47
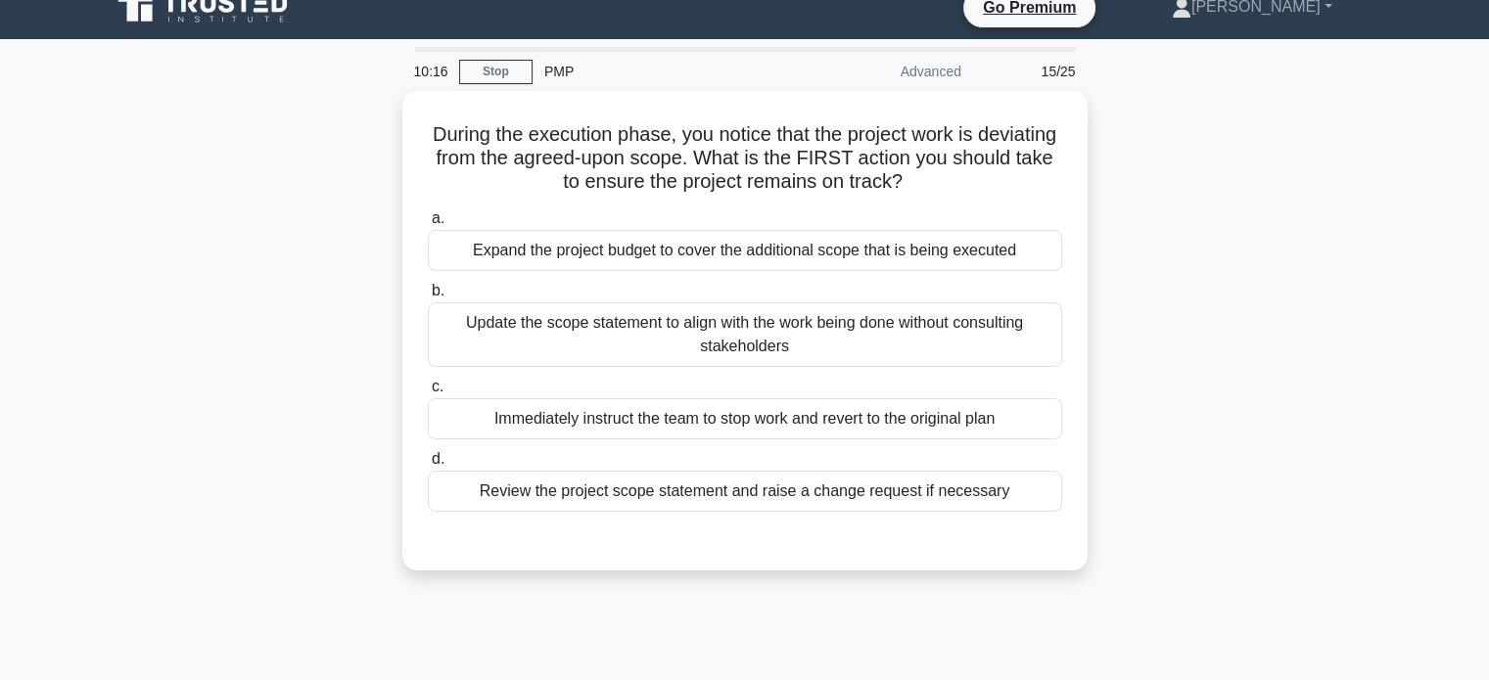
scroll to position [0, 0]
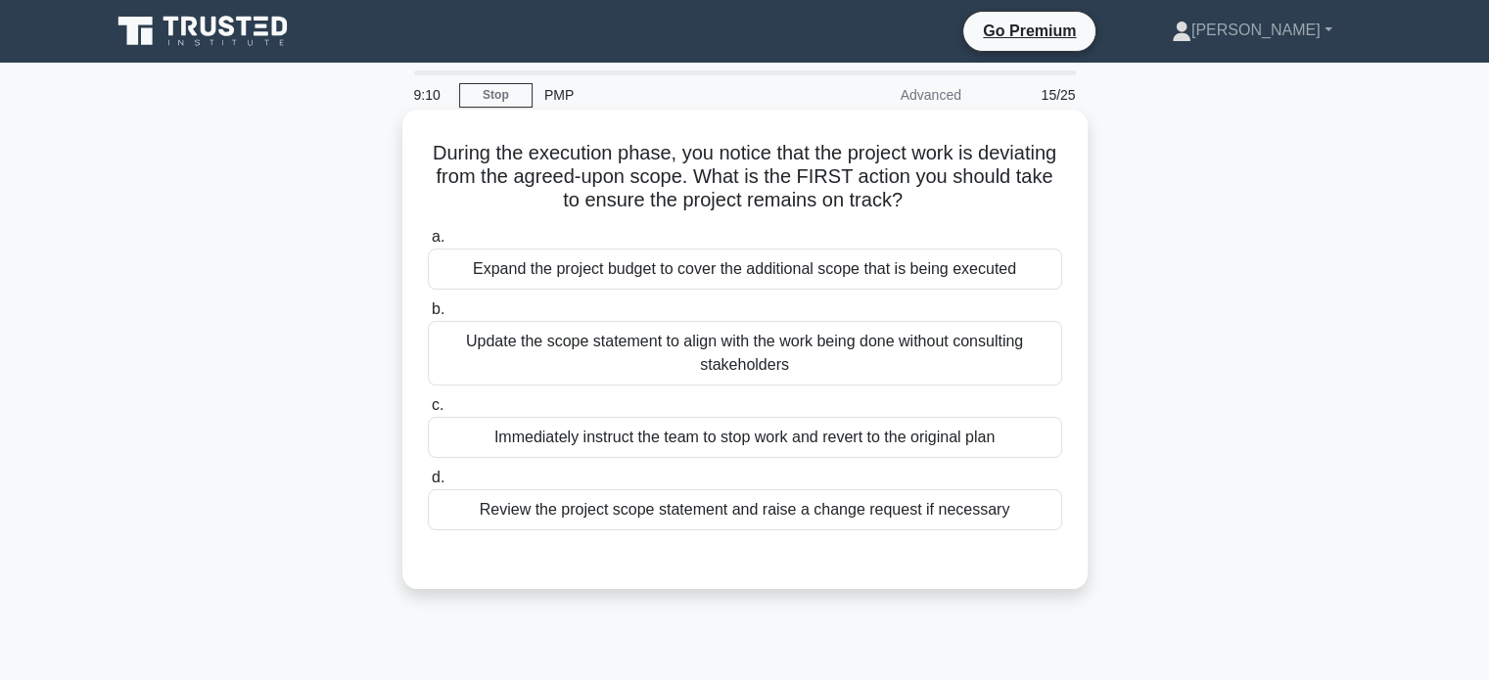
click at [797, 517] on div "Review the project scope statement and raise a change request if necessary" at bounding box center [745, 509] width 634 height 41
click at [428, 485] on input "d. Review the project scope statement and raise a change request if necessary" at bounding box center [428, 478] width 0 height 13
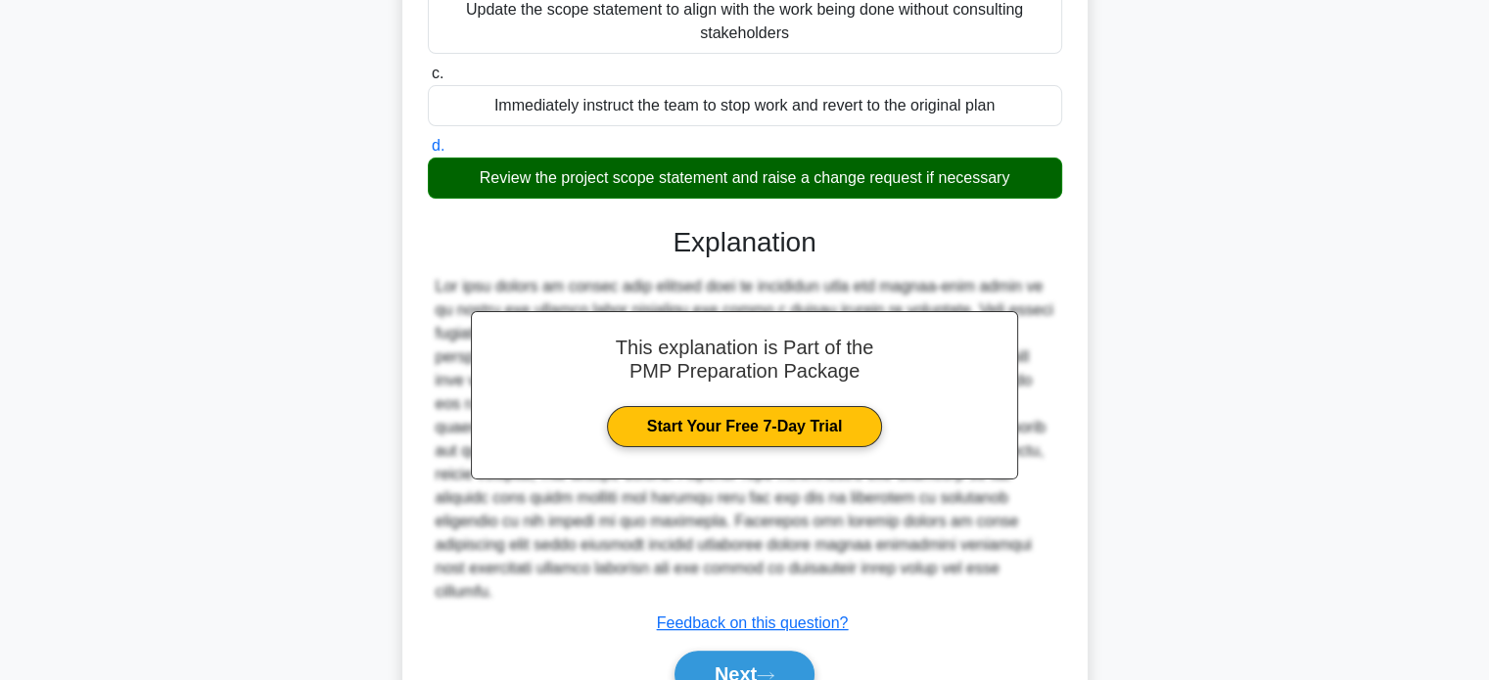
scroll to position [407, 0]
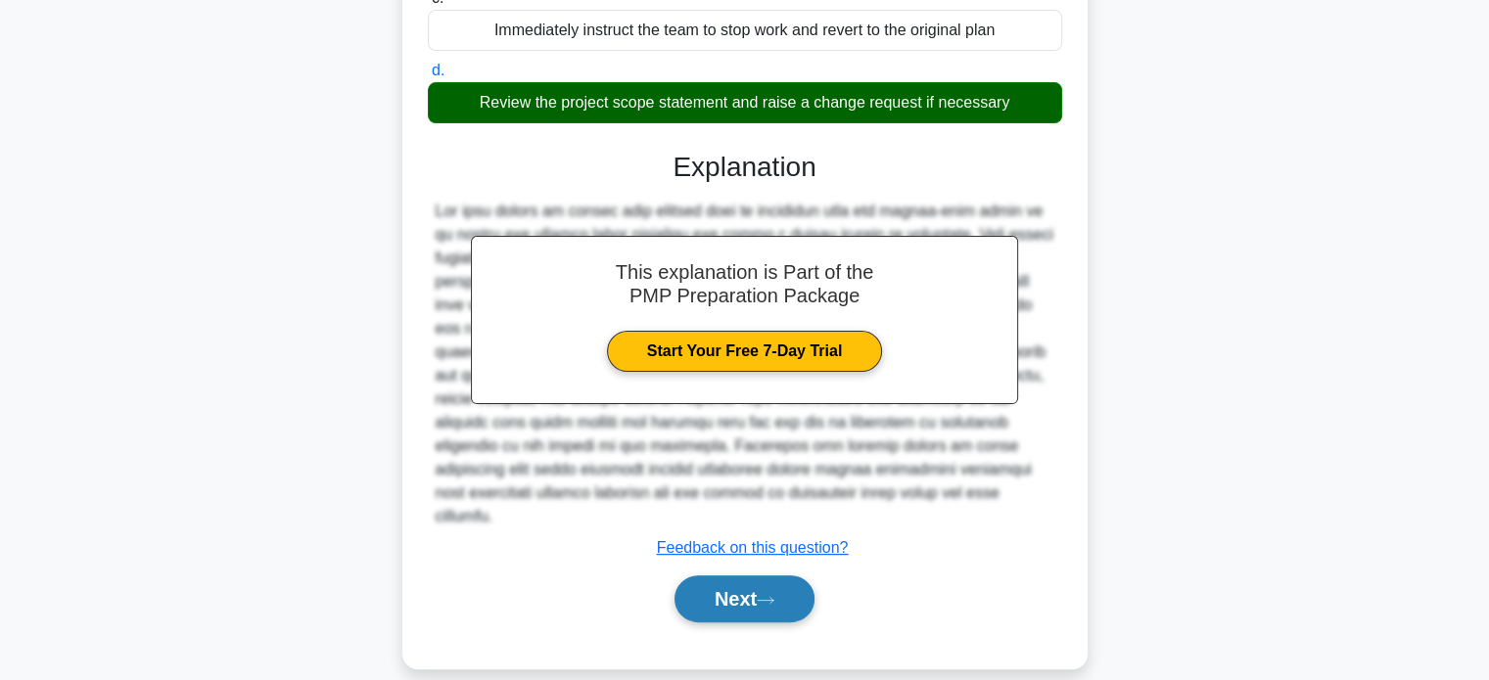
click at [723, 578] on button "Next" at bounding box center [744, 599] width 140 height 47
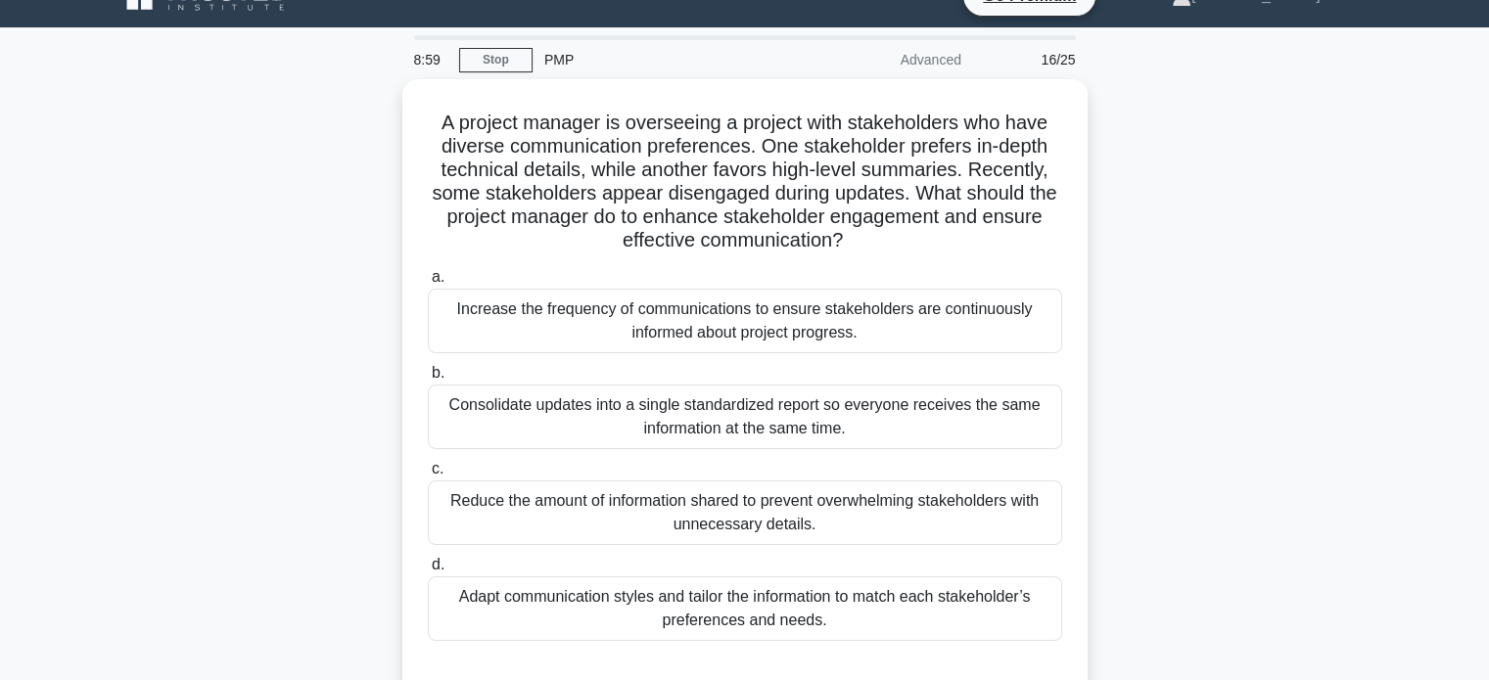
scroll to position [53, 0]
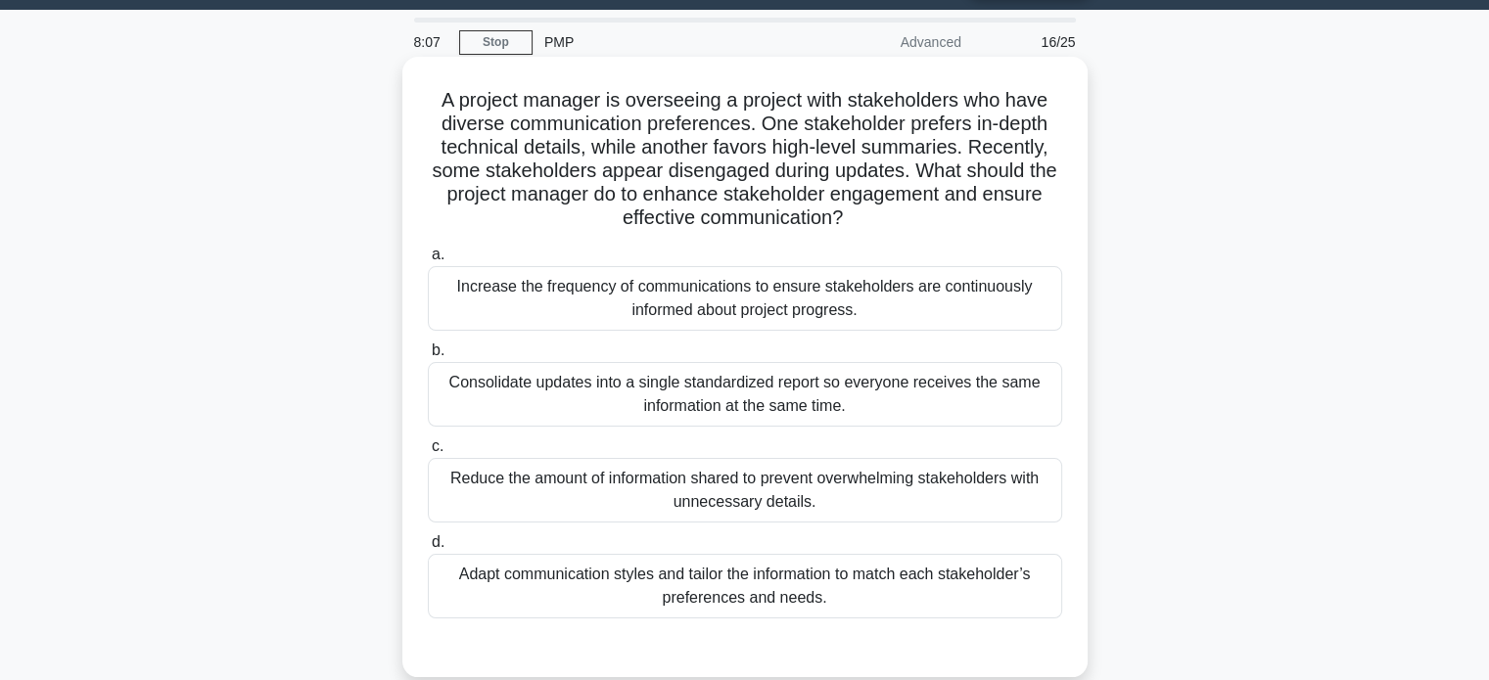
click at [769, 594] on div "Adapt communication styles and tailor the information to match each stakeholder…" at bounding box center [745, 586] width 634 height 65
click at [428, 549] on input "d. Adapt communication styles and tailor the information to match each stakehol…" at bounding box center [428, 542] width 0 height 13
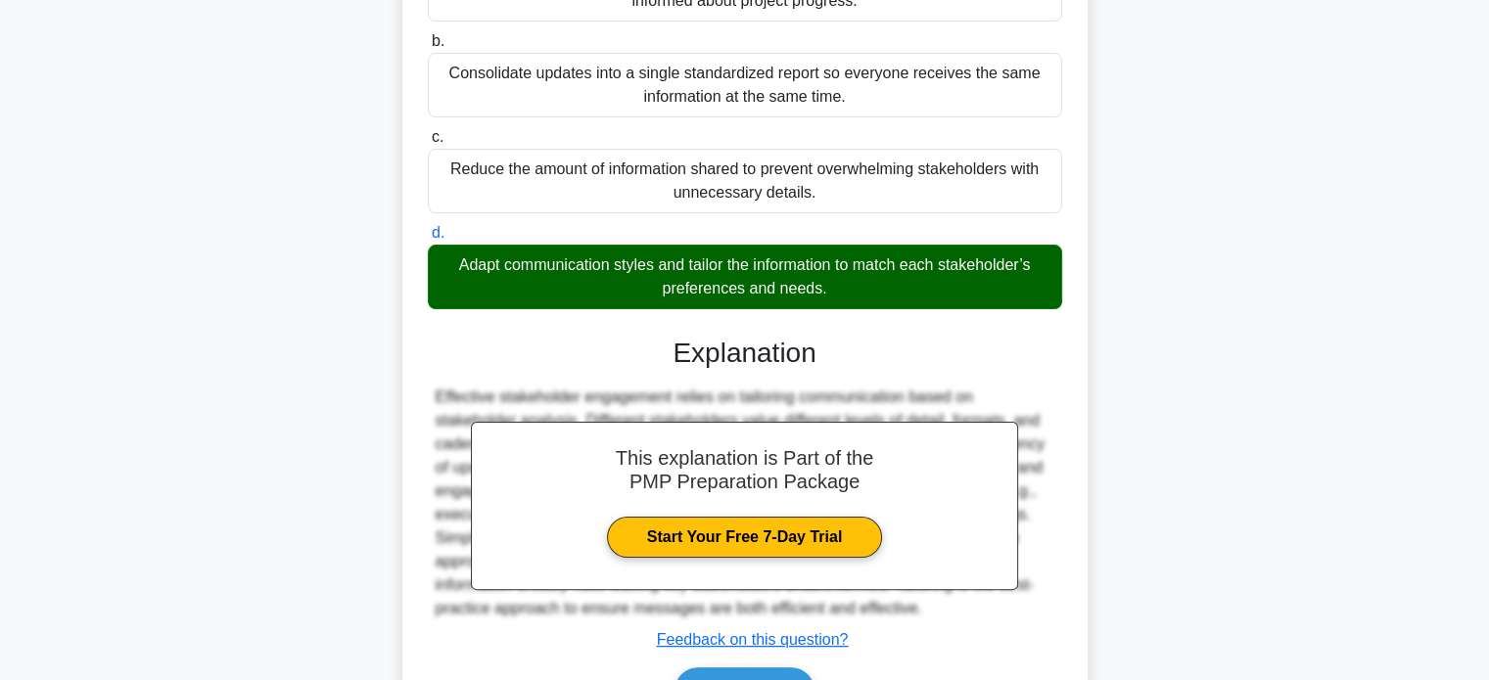
scroll to position [478, 0]
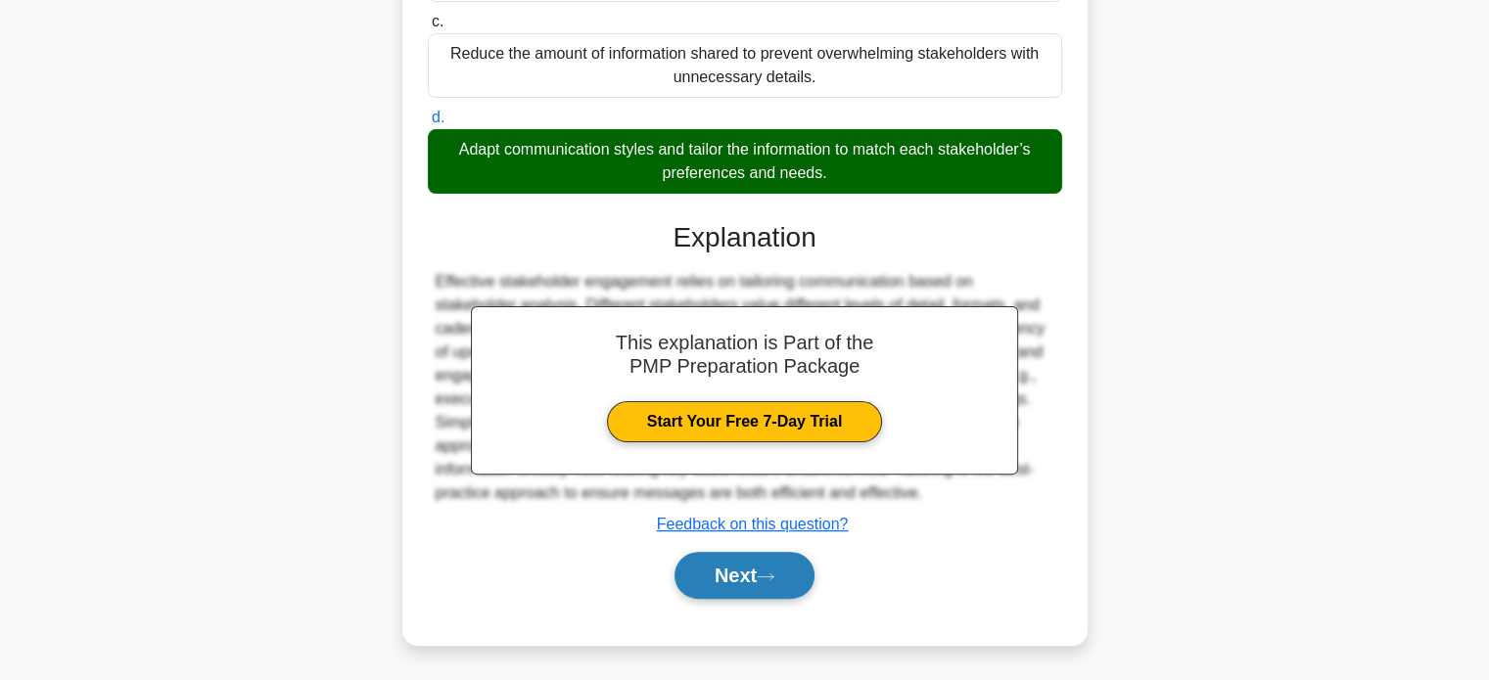
click at [748, 574] on button "Next" at bounding box center [744, 575] width 140 height 47
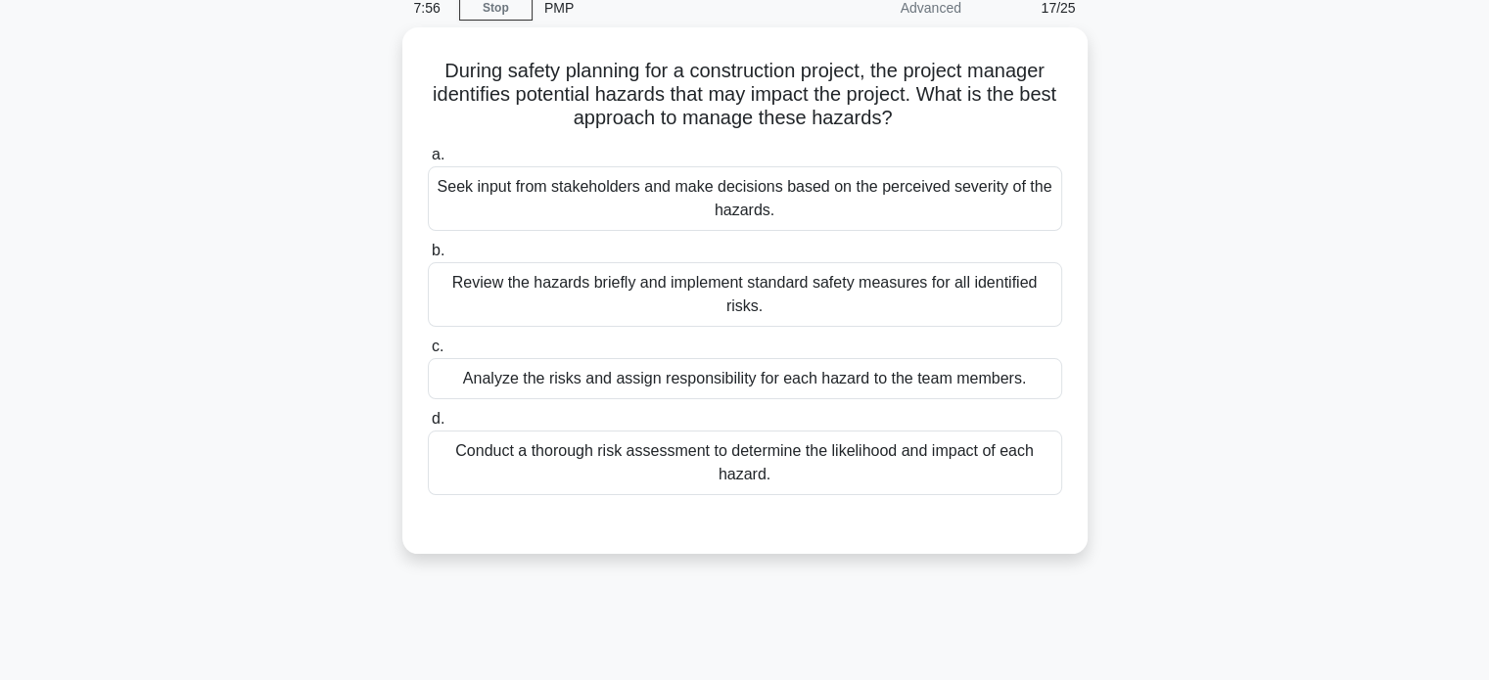
scroll to position [82, 0]
click at [757, 301] on div "Review the hazards briefly and implement standard safety measures for all ident…" at bounding box center [745, 294] width 634 height 65
click at [428, 257] on input "b. Review the hazards briefly and implement standard safety measures for all id…" at bounding box center [428, 251] width 0 height 13
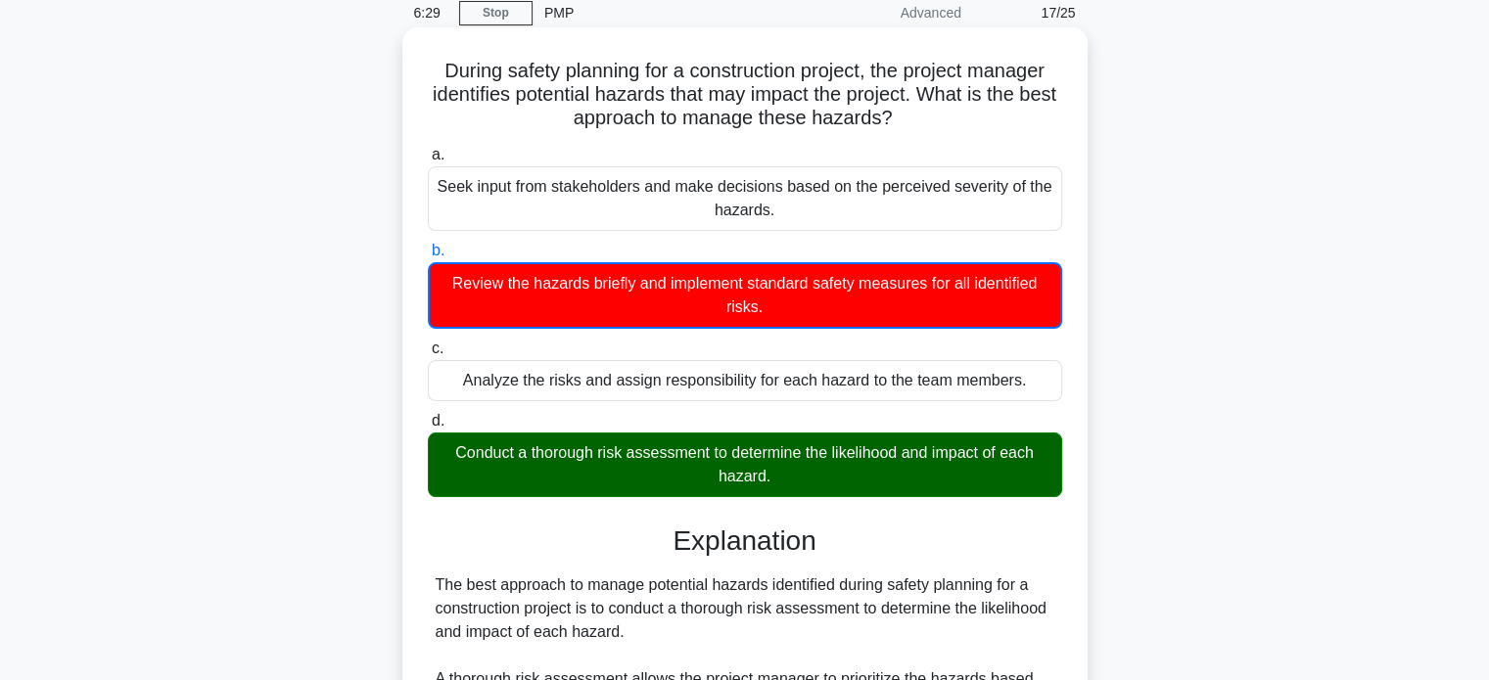
click at [626, 120] on h5 "During safety planning for a construction project, the project manager identifi…" at bounding box center [745, 95] width 638 height 72
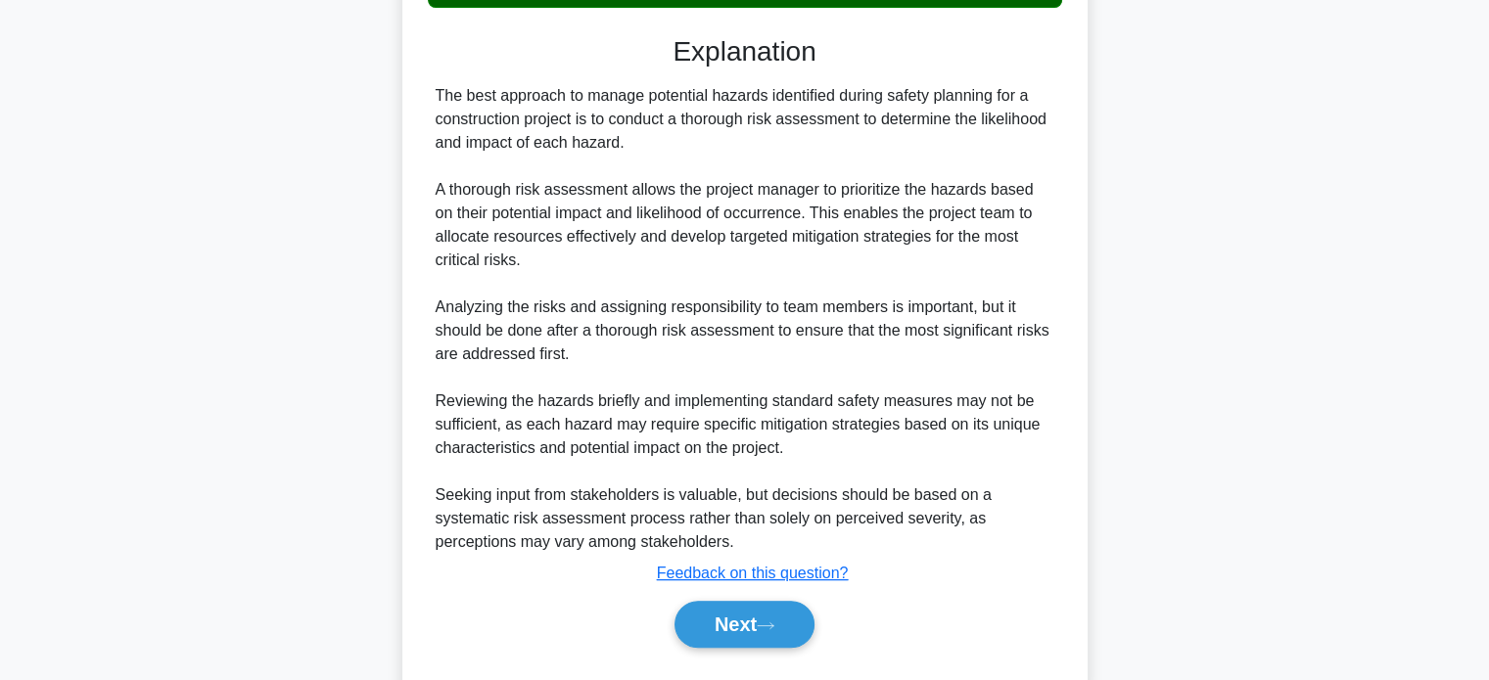
scroll to position [578, 0]
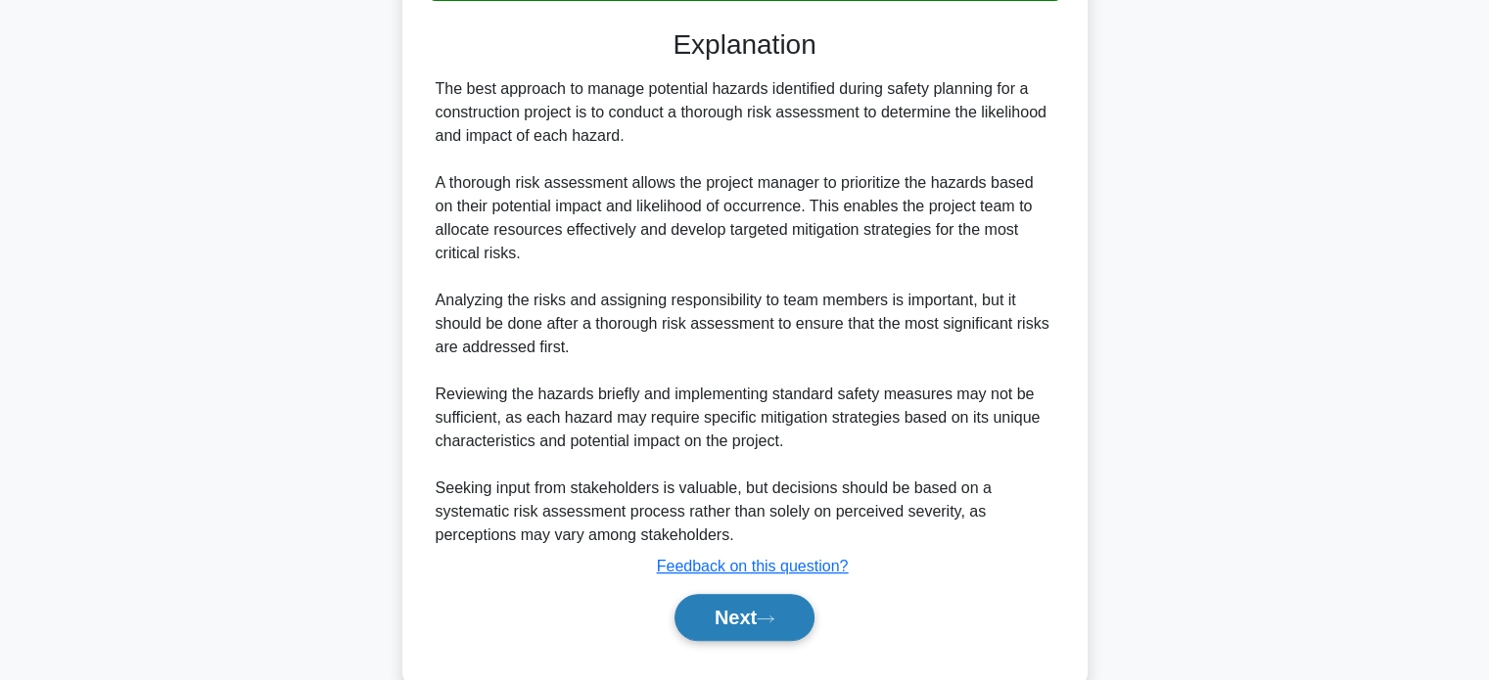
click at [741, 614] on button "Next" at bounding box center [744, 617] width 140 height 47
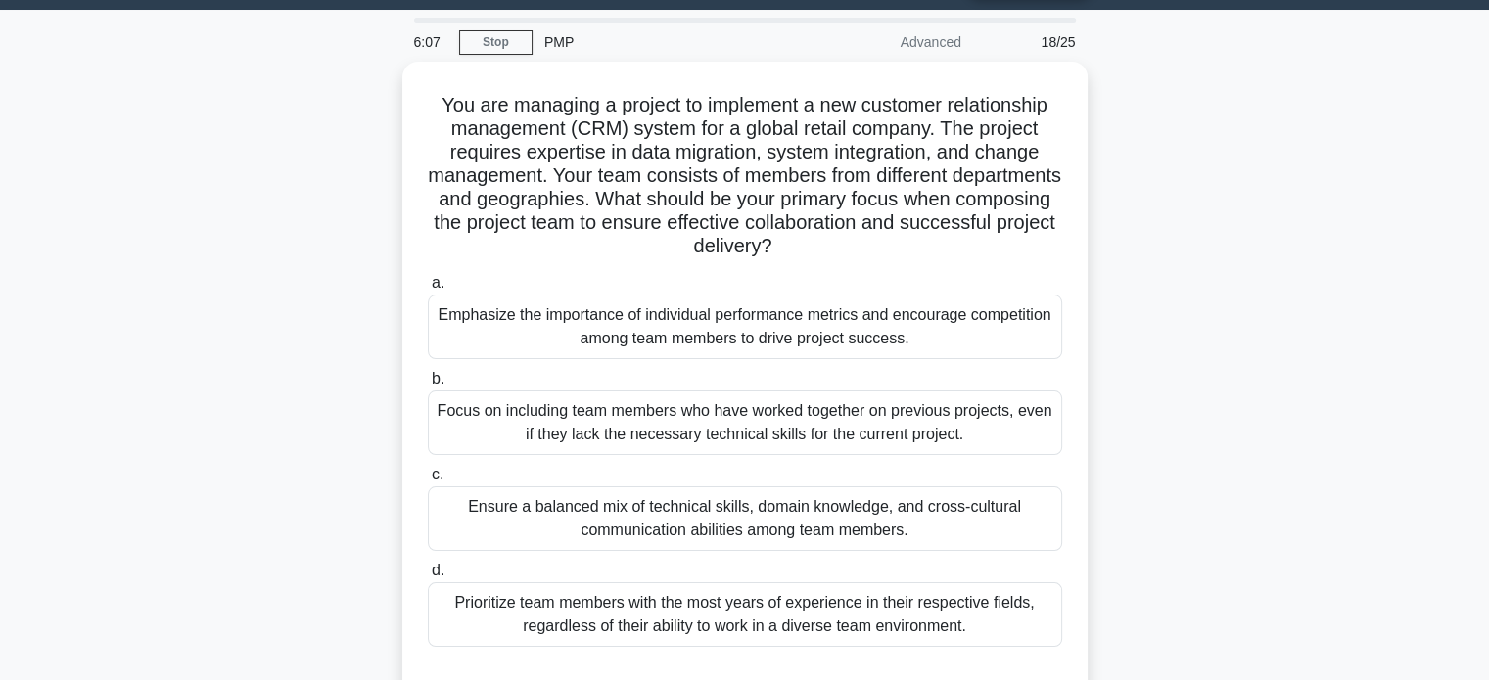
scroll to position [60, 0]
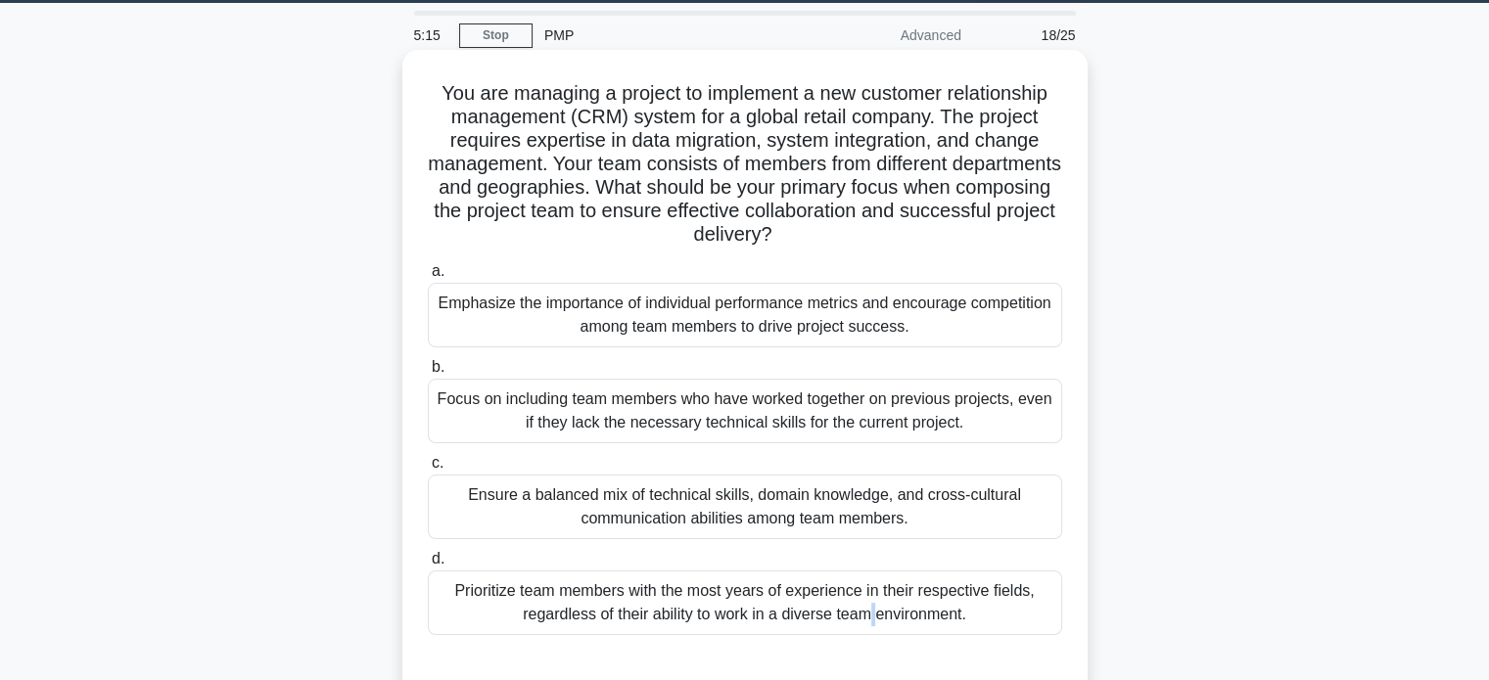
click at [662, 594] on div "Prioritize team members with the most years of experience in their respective f…" at bounding box center [745, 603] width 634 height 65
click at [677, 620] on div "Prioritize team members with the most years of experience in their respective f…" at bounding box center [745, 603] width 634 height 65
click at [428, 566] on input "d. Prioritize team members with the most years of experience in their respectiv…" at bounding box center [428, 559] width 0 height 13
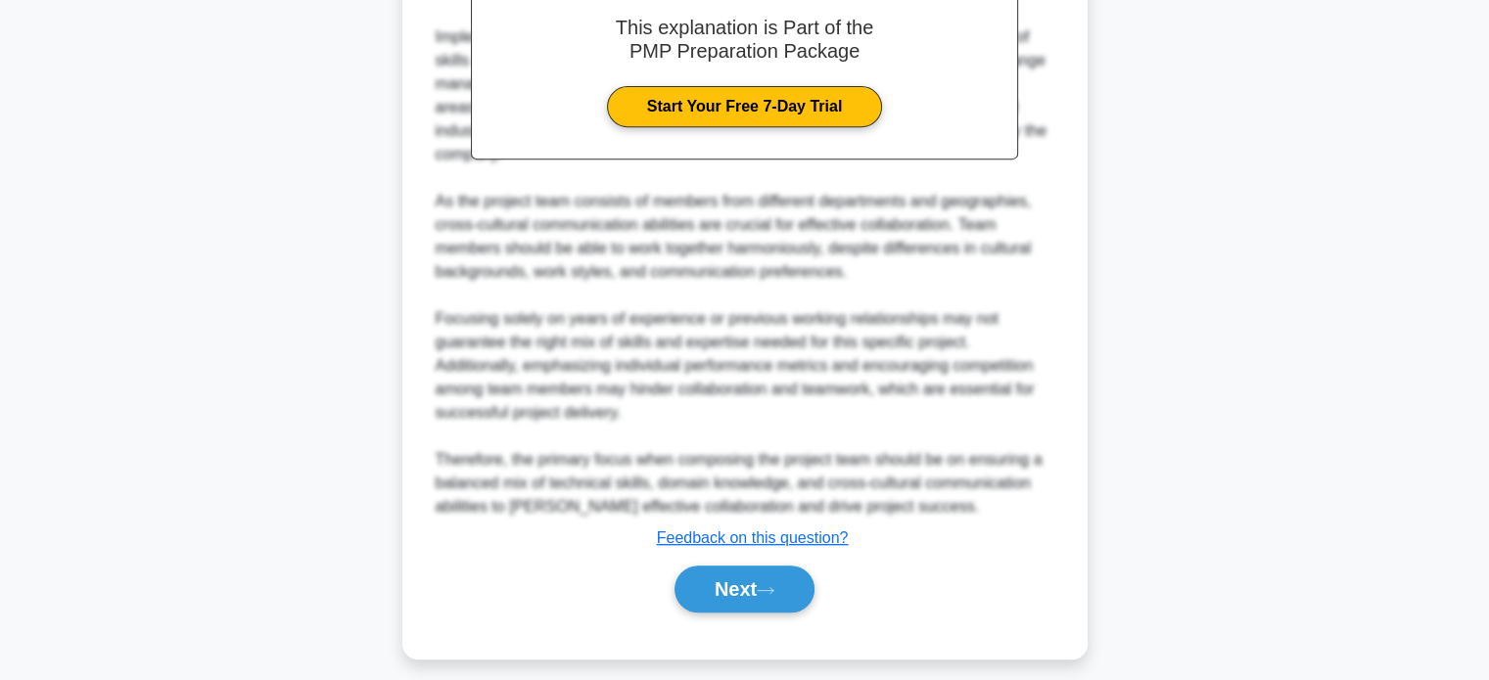
scroll to position [832, 0]
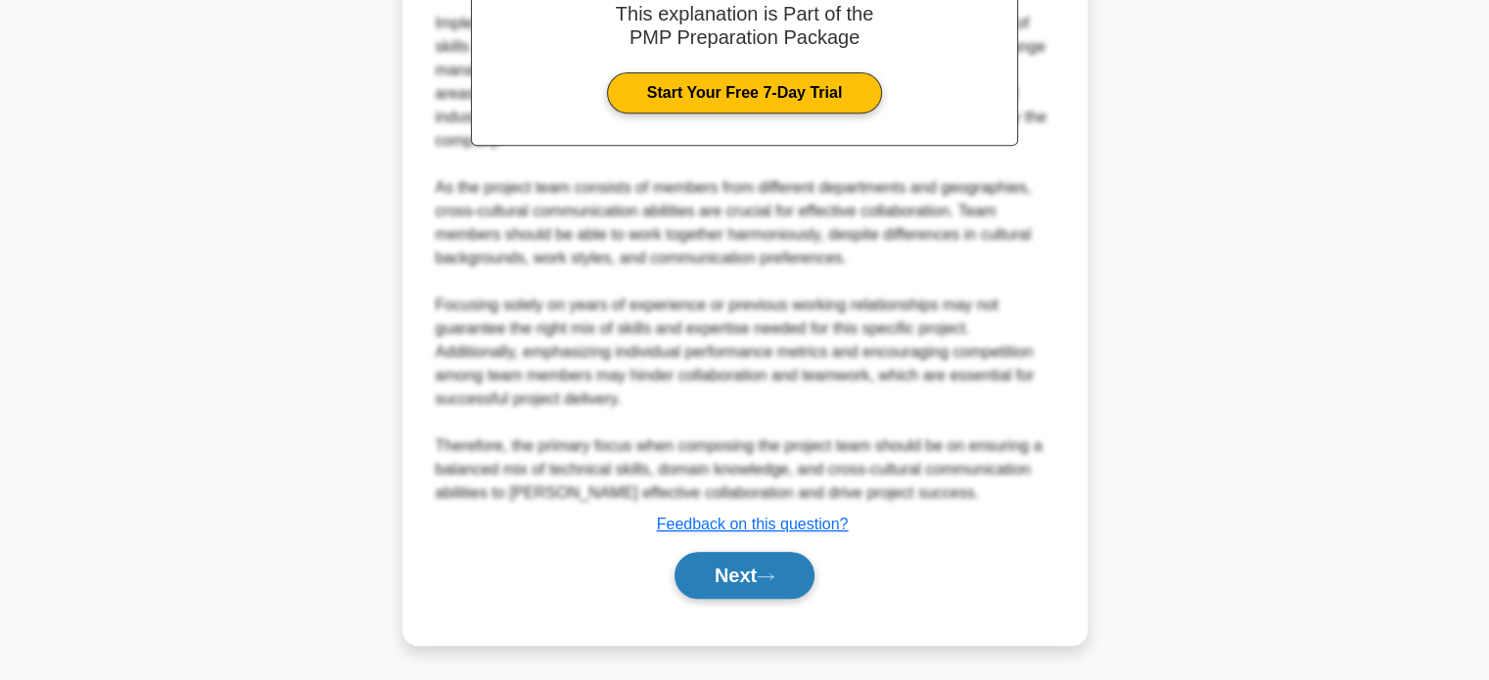
click at [732, 574] on button "Next" at bounding box center [744, 575] width 140 height 47
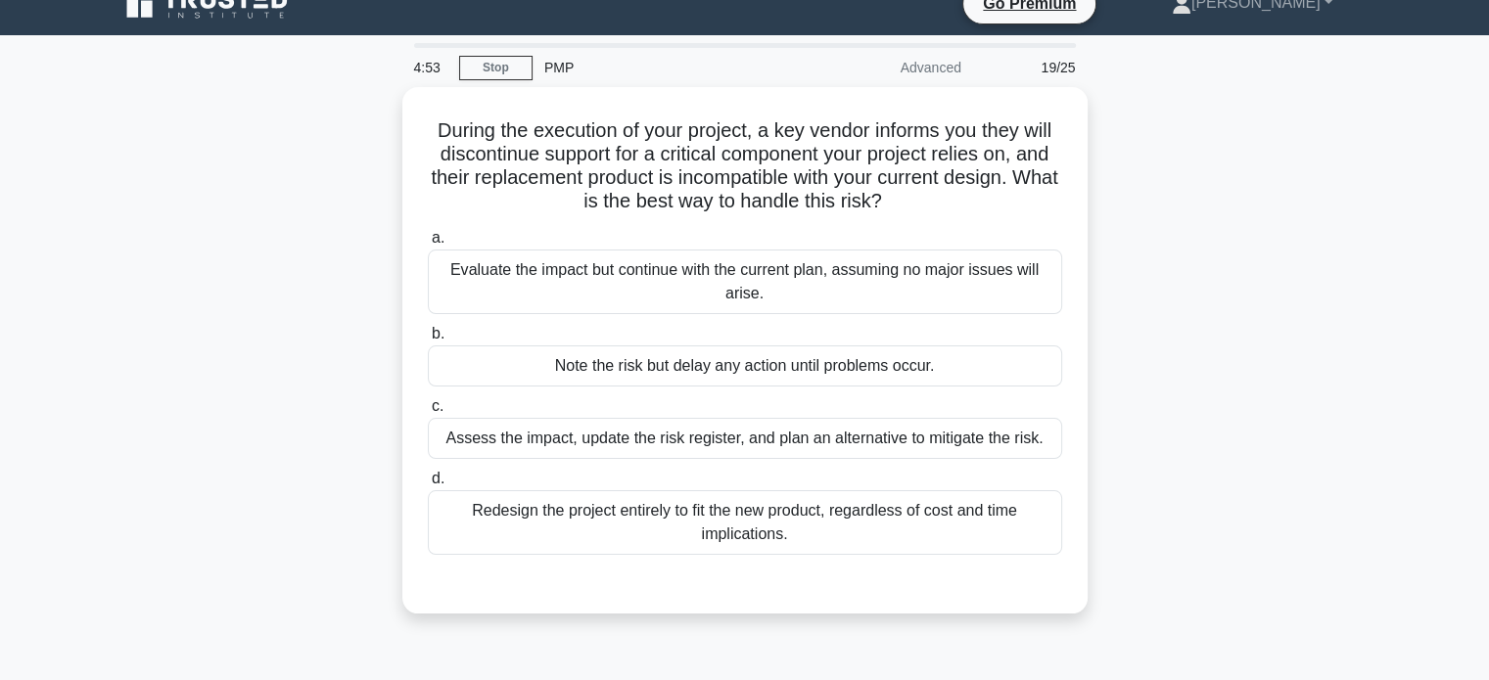
scroll to position [11, 0]
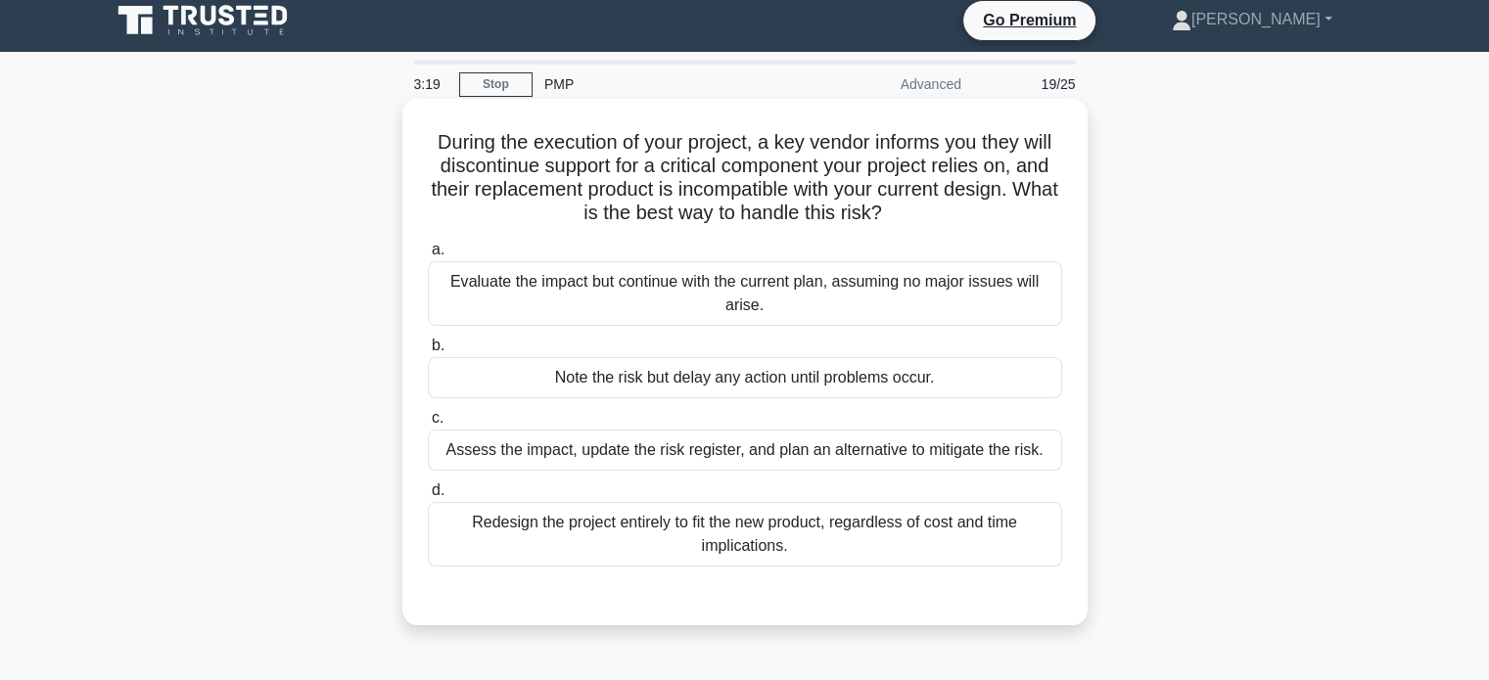
click at [654, 281] on div "Evaluate the impact but continue with the current plan, assuming no major issue…" at bounding box center [745, 293] width 634 height 65
click at [428, 256] on input "a. Evaluate the impact but continue with the current plan, assuming no major is…" at bounding box center [428, 250] width 0 height 13
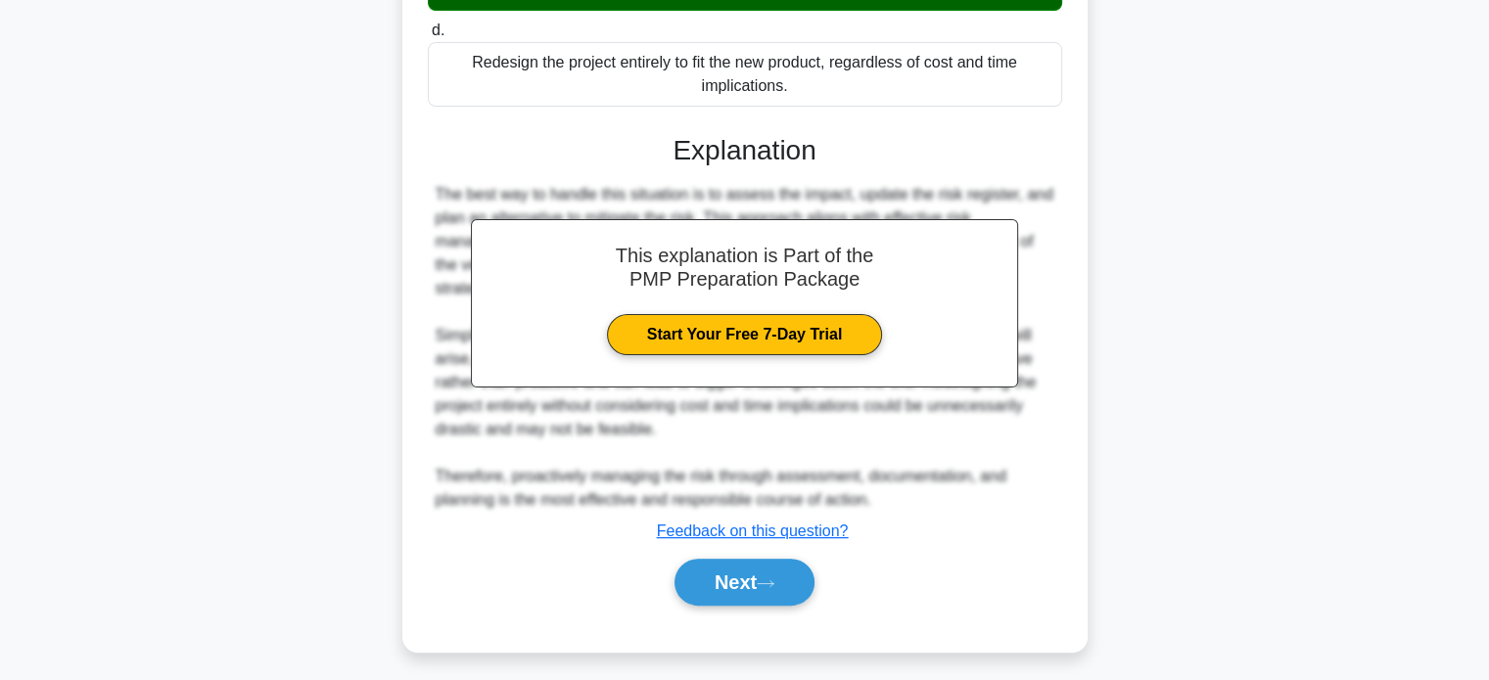
scroll to position [480, 0]
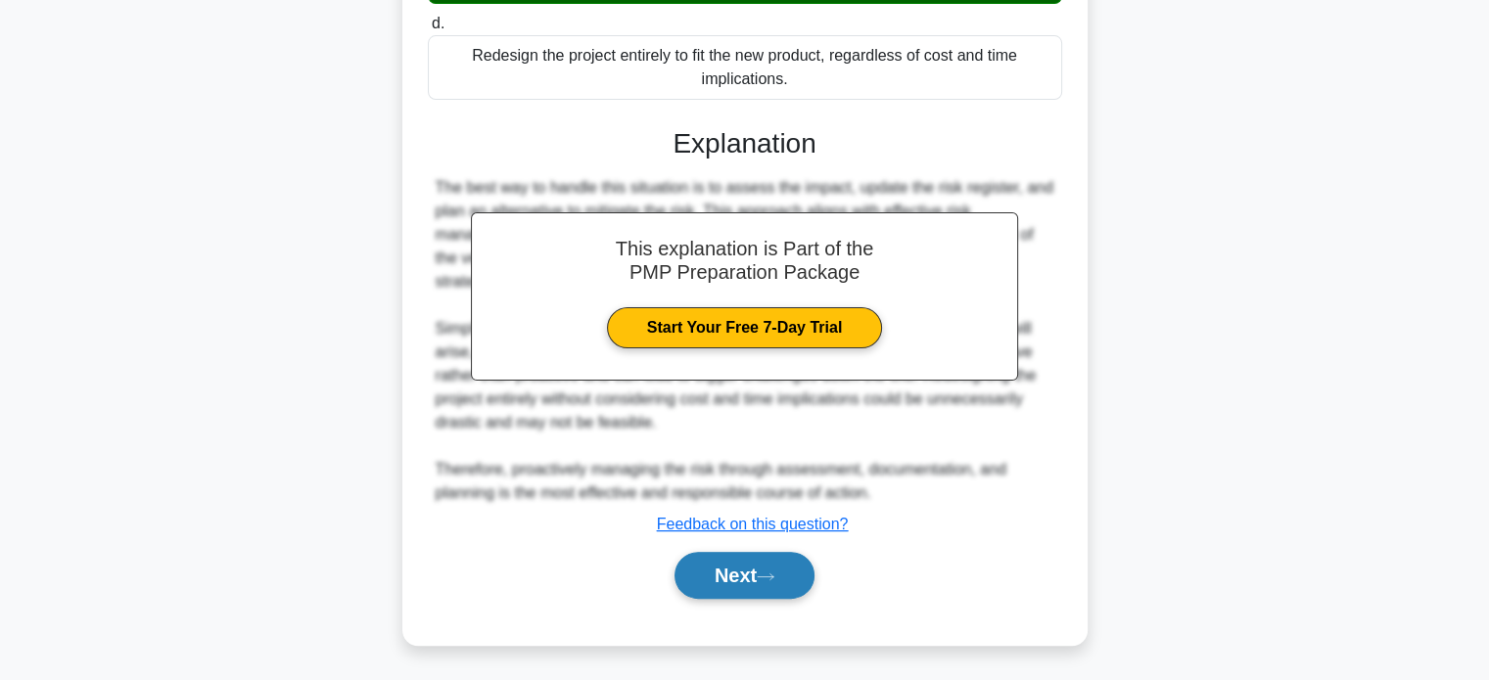
click at [713, 575] on button "Next" at bounding box center [744, 575] width 140 height 47
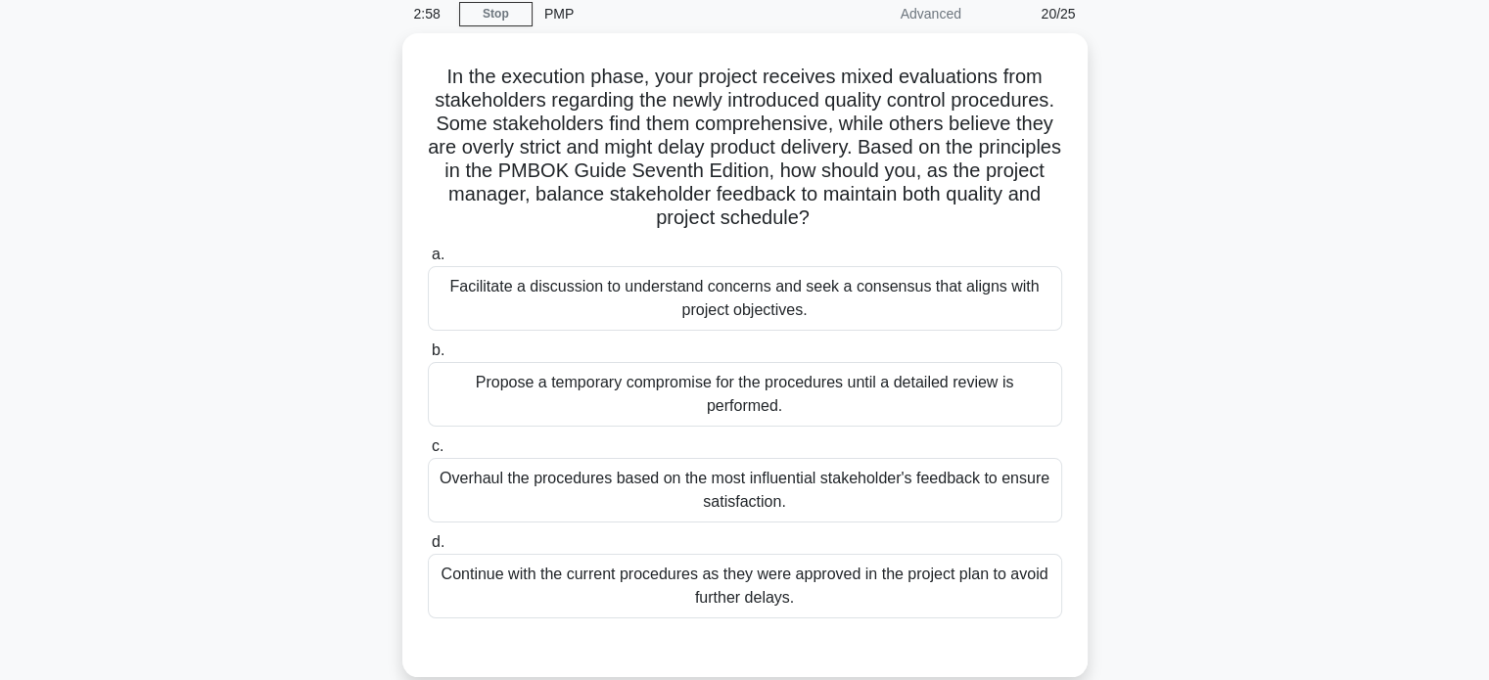
scroll to position [49, 0]
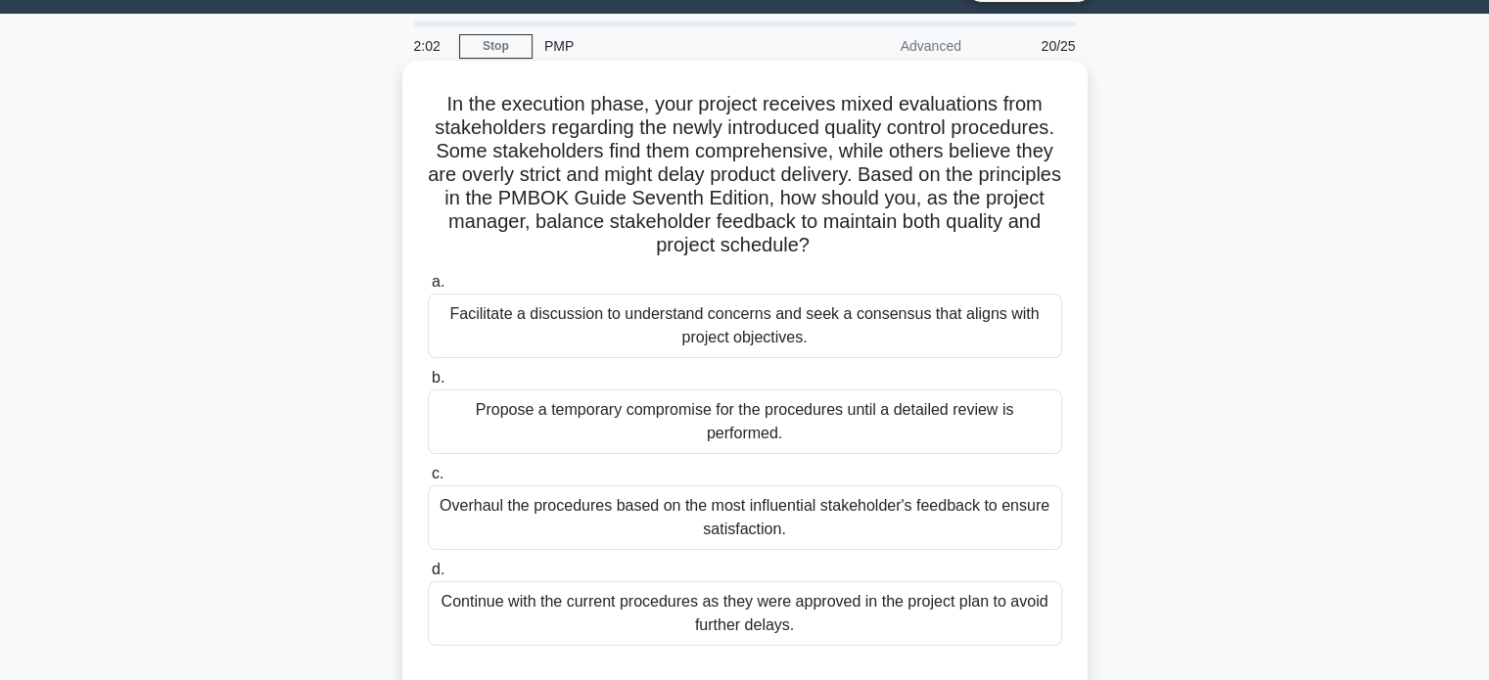
click at [717, 319] on div "Facilitate a discussion to understand concerns and seek a consensus that aligns…" at bounding box center [745, 326] width 634 height 65
click at [428, 289] on input "a. Facilitate a discussion to understand concerns and seek a consensus that ali…" at bounding box center [428, 282] width 0 height 13
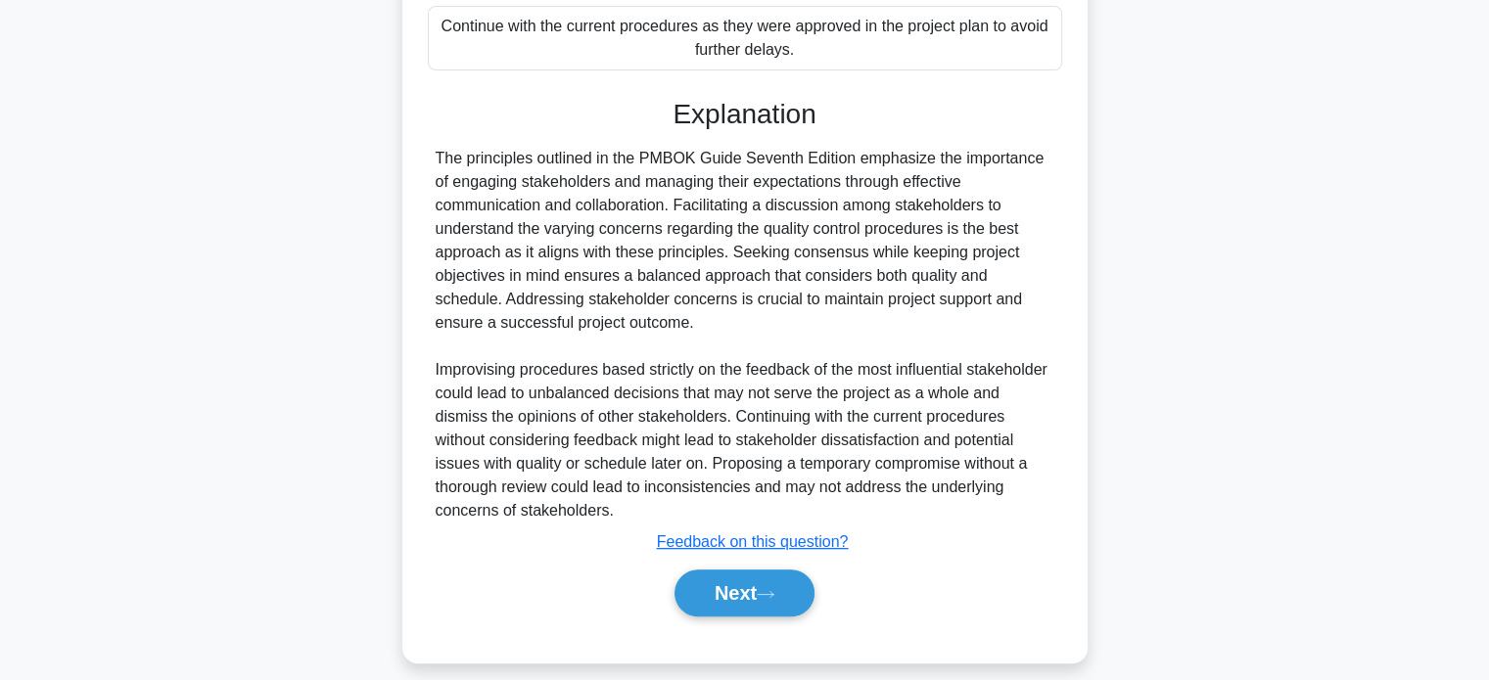
scroll to position [642, 0]
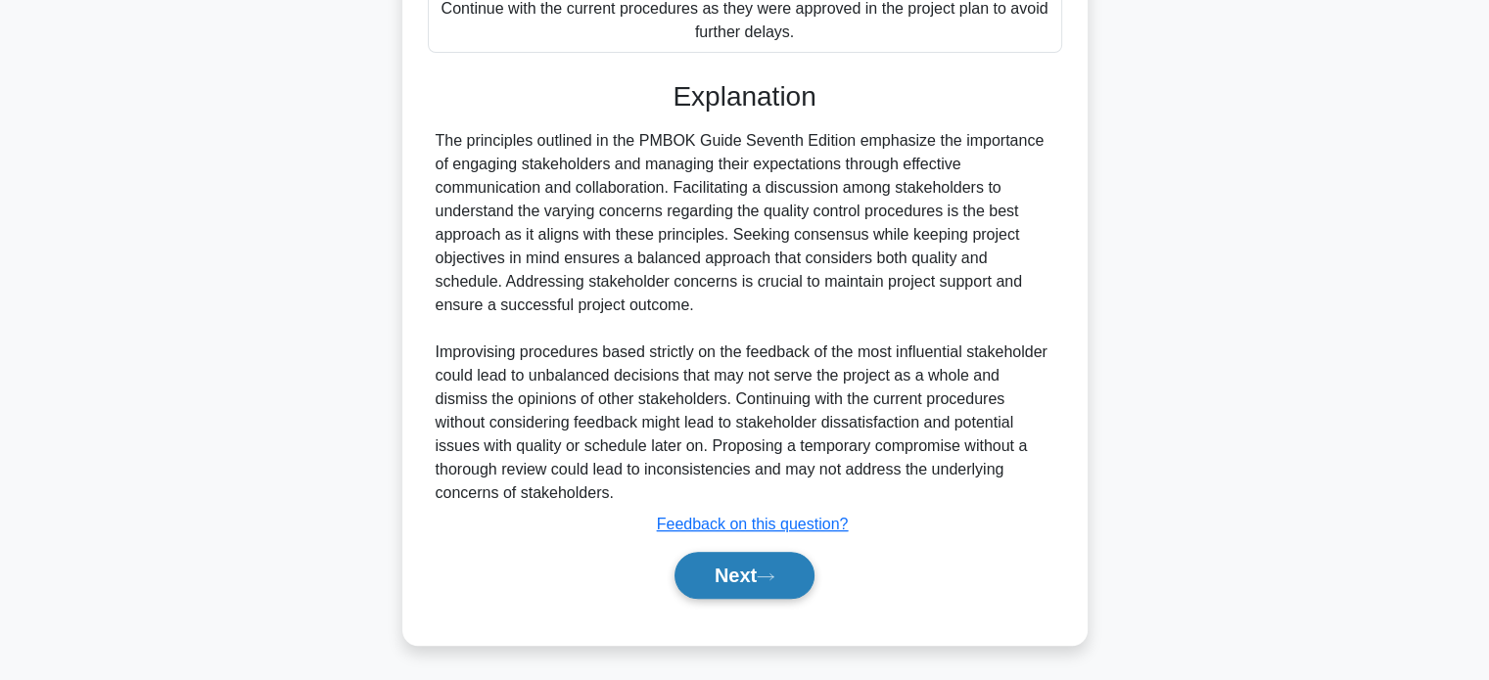
click at [716, 566] on button "Next" at bounding box center [744, 575] width 140 height 47
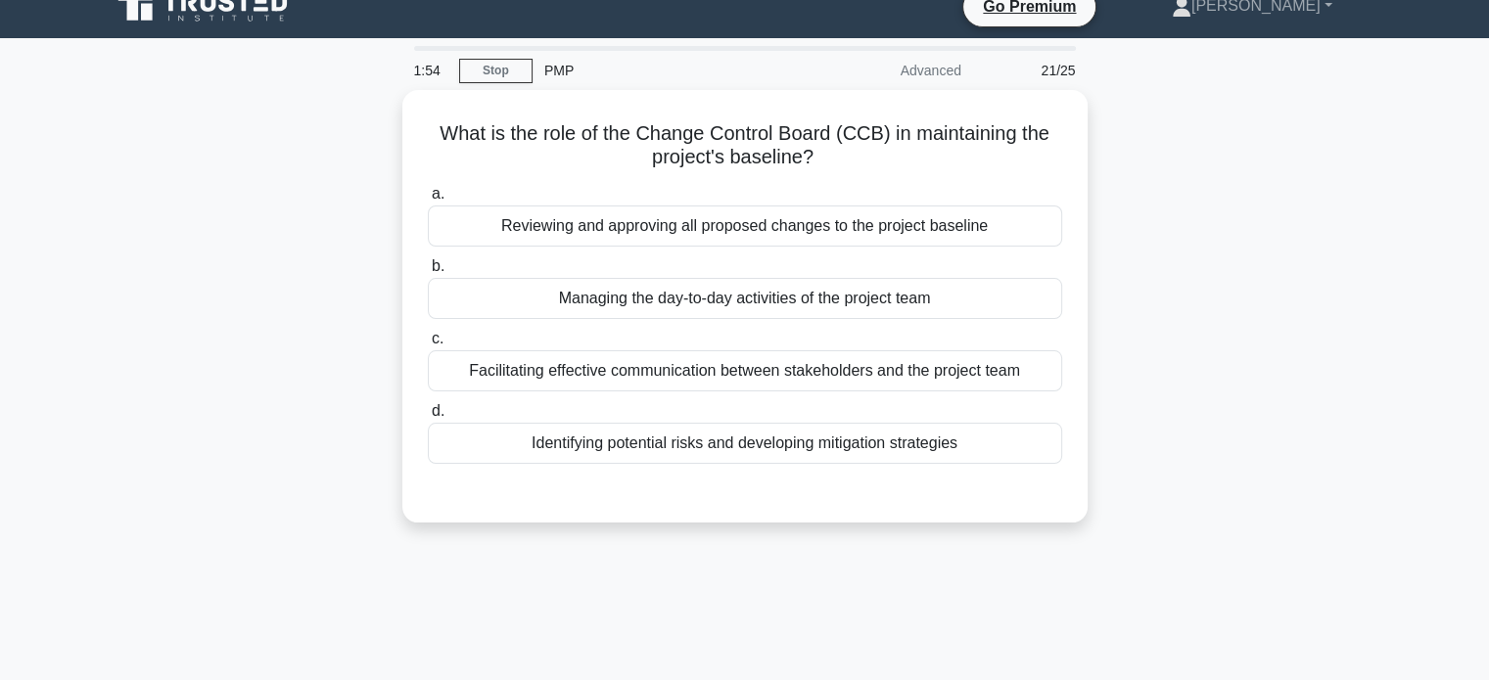
scroll to position [12, 0]
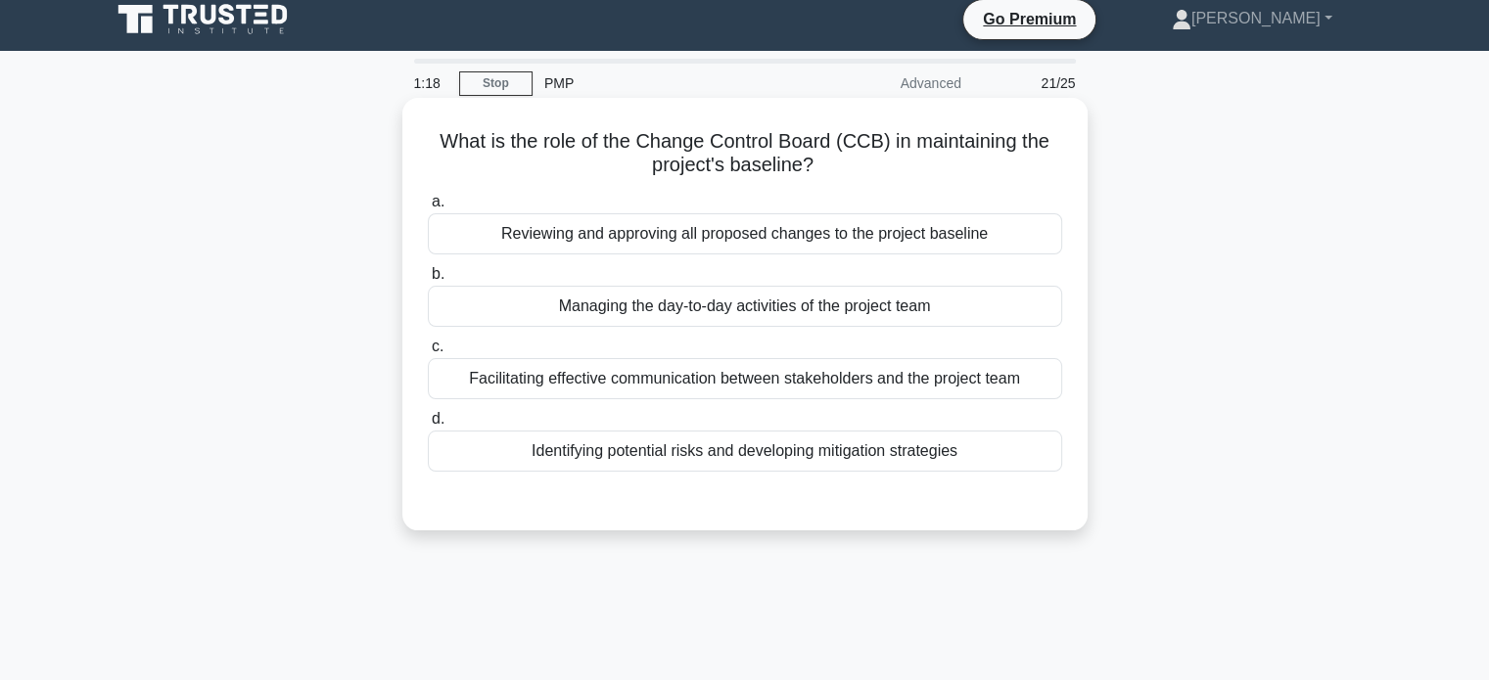
click at [840, 249] on div "Reviewing and approving all proposed changes to the project baseline" at bounding box center [745, 233] width 634 height 41
click at [428, 208] on input "a. Reviewing and approving all proposed changes to the project baseline" at bounding box center [428, 202] width 0 height 13
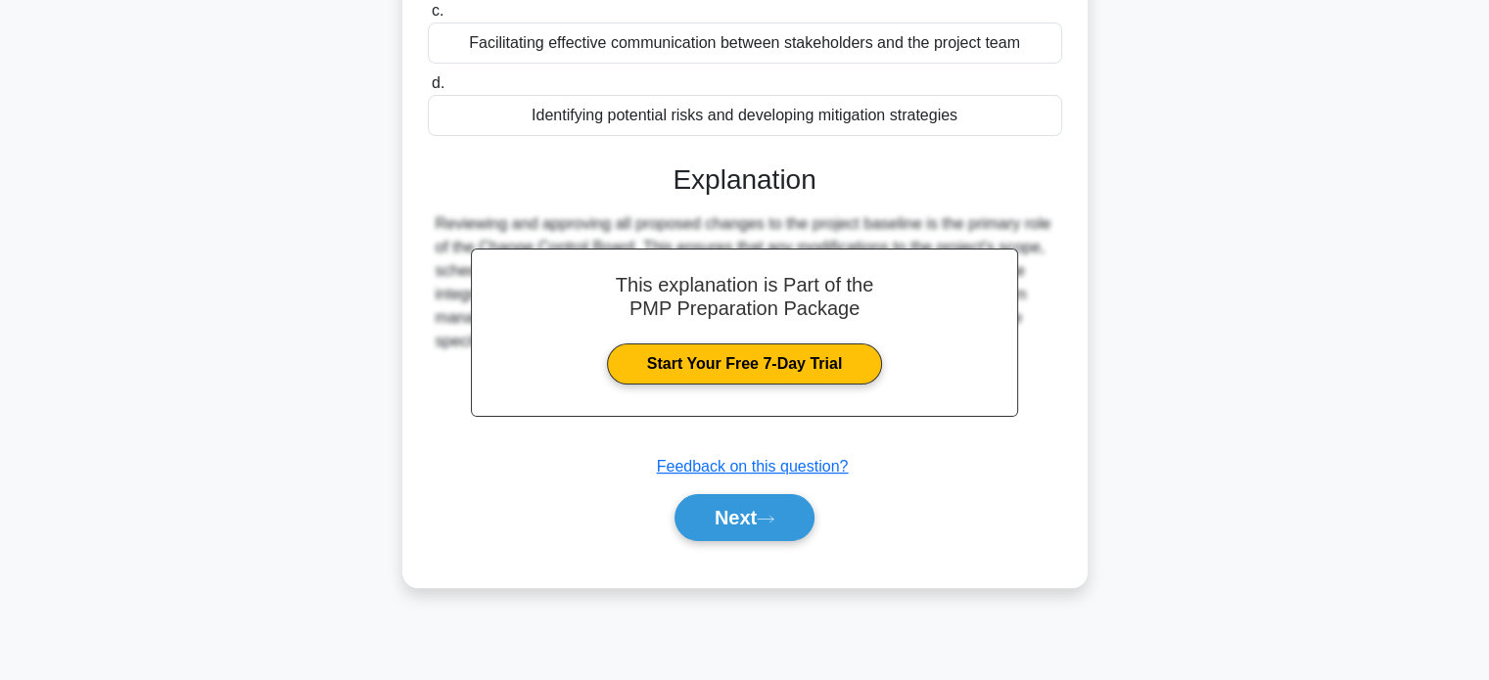
scroll to position [360, 0]
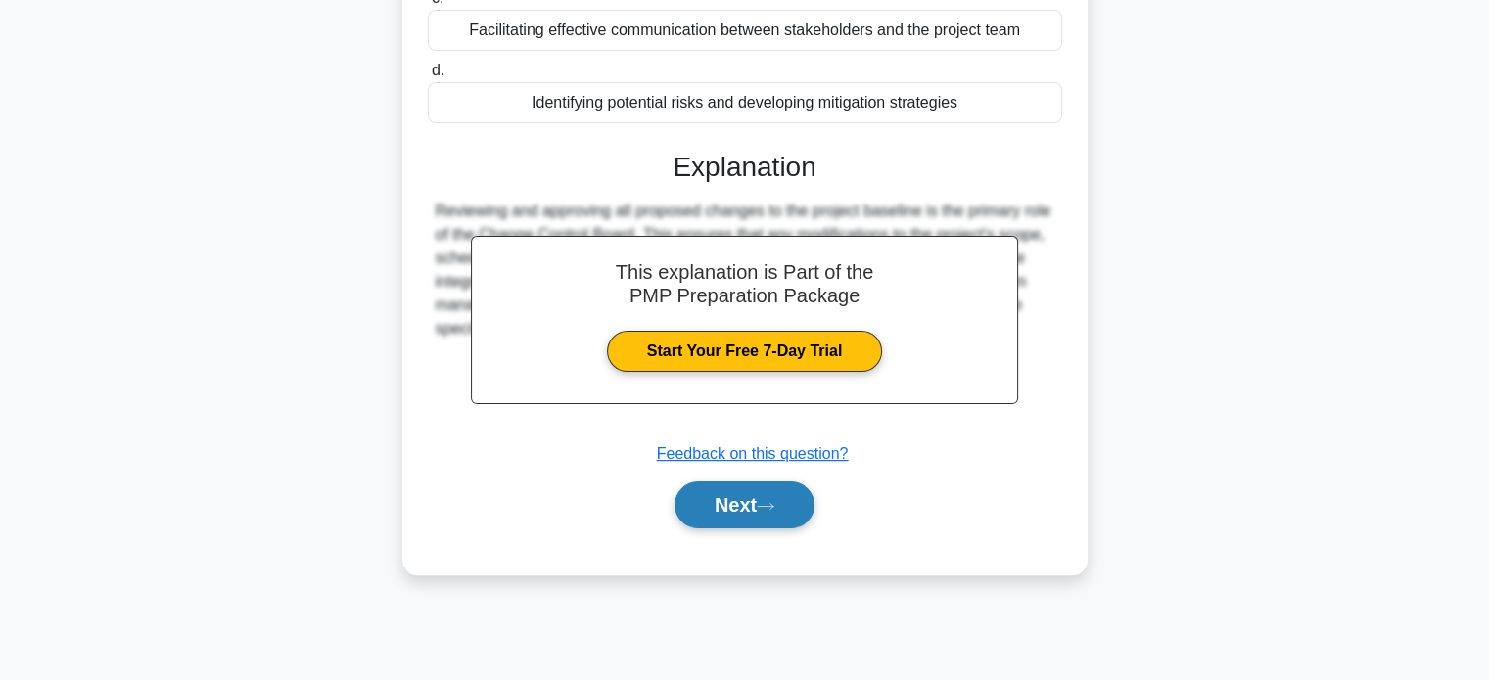
click at [717, 504] on button "Next" at bounding box center [744, 505] width 140 height 47
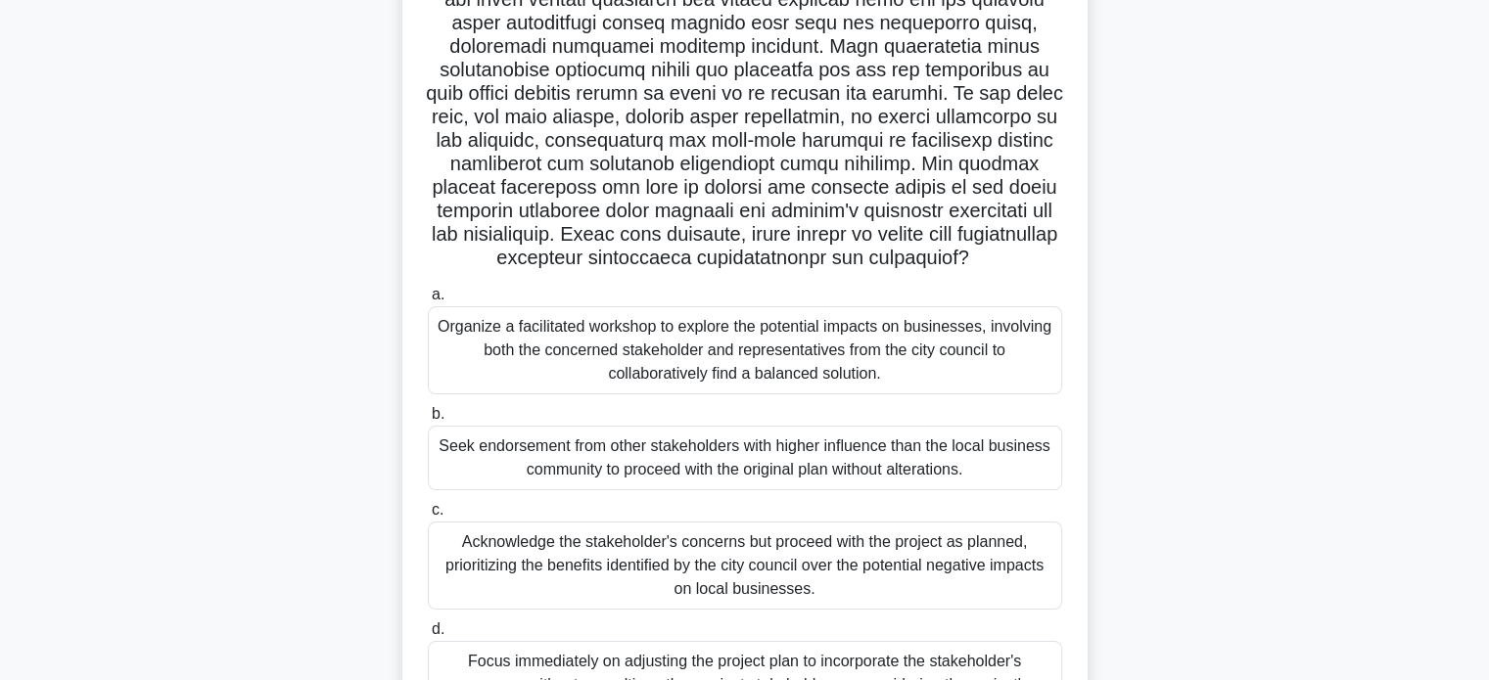
scroll to position [300, 0]
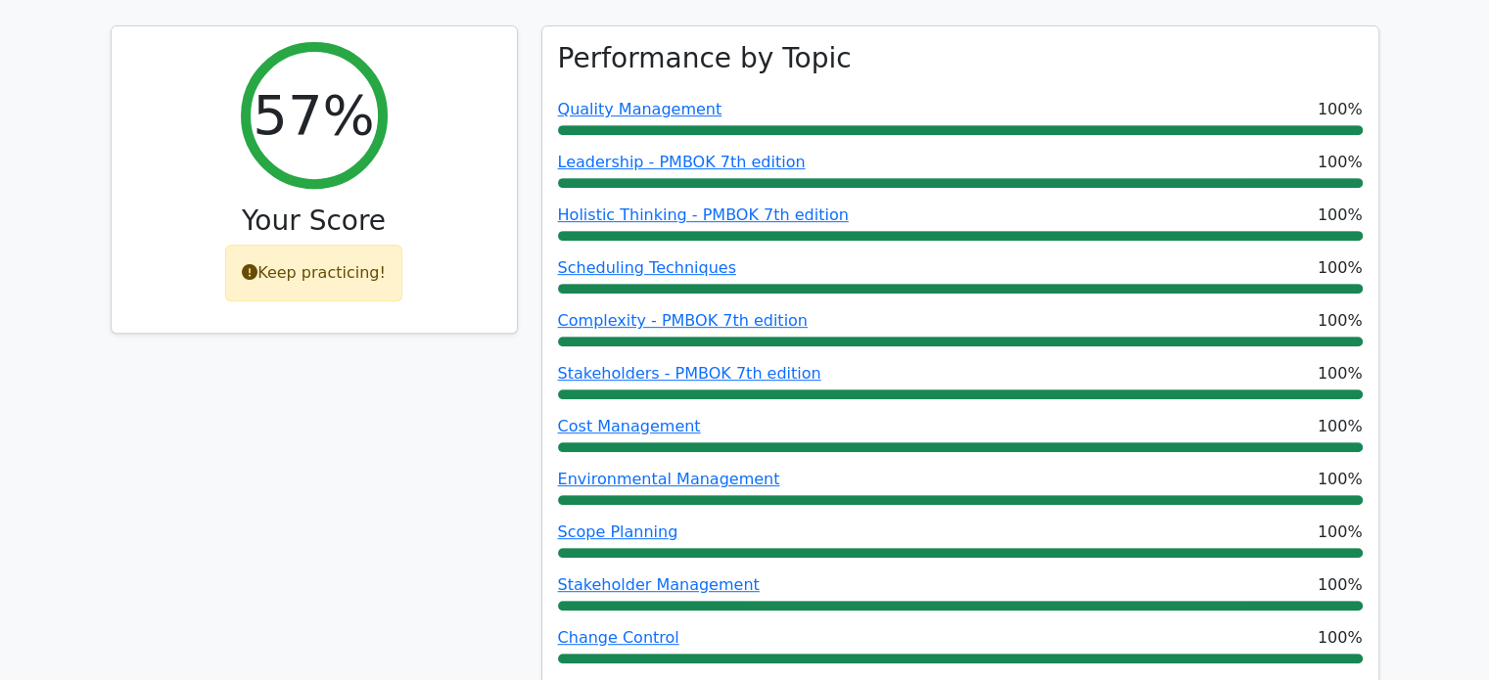
scroll to position [844, 0]
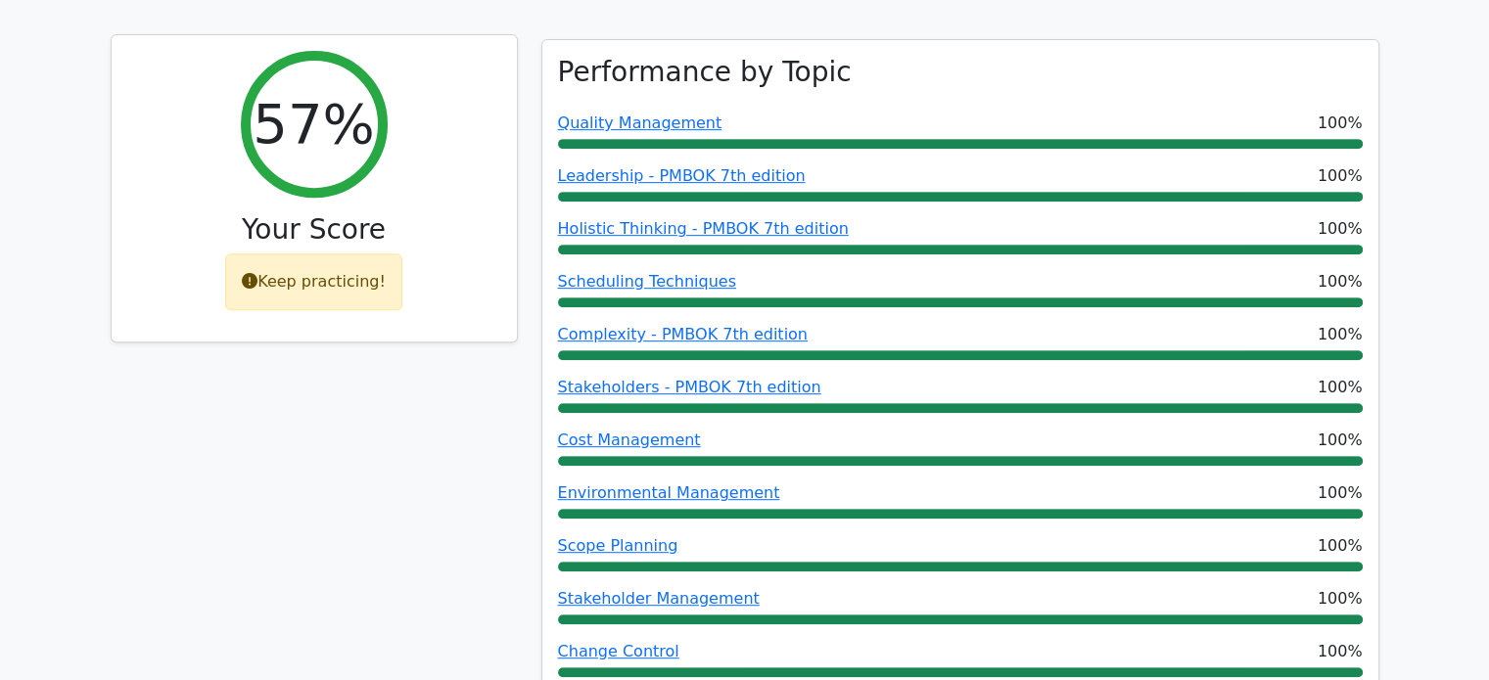
click at [330, 254] on div "Keep practicing!" at bounding box center [313, 282] width 177 height 57
click at [254, 273] on icon at bounding box center [250, 281] width 16 height 16
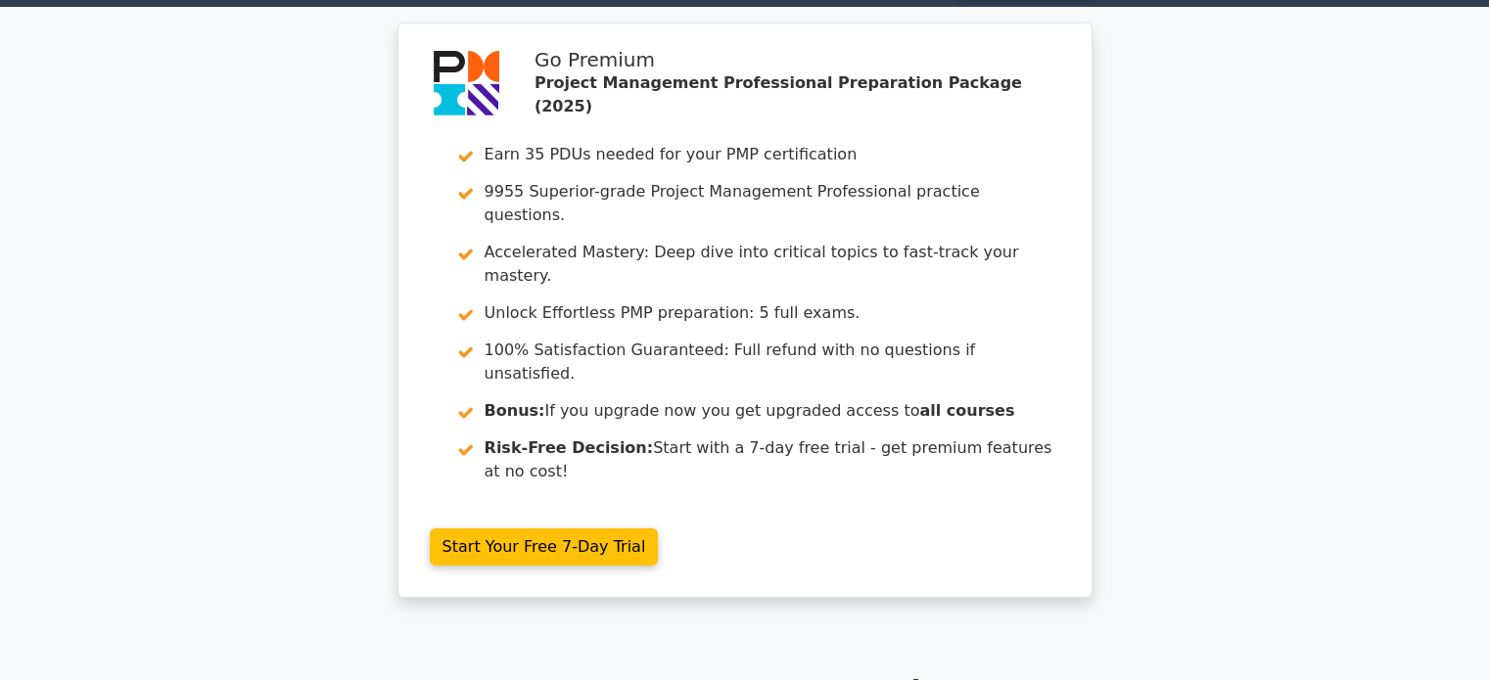
scroll to position [0, 0]
